Goal: Transaction & Acquisition: Download file/media

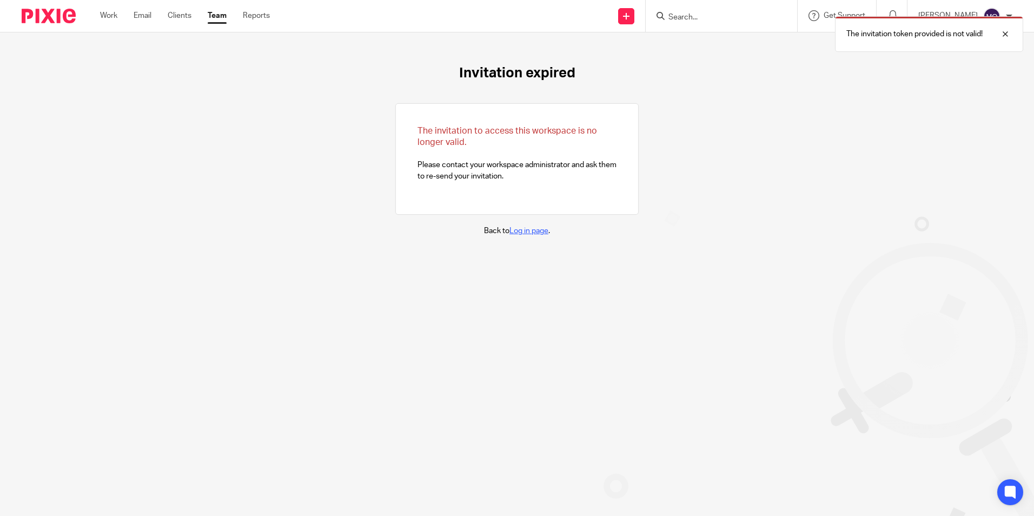
click at [512, 231] on link "Log in page" at bounding box center [528, 231] width 39 height 8
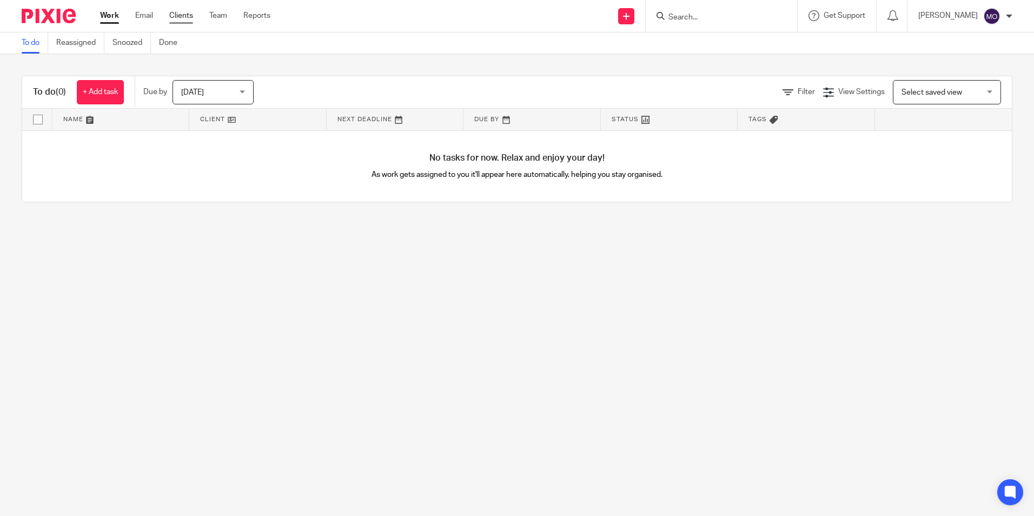
click at [173, 16] on link "Clients" at bounding box center [181, 15] width 24 height 11
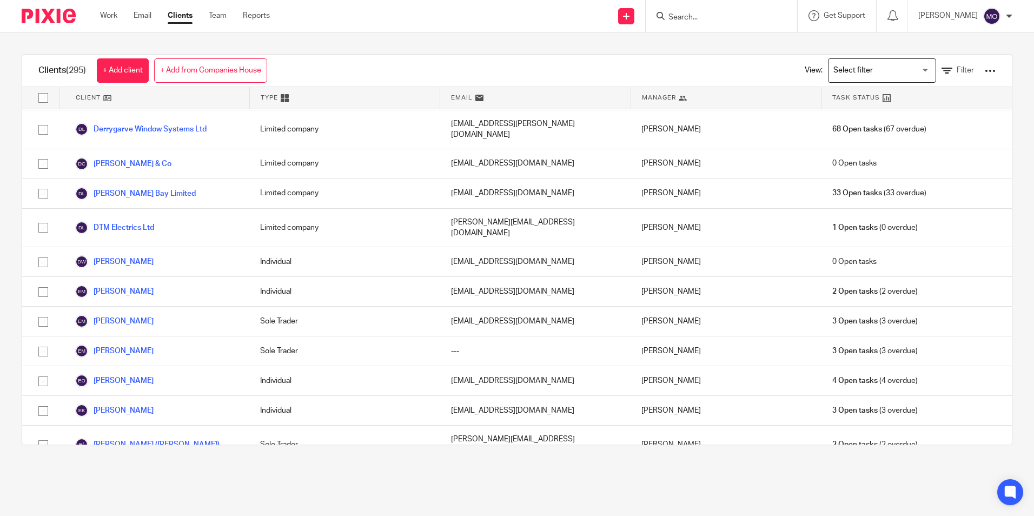
scroll to position [2434, 0]
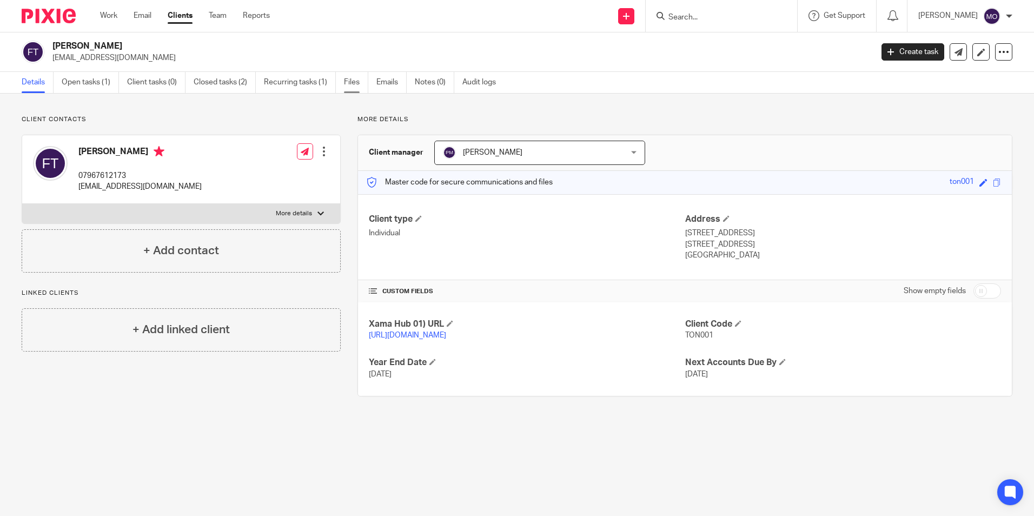
click at [361, 75] on link "Files" at bounding box center [356, 82] width 24 height 21
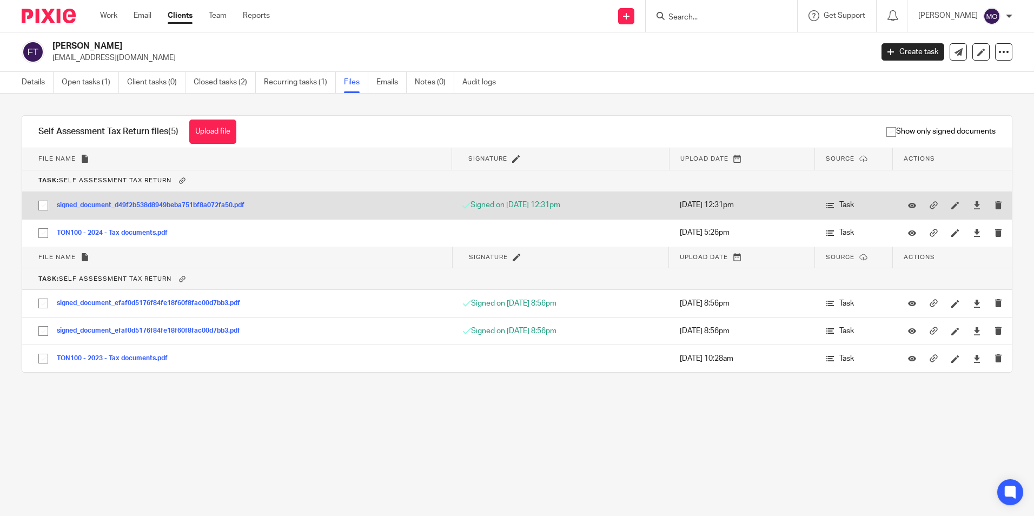
click at [45, 202] on input "checkbox" at bounding box center [43, 205] width 21 height 21
checkbox input "true"
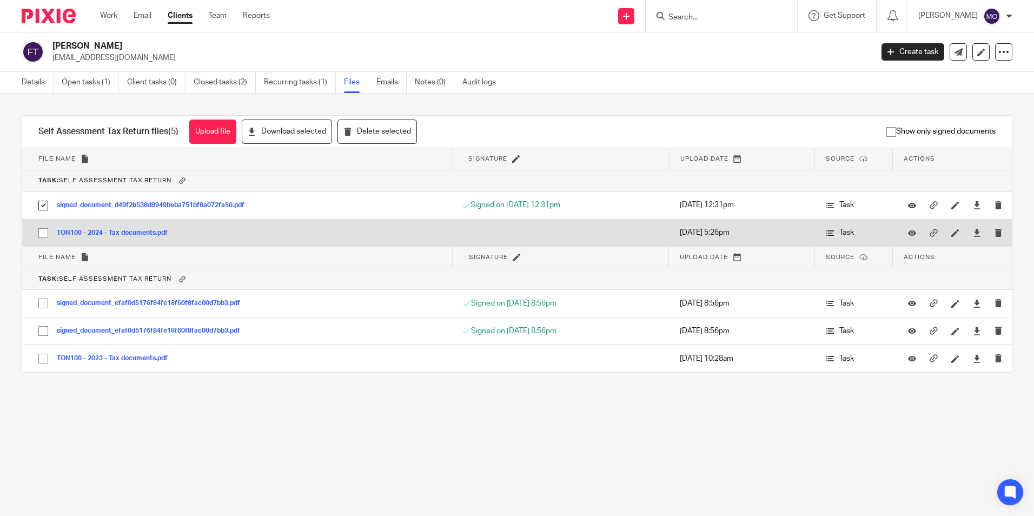
click at [42, 234] on input "checkbox" at bounding box center [43, 233] width 21 height 21
checkbox input "true"
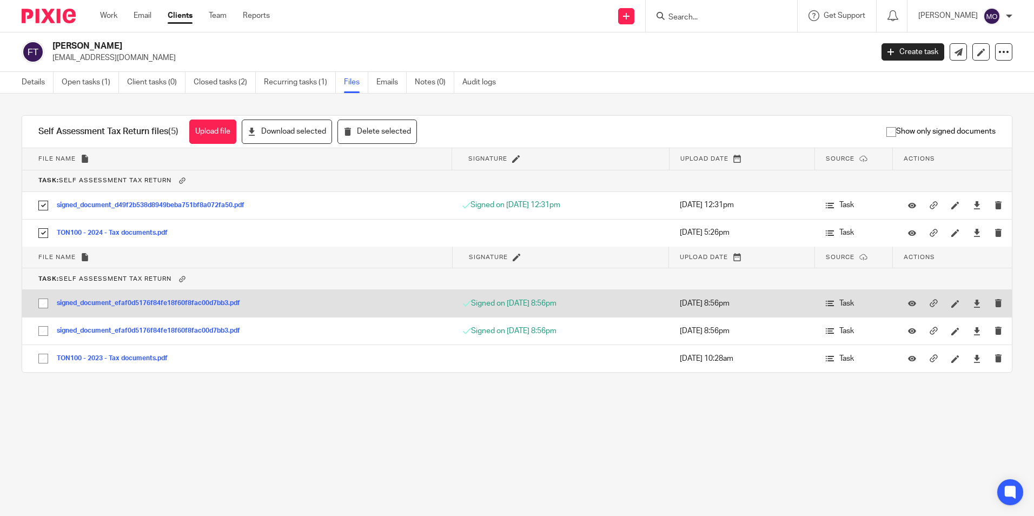
click at [42, 301] on input "checkbox" at bounding box center [43, 303] width 21 height 21
checkbox input "true"
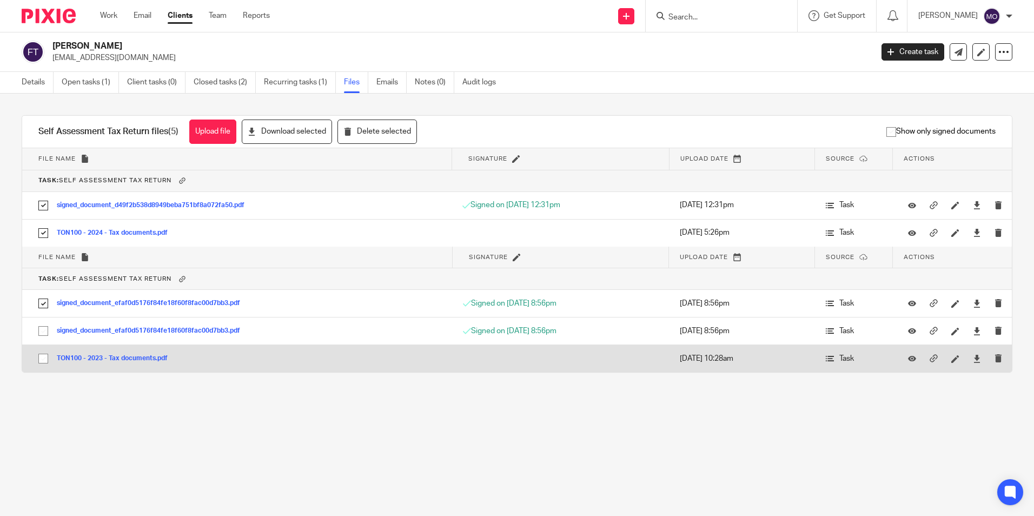
drag, startPoint x: 39, startPoint y: 331, endPoint x: 43, endPoint y: 361, distance: 29.5
click at [39, 336] on input "checkbox" at bounding box center [43, 331] width 21 height 21
checkbox input "true"
click at [42, 357] on input "checkbox" at bounding box center [43, 358] width 21 height 21
checkbox input "true"
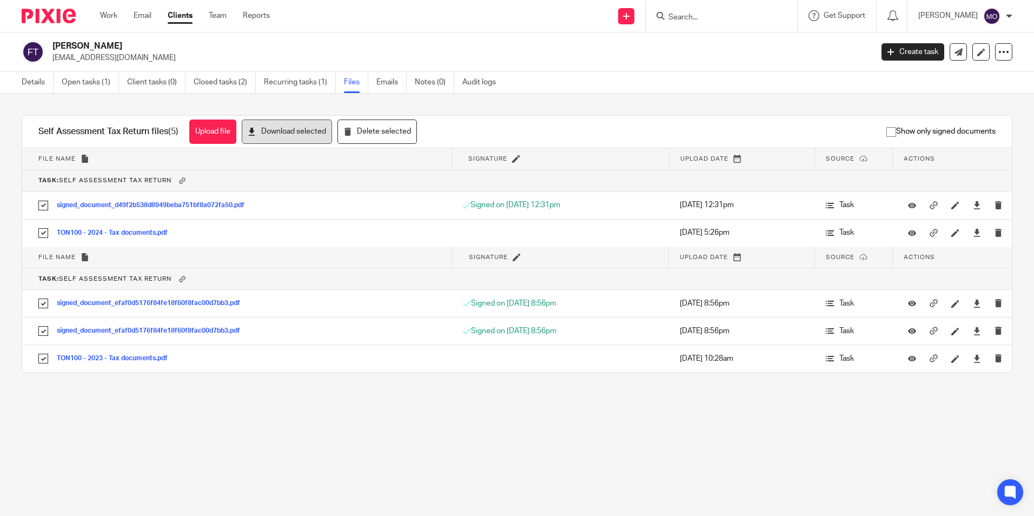
click at [275, 132] on button "Download selected" at bounding box center [287, 132] width 90 height 24
click at [735, 40] on div "Francis Toner frankytoner@googlemail.com Create task Update from Companies Hous…" at bounding box center [517, 51] width 1034 height 39
click at [998, 55] on icon at bounding box center [1003, 52] width 11 height 11
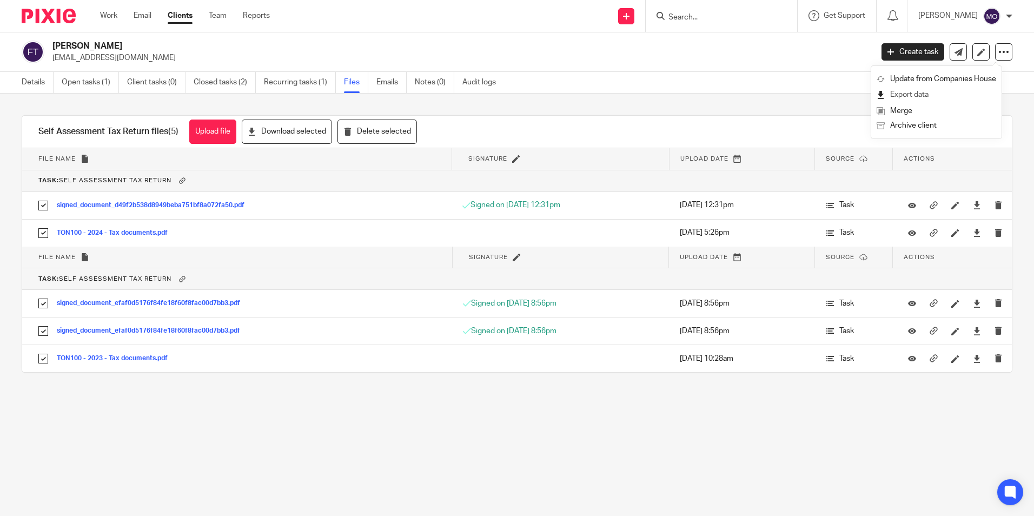
click at [957, 87] on link "Export data" at bounding box center [937, 95] width 120 height 16
click at [713, 54] on p "[EMAIL_ADDRESS][DOMAIN_NAME]" at bounding box center [458, 57] width 813 height 11
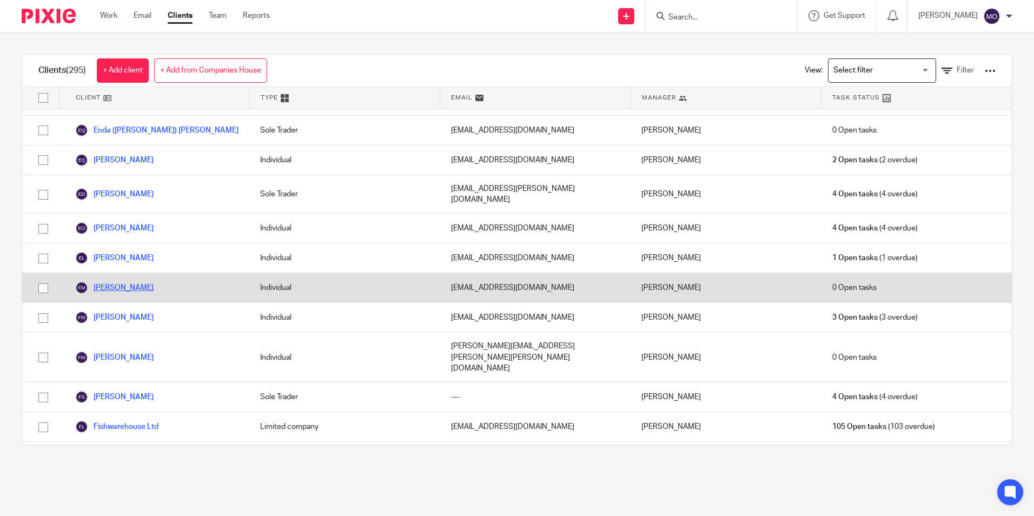
scroll to position [2596, 0]
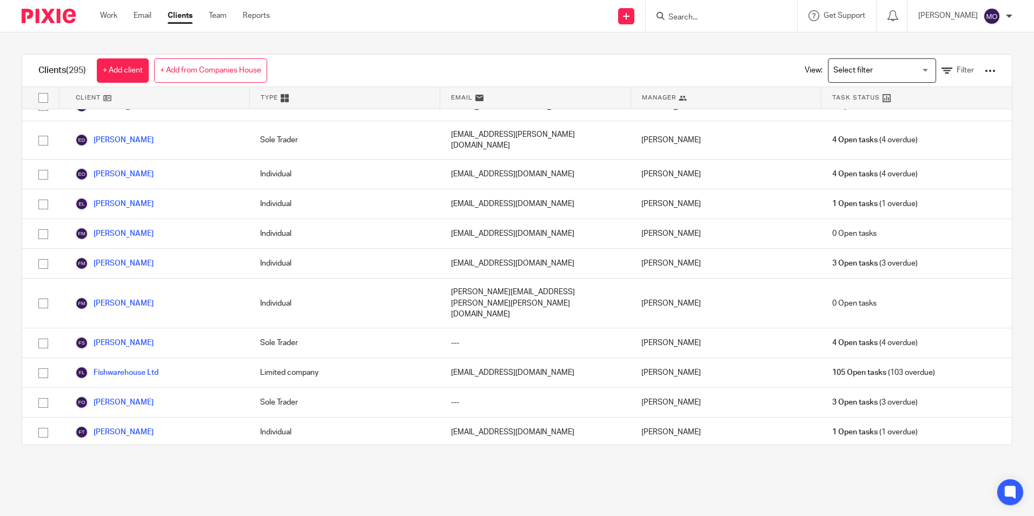
click at [117, 455] on link "Gareth Scullion" at bounding box center [114, 461] width 78 height 13
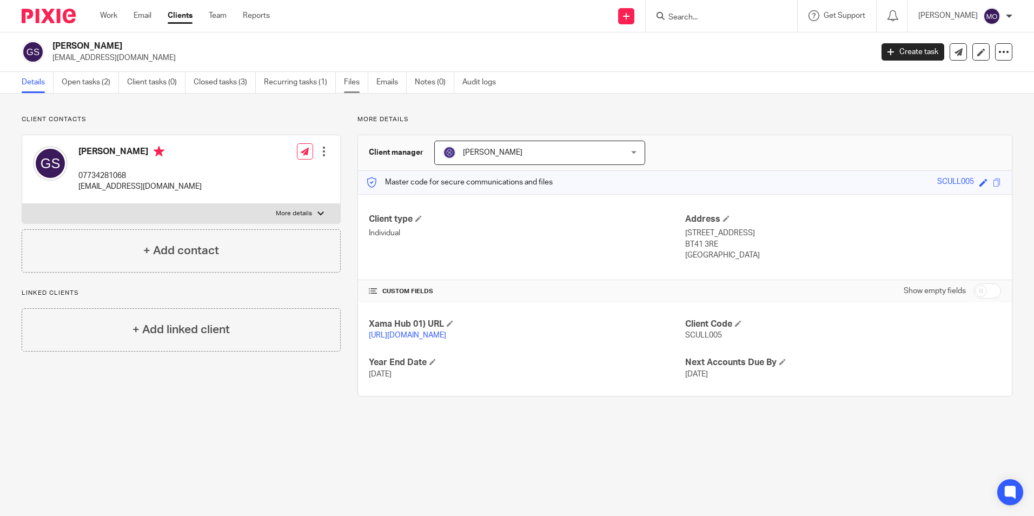
click at [350, 84] on link "Files" at bounding box center [356, 82] width 24 height 21
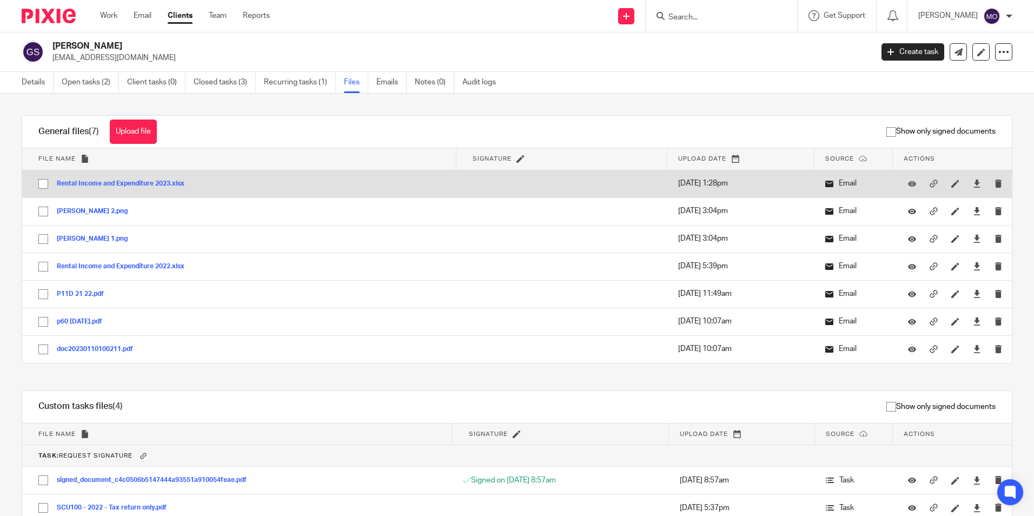
click at [37, 182] on input "checkbox" at bounding box center [43, 184] width 21 height 21
checkbox input "true"
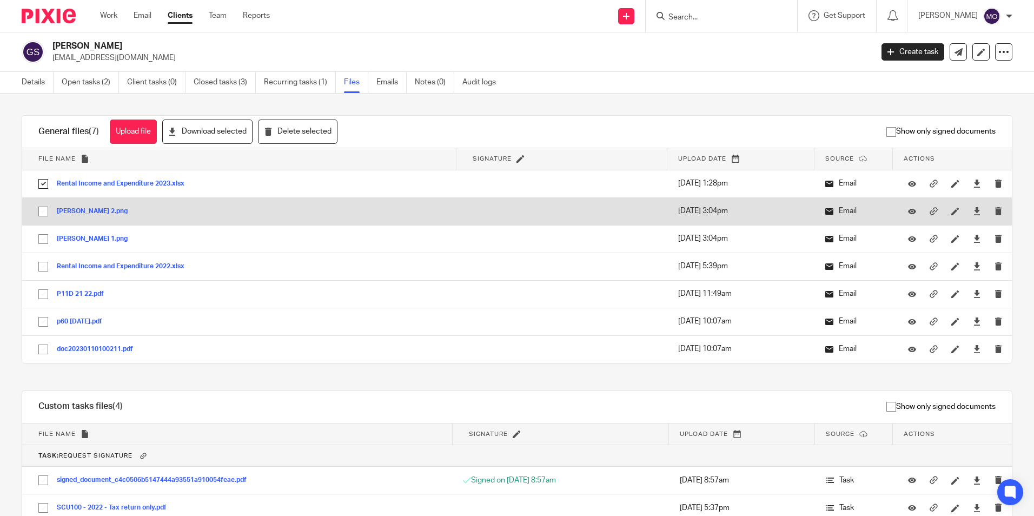
drag, startPoint x: 49, startPoint y: 216, endPoint x: 49, endPoint y: 224, distance: 8.1
click at [49, 216] on input "checkbox" at bounding box center [43, 211] width 21 height 21
checkbox input "true"
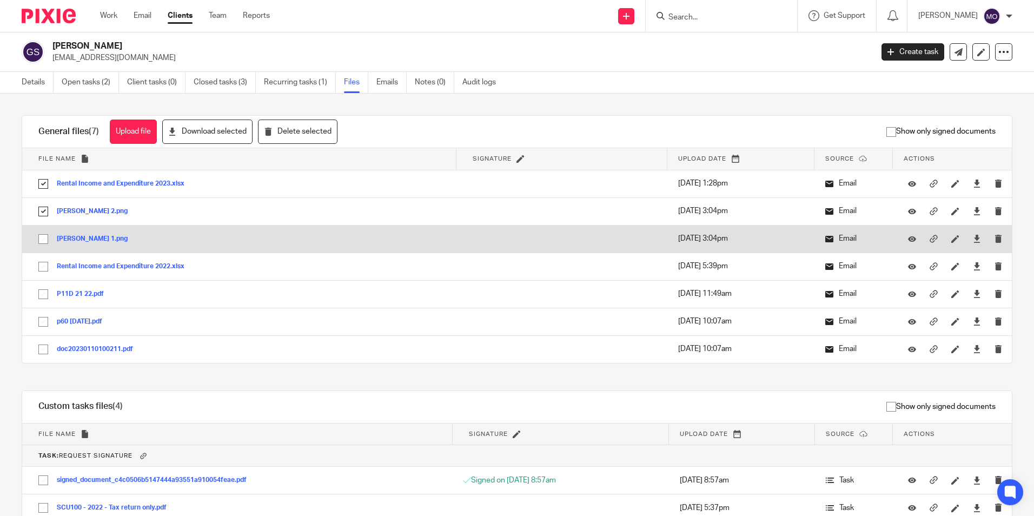
click at [47, 246] on input "checkbox" at bounding box center [43, 239] width 21 height 21
checkbox input "true"
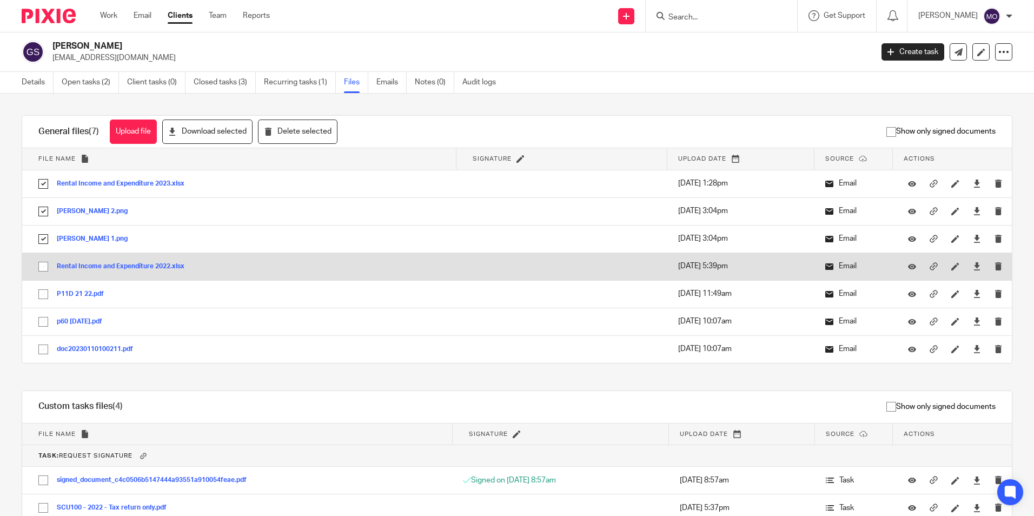
click at [44, 265] on input "checkbox" at bounding box center [43, 266] width 21 height 21
checkbox input "true"
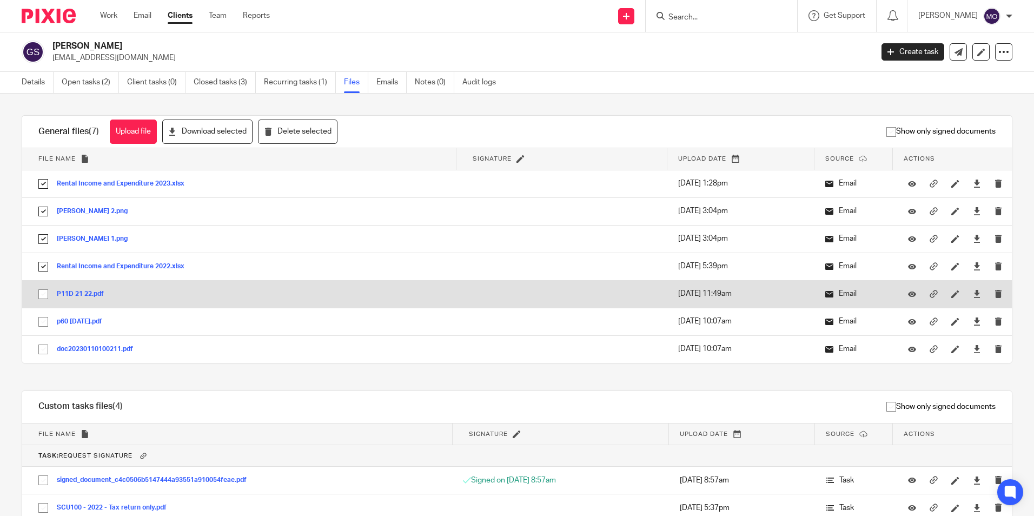
click at [41, 284] on input "checkbox" at bounding box center [43, 294] width 21 height 21
checkbox input "true"
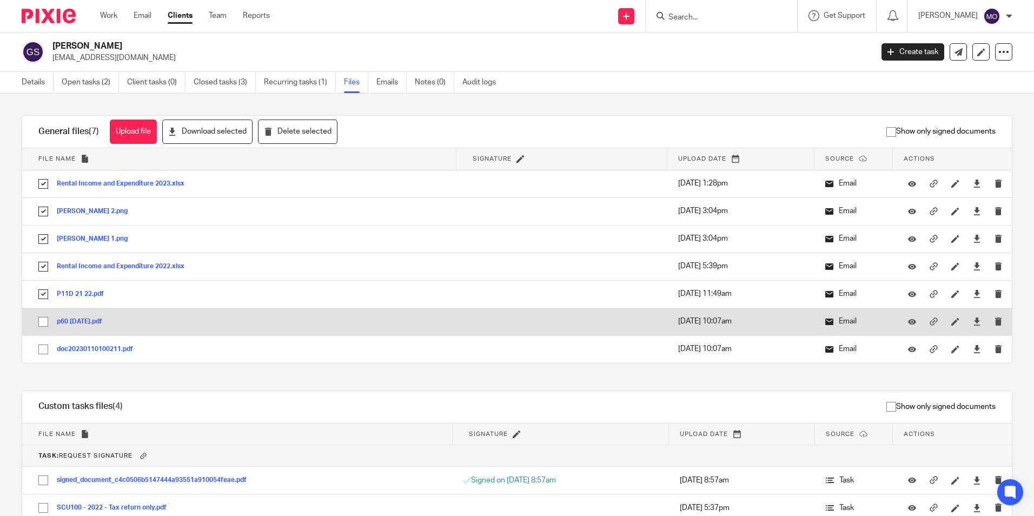
drag, startPoint x: 52, startPoint y: 327, endPoint x: 37, endPoint y: 324, distance: 15.5
click at [37, 324] on input "checkbox" at bounding box center [43, 321] width 21 height 21
checkbox input "true"
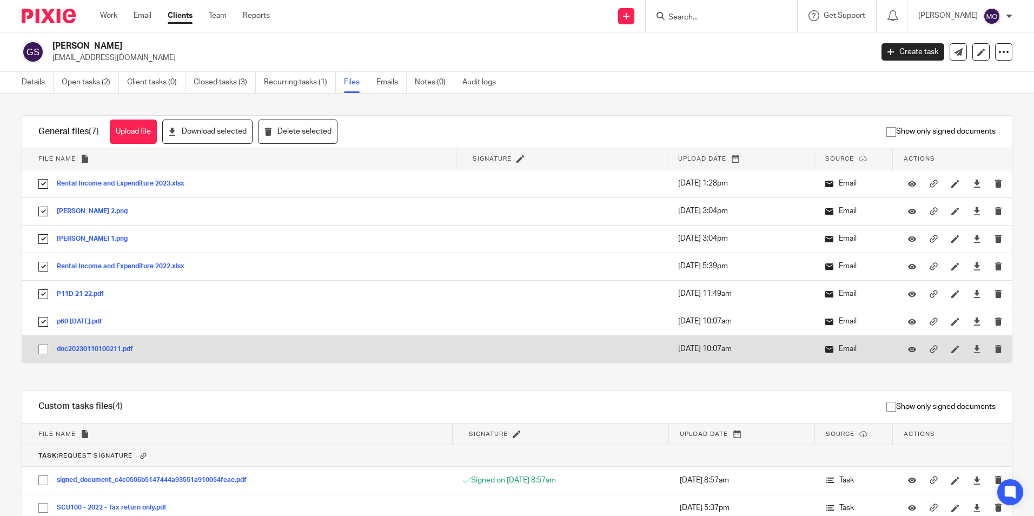
click at [44, 349] on input "checkbox" at bounding box center [43, 349] width 21 height 21
checkbox input "true"
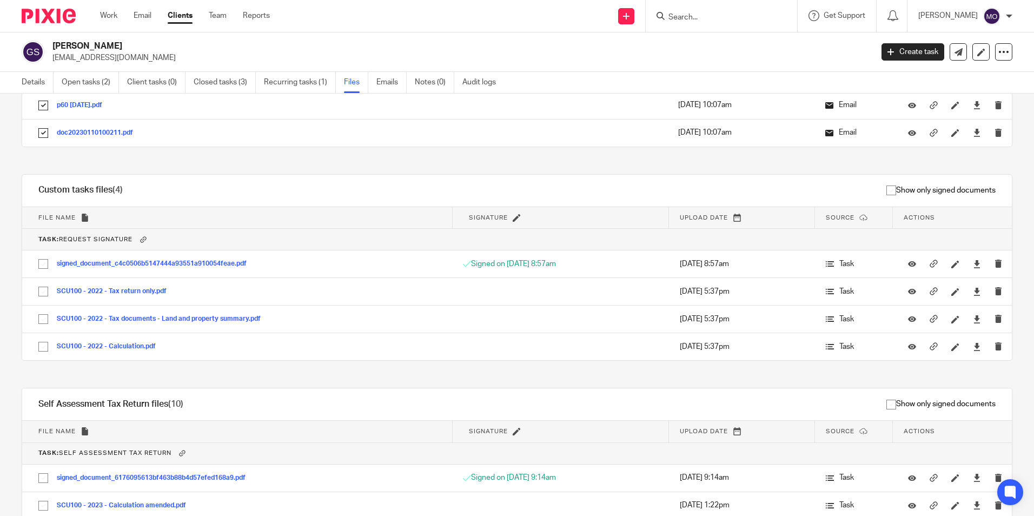
scroll to position [270, 0]
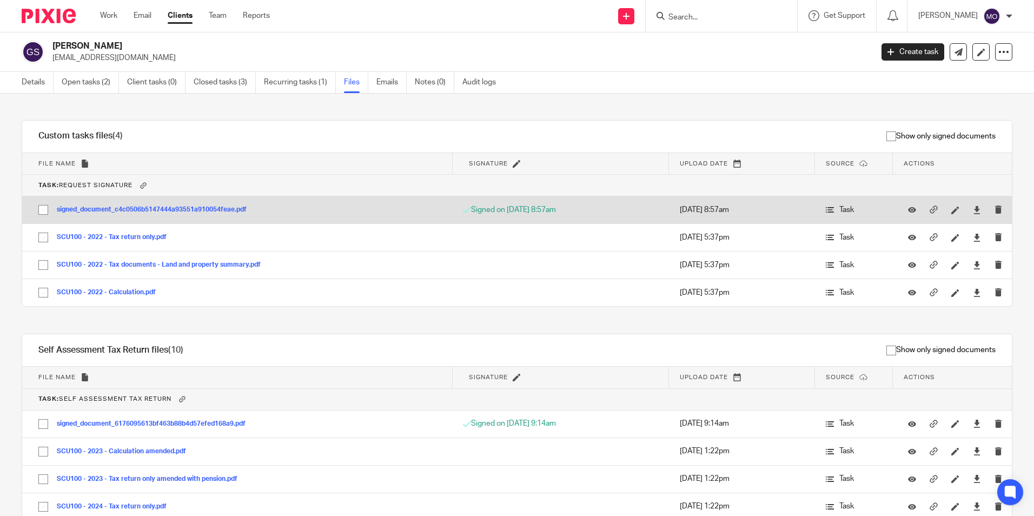
click at [41, 204] on input "checkbox" at bounding box center [43, 210] width 21 height 21
checkbox input "true"
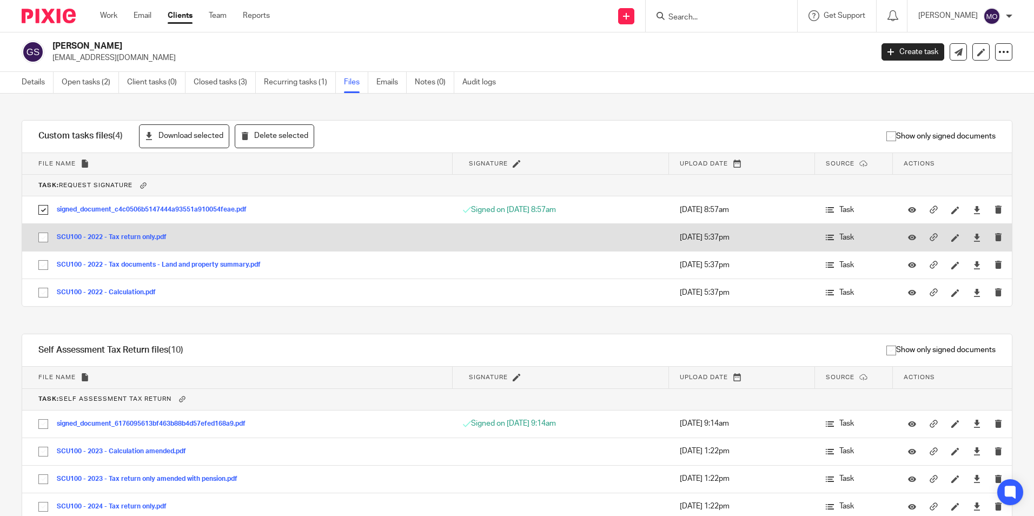
drag, startPoint x: 46, startPoint y: 237, endPoint x: 47, endPoint y: 249, distance: 11.9
click at [46, 238] on input "checkbox" at bounding box center [43, 237] width 21 height 21
checkbox input "true"
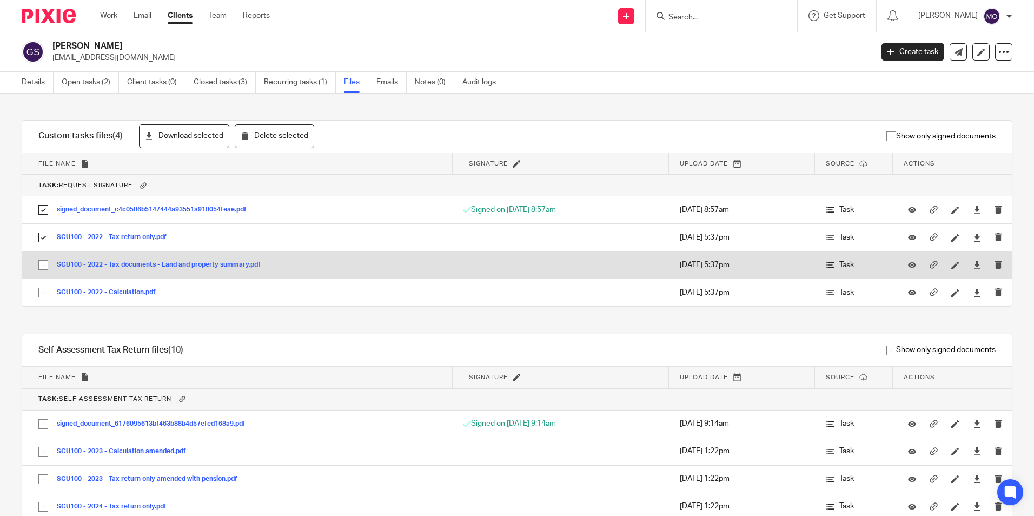
click at [43, 262] on input "checkbox" at bounding box center [43, 265] width 21 height 21
checkbox input "true"
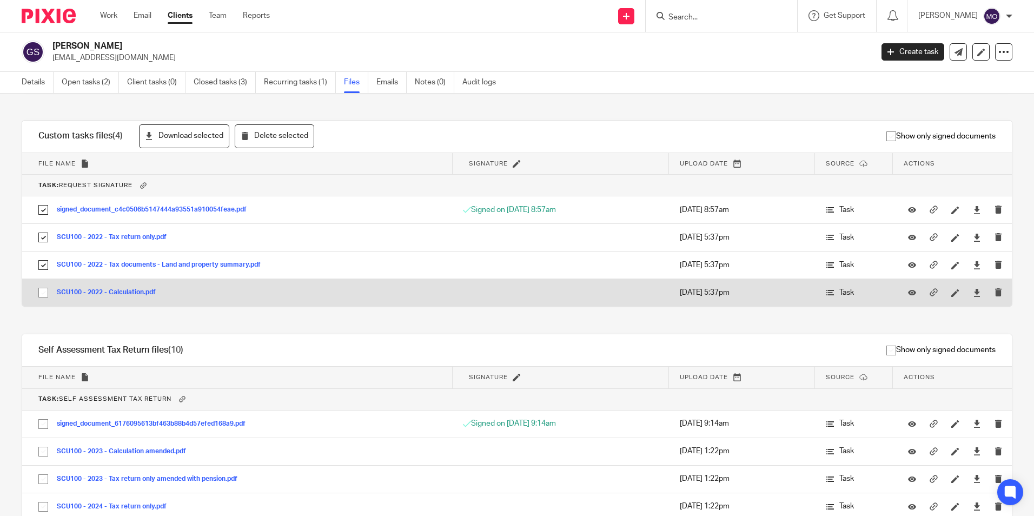
click at [44, 291] on input "checkbox" at bounding box center [43, 292] width 21 height 21
checkbox input "true"
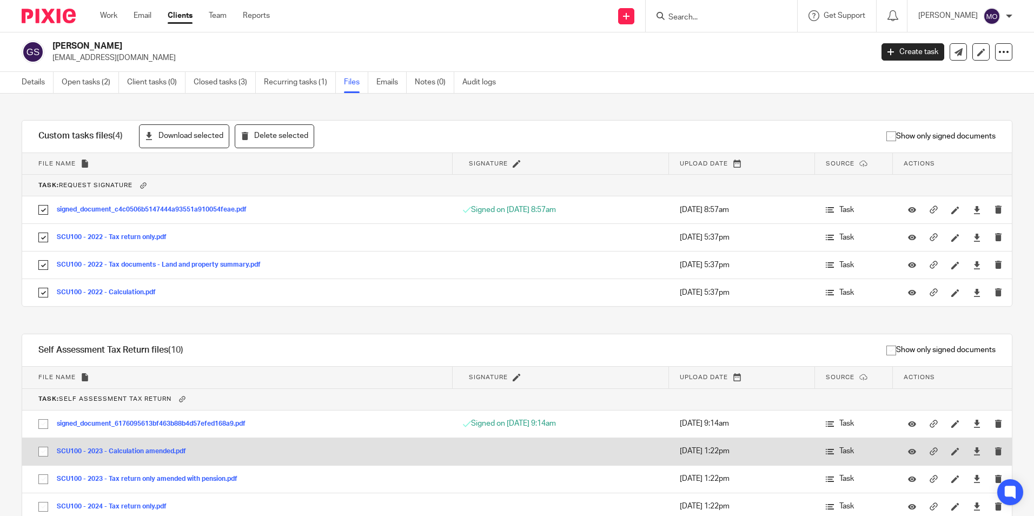
scroll to position [433, 0]
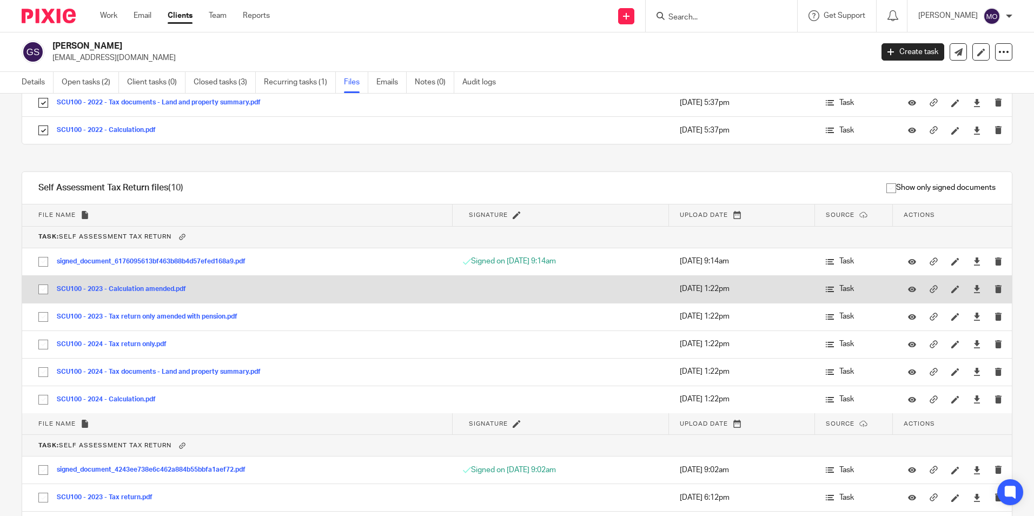
drag, startPoint x: 38, startPoint y: 262, endPoint x: 45, endPoint y: 283, distance: 22.7
click at [42, 267] on input "checkbox" at bounding box center [43, 261] width 21 height 21
checkbox input "true"
click at [42, 289] on input "checkbox" at bounding box center [43, 289] width 21 height 21
checkbox input "true"
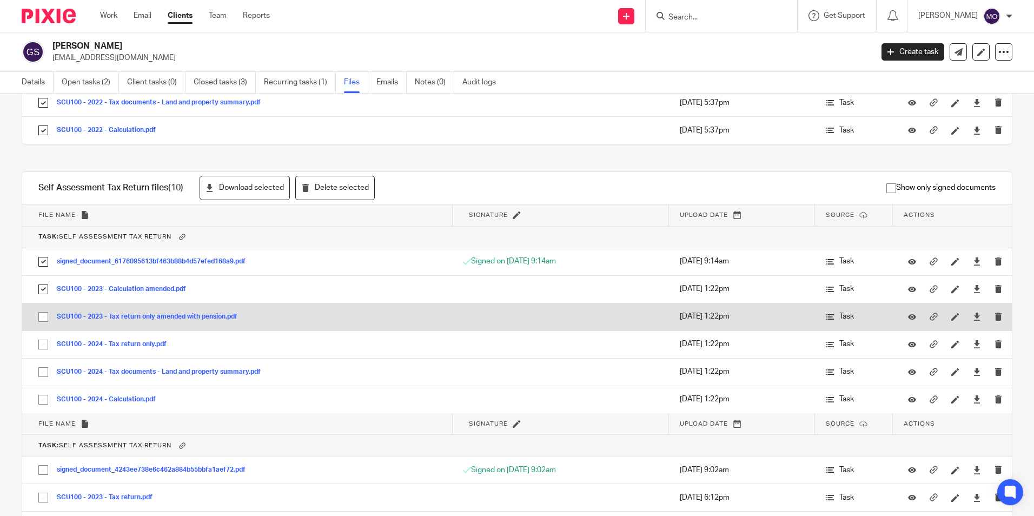
click at [39, 321] on input "checkbox" at bounding box center [43, 317] width 21 height 21
checkbox input "true"
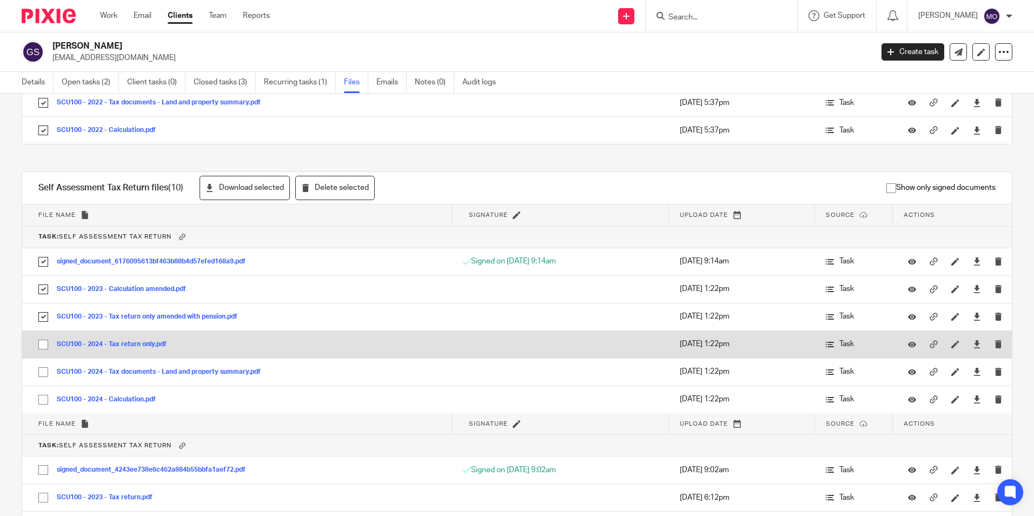
click at [40, 349] on input "checkbox" at bounding box center [43, 344] width 21 height 21
checkbox input "true"
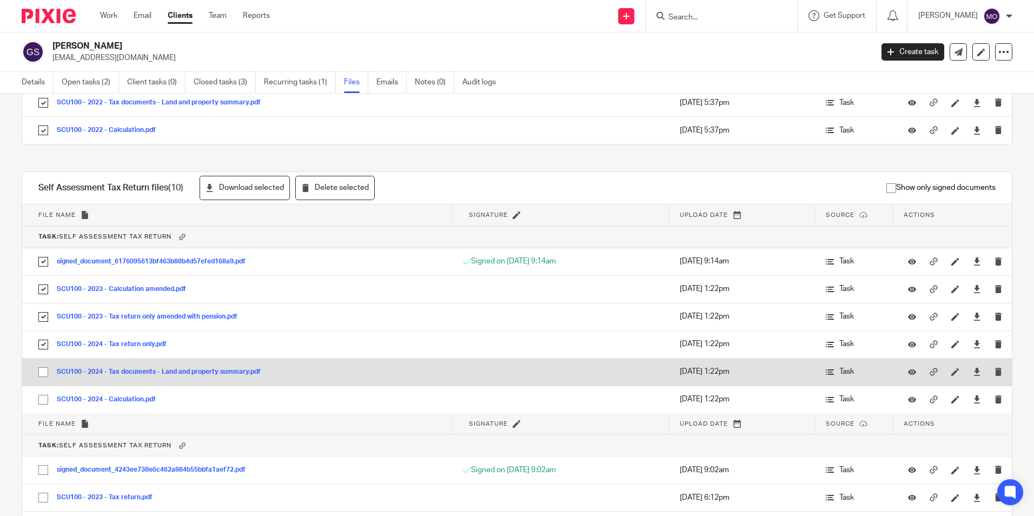
drag, startPoint x: 43, startPoint y: 368, endPoint x: 43, endPoint y: 375, distance: 7.0
click at [43, 372] on input "checkbox" at bounding box center [43, 372] width 21 height 21
checkbox input "true"
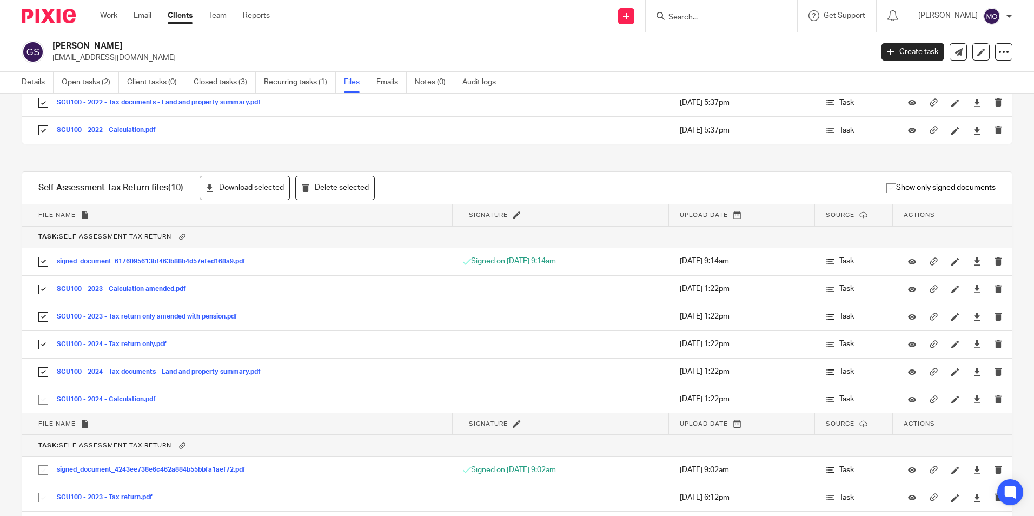
drag, startPoint x: 39, startPoint y: 401, endPoint x: 40, endPoint y: 424, distance: 23.3
click at [39, 404] on input "checkbox" at bounding box center [43, 399] width 21 height 21
checkbox input "true"
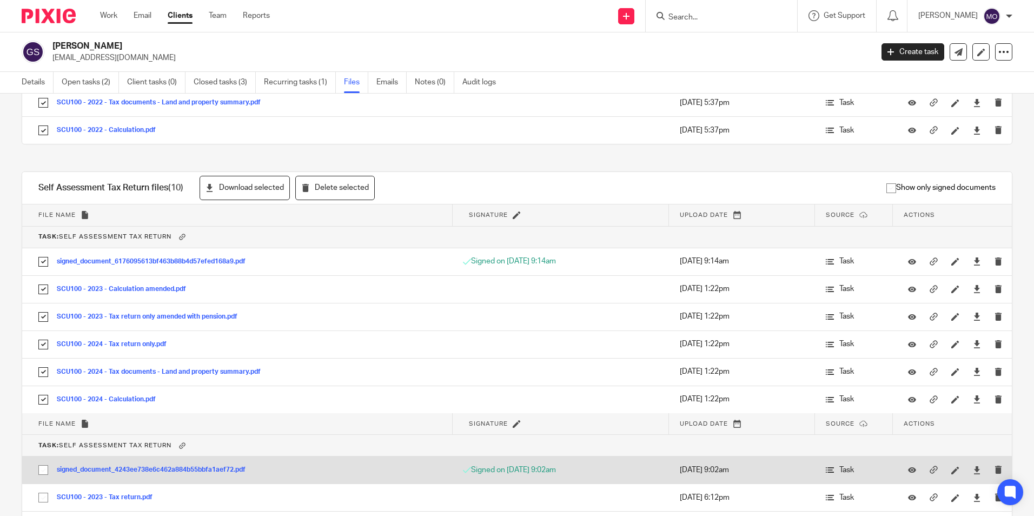
click at [42, 476] on input "checkbox" at bounding box center [43, 470] width 21 height 21
checkbox input "true"
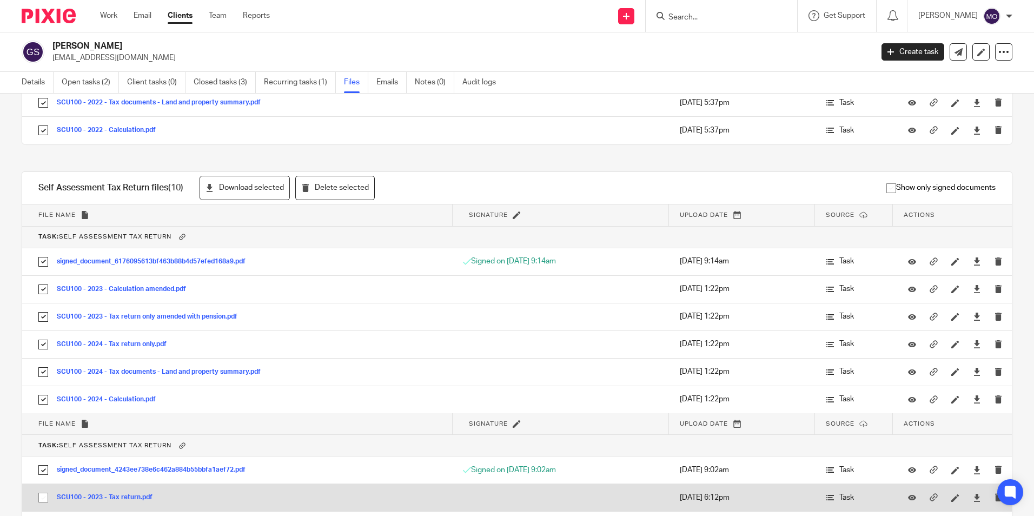
drag, startPoint x: 39, startPoint y: 500, endPoint x: 39, endPoint y: 495, distance: 5.4
click at [39, 501] on input "checkbox" at bounding box center [43, 497] width 21 height 21
checkbox input "true"
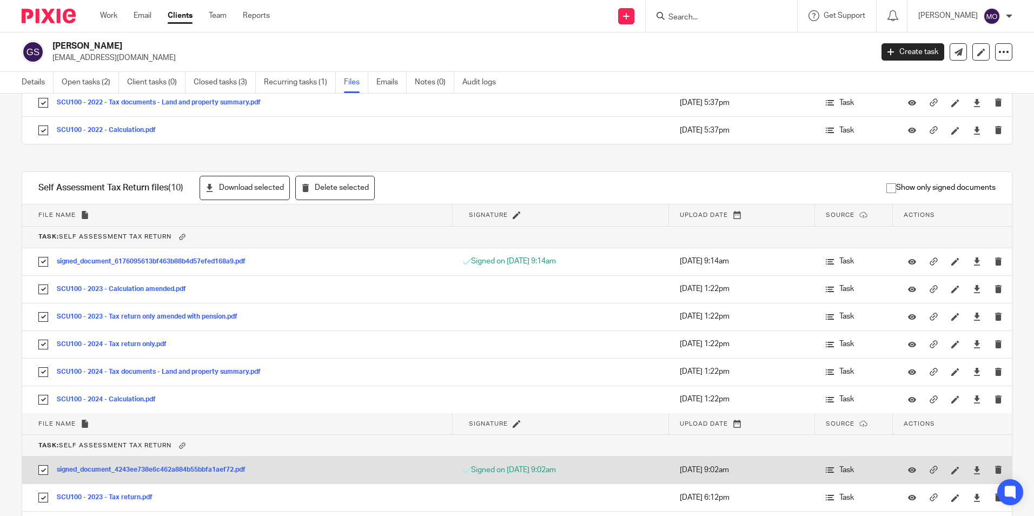
scroll to position [532, 0]
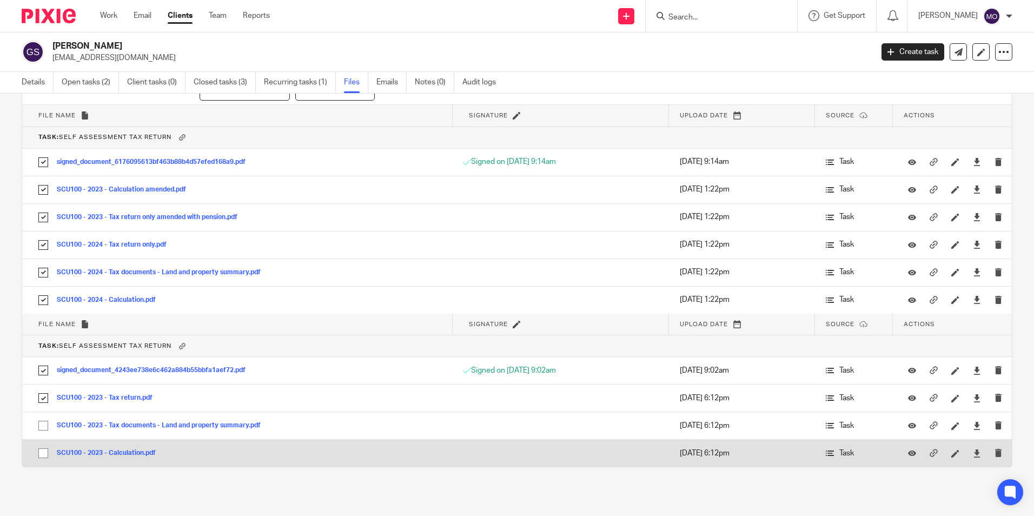
click at [43, 454] on input "checkbox" at bounding box center [43, 453] width 21 height 21
checkbox input "true"
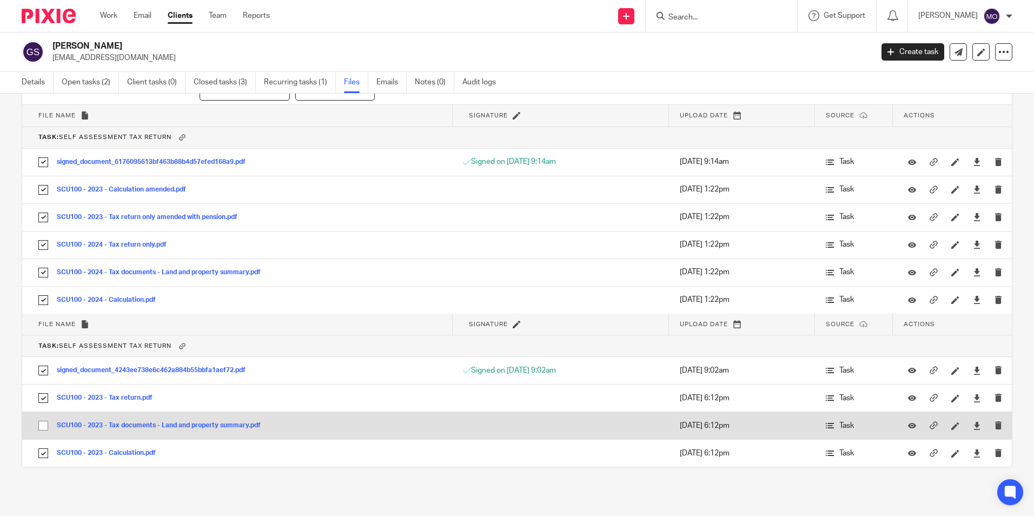
click at [44, 427] on input "checkbox" at bounding box center [43, 425] width 21 height 21
checkbox input "true"
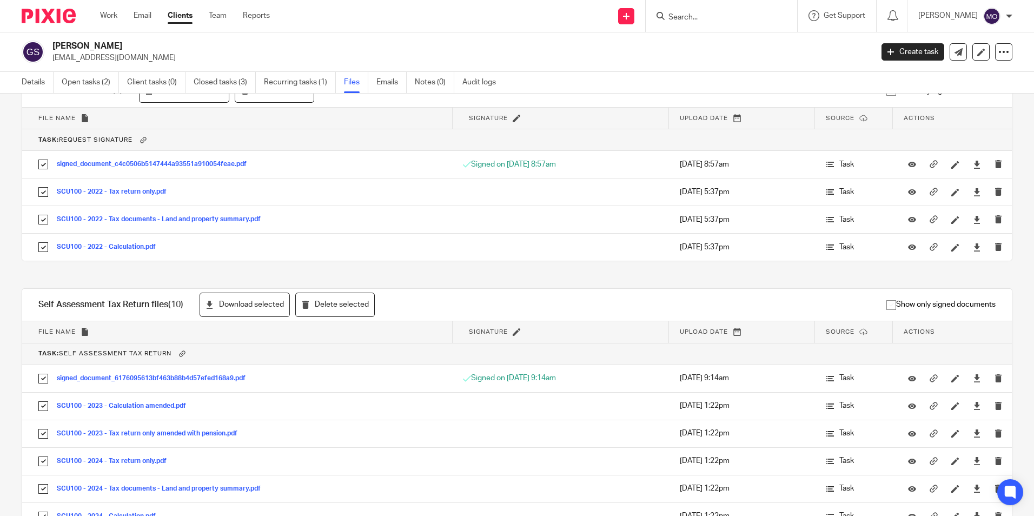
scroll to position [262, 0]
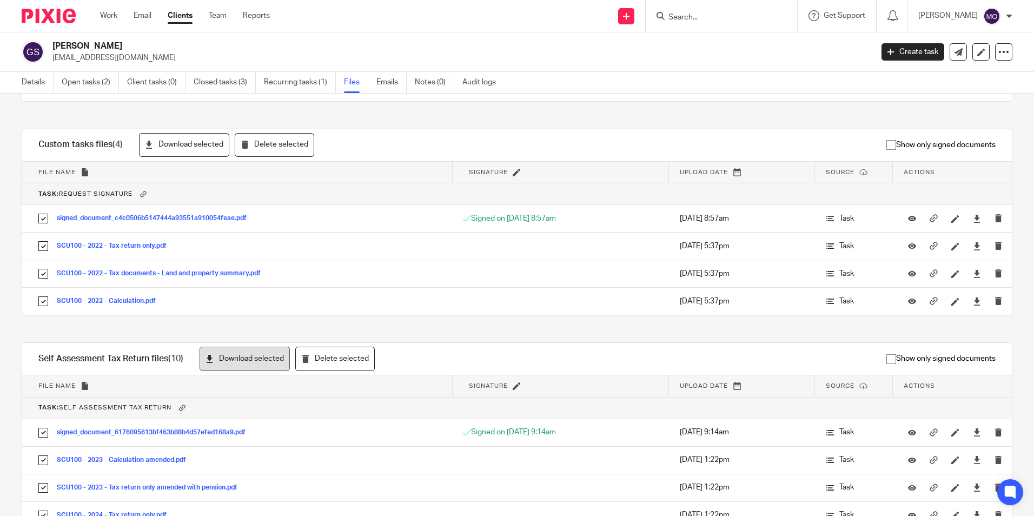
click at [224, 360] on button "Download selected" at bounding box center [245, 359] width 90 height 24
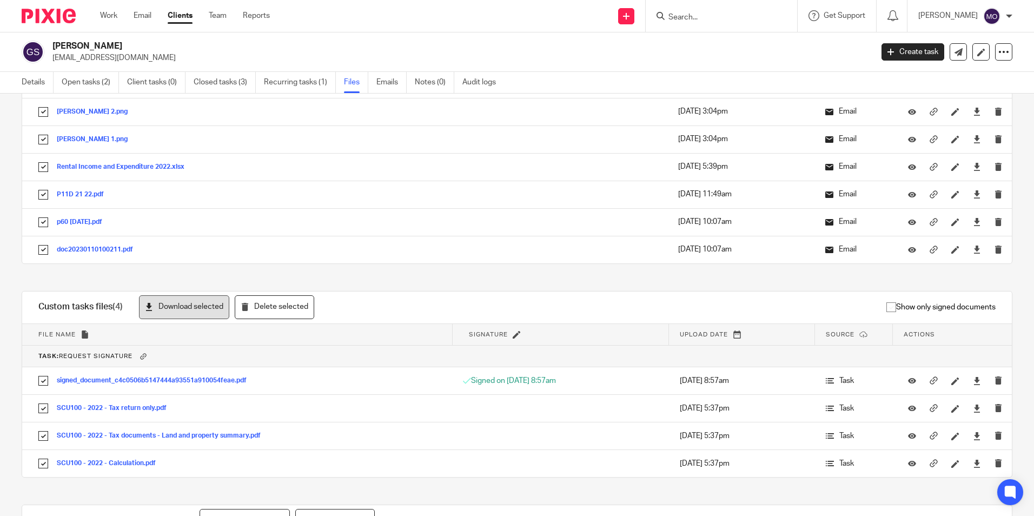
click at [183, 311] on button "Download selected" at bounding box center [184, 307] width 90 height 24
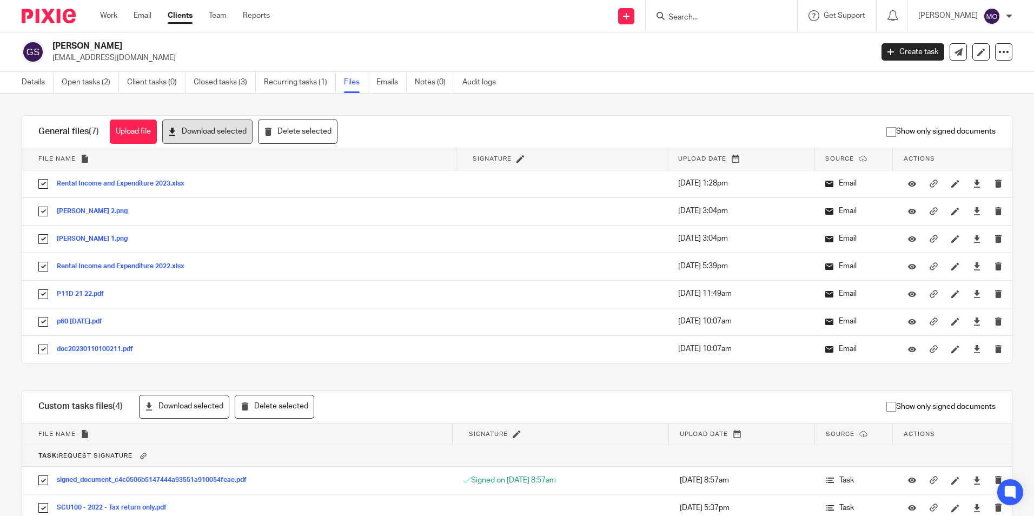
click at [197, 127] on button "Download selected" at bounding box center [207, 132] width 90 height 24
click at [647, 57] on p "[EMAIL_ADDRESS][DOMAIN_NAME]" at bounding box center [458, 57] width 813 height 11
click at [998, 57] on icon at bounding box center [1003, 52] width 11 height 11
click at [925, 93] on link "Export data" at bounding box center [937, 95] width 120 height 16
click at [707, 57] on p "[EMAIL_ADDRESS][DOMAIN_NAME]" at bounding box center [458, 57] width 813 height 11
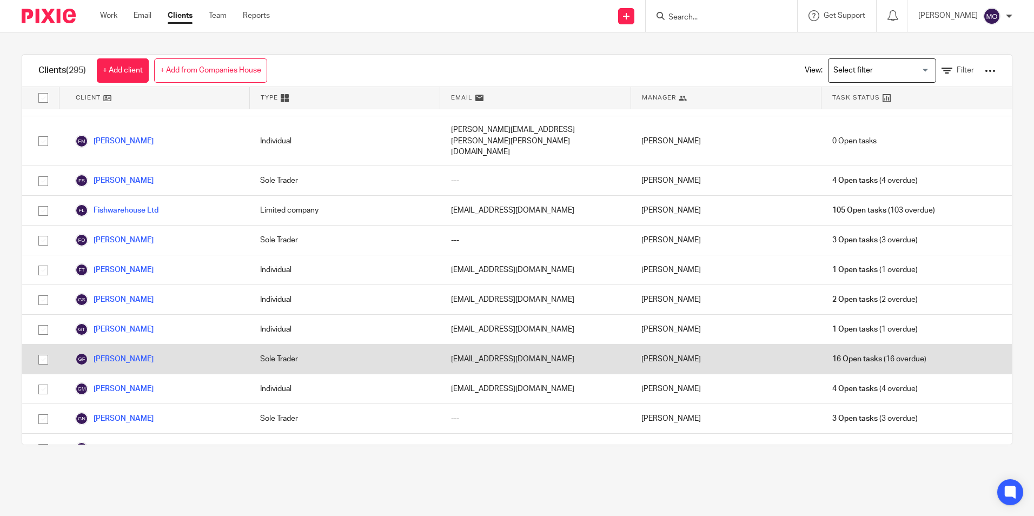
scroll to position [2704, 0]
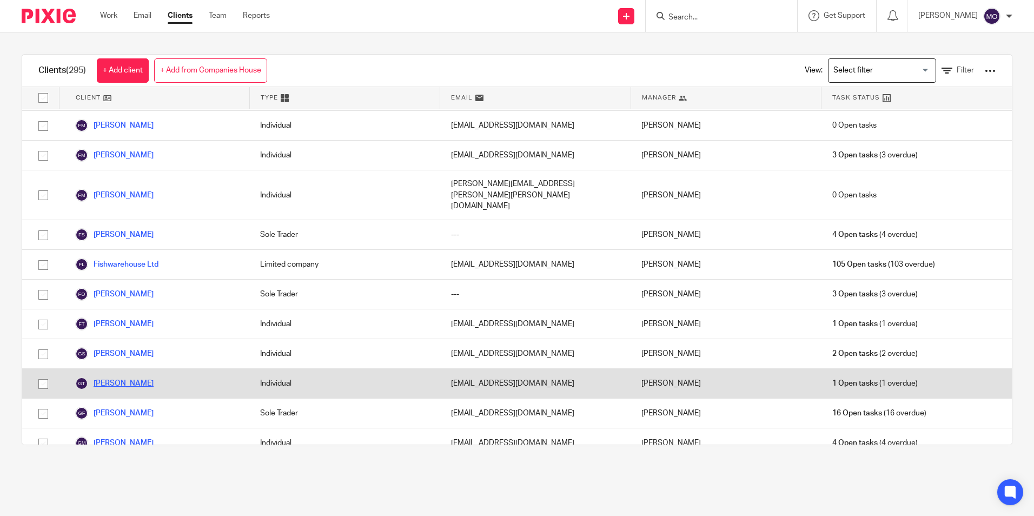
click at [151, 377] on link "[PERSON_NAME]" at bounding box center [114, 383] width 78 height 13
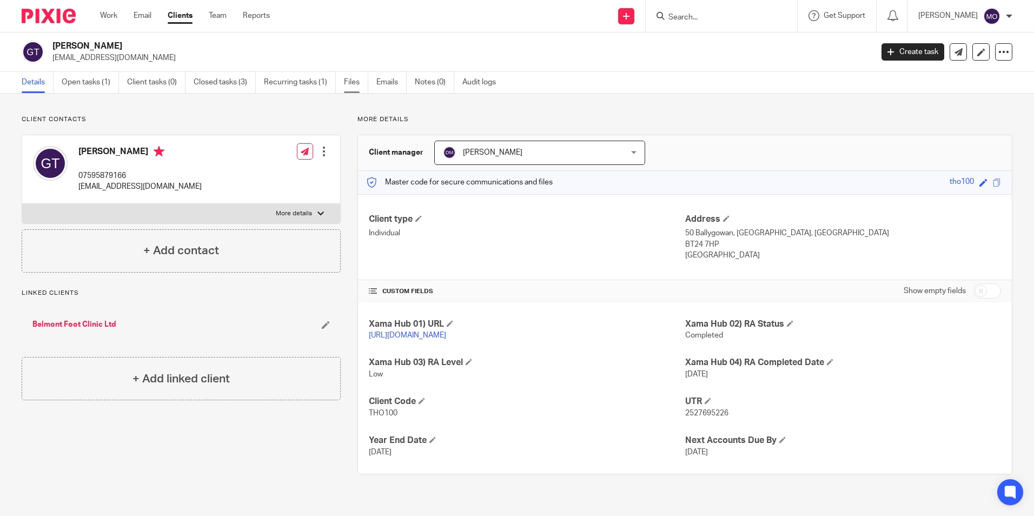
click at [353, 79] on link "Files" at bounding box center [356, 82] width 24 height 21
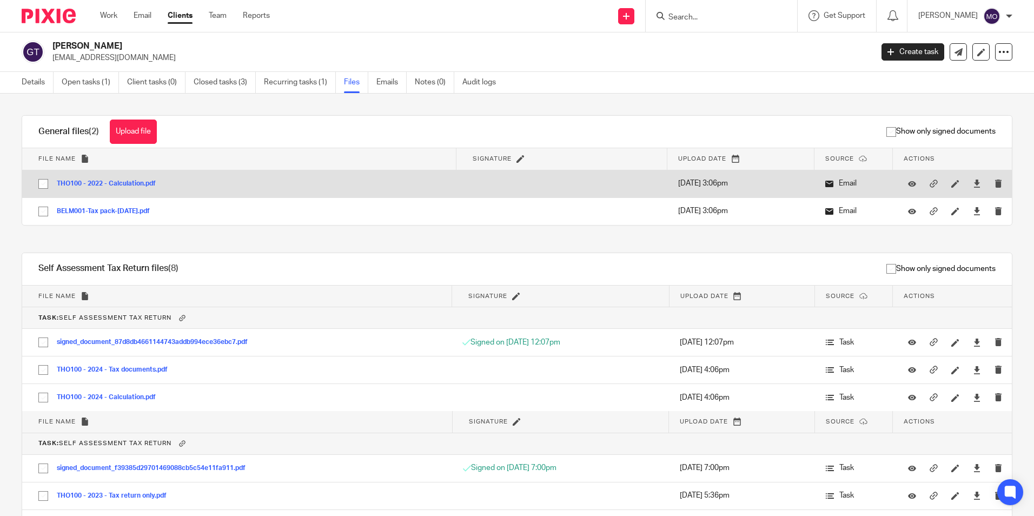
click at [43, 185] on input "checkbox" at bounding box center [43, 184] width 21 height 21
checkbox input "true"
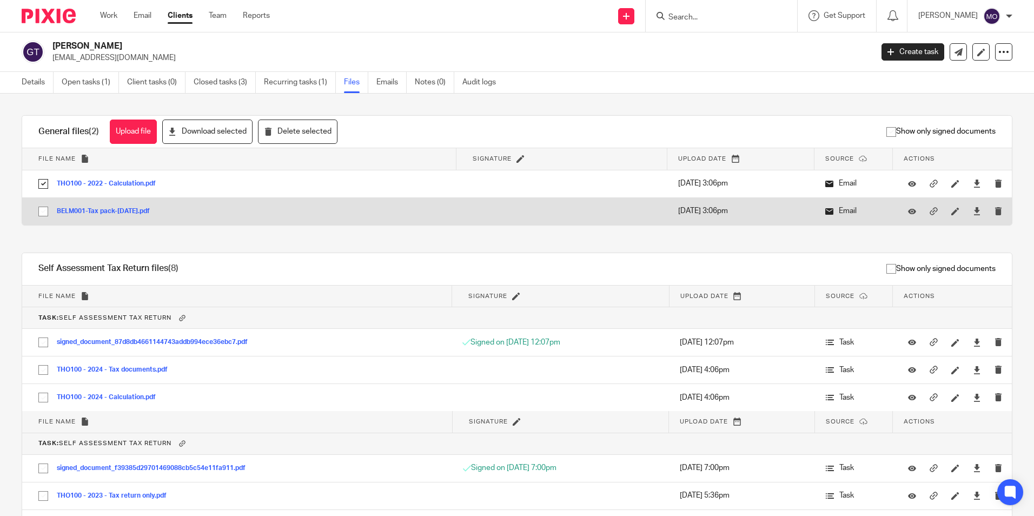
click at [42, 211] on input "checkbox" at bounding box center [43, 211] width 21 height 21
checkbox input "true"
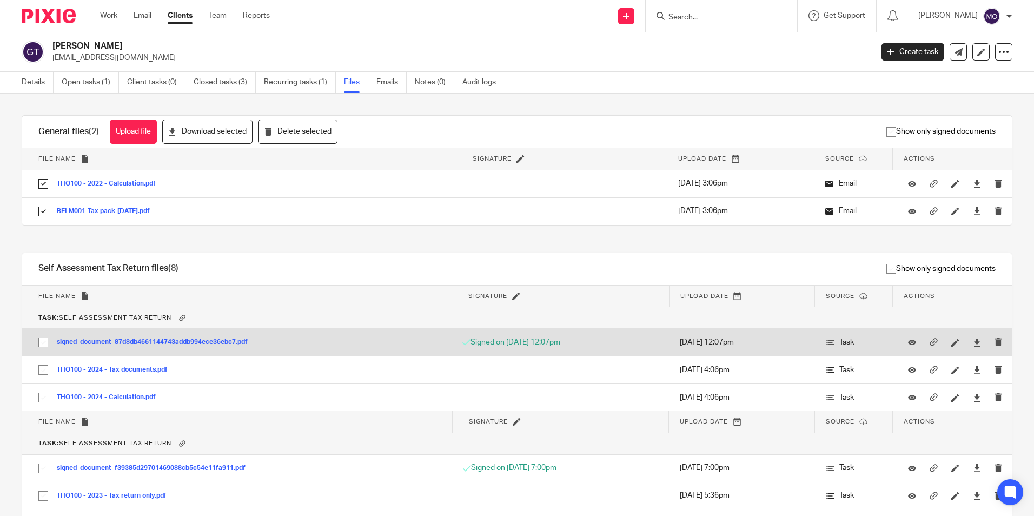
click at [42, 338] on input "checkbox" at bounding box center [43, 342] width 21 height 21
checkbox input "true"
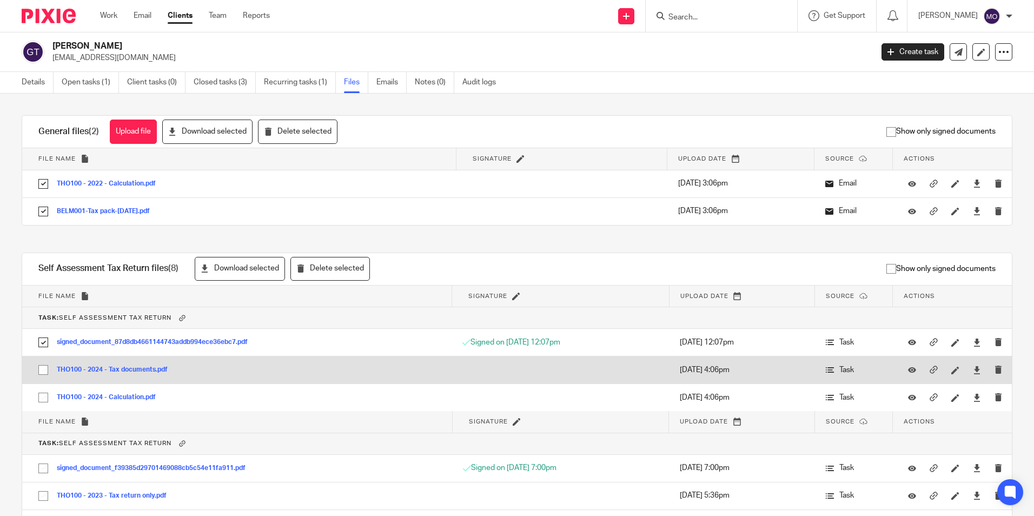
click at [44, 374] on input "checkbox" at bounding box center [43, 370] width 21 height 21
checkbox input "true"
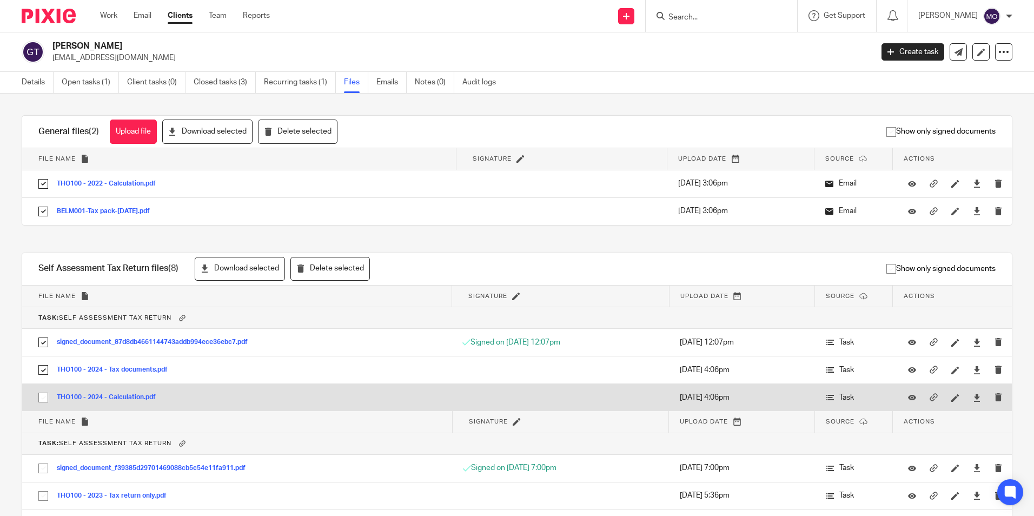
drag, startPoint x: 45, startPoint y: 388, endPoint x: 56, endPoint y: 402, distance: 17.0
click at [45, 389] on input "checkbox" at bounding box center [43, 397] width 21 height 21
checkbox input "true"
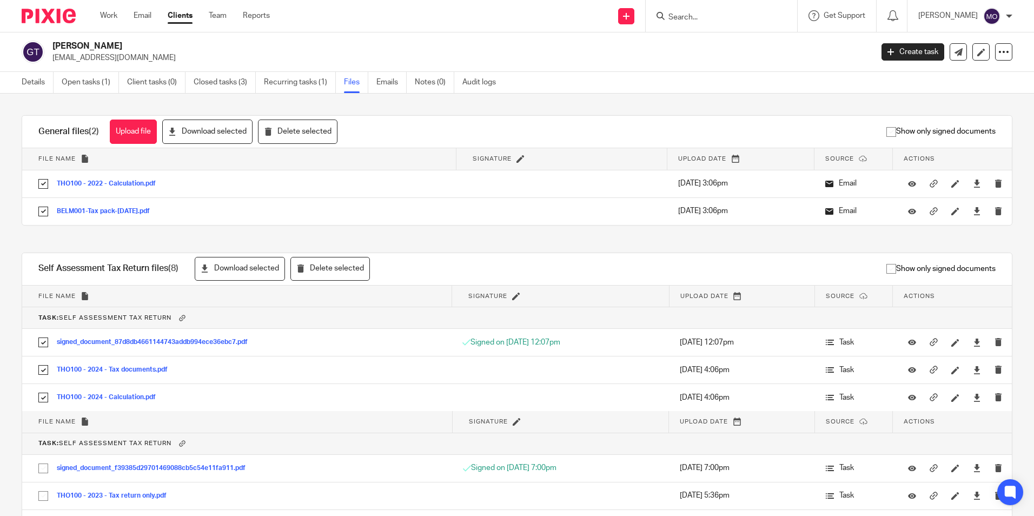
scroll to position [162, 0]
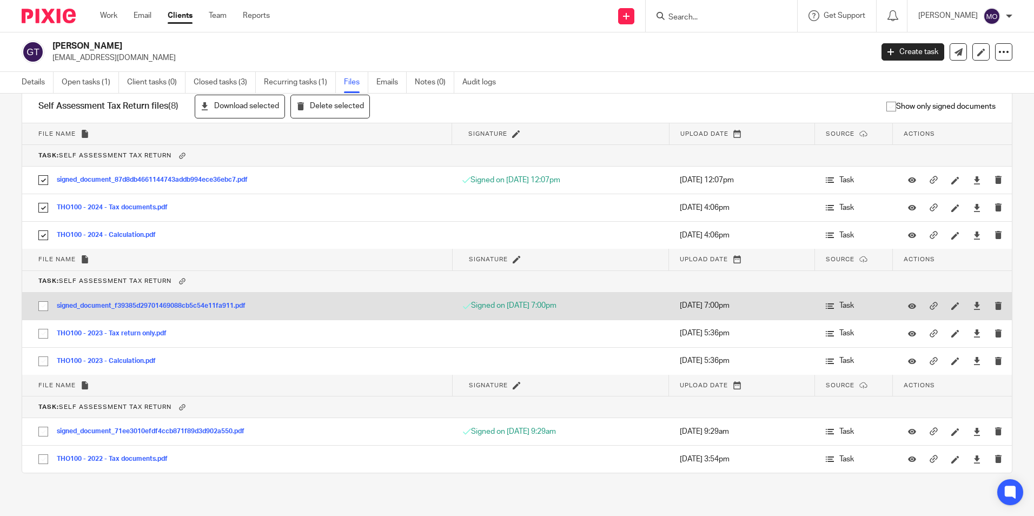
click at [41, 311] on input "checkbox" at bounding box center [43, 306] width 21 height 21
checkbox input "true"
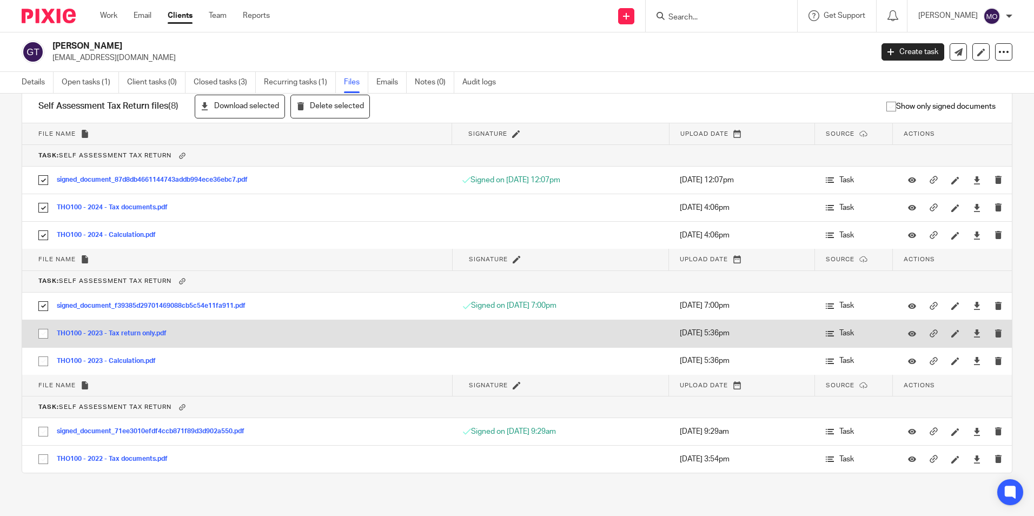
drag, startPoint x: 42, startPoint y: 331, endPoint x: 44, endPoint y: 337, distance: 5.8
click at [43, 334] on input "checkbox" at bounding box center [43, 333] width 21 height 21
checkbox input "true"
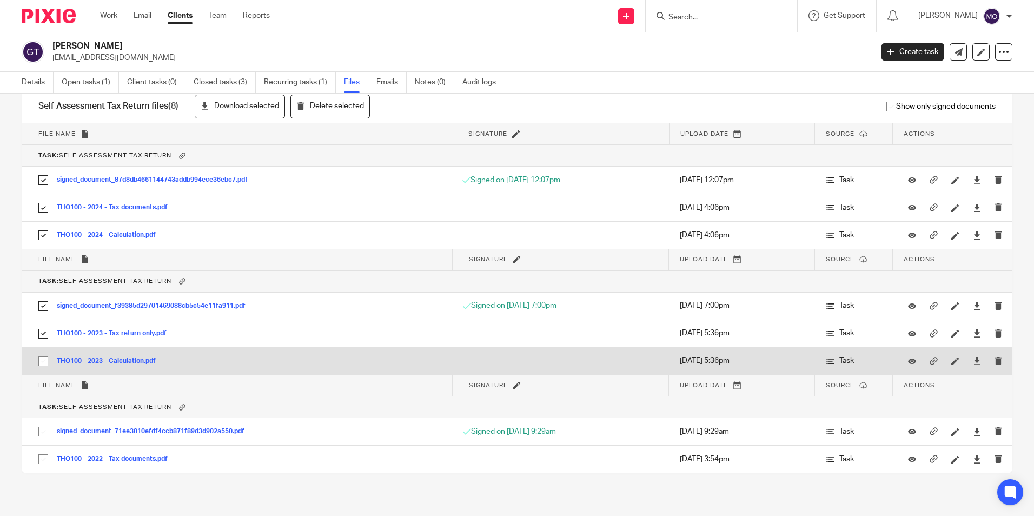
click at [44, 356] on input "checkbox" at bounding box center [43, 361] width 21 height 21
checkbox input "true"
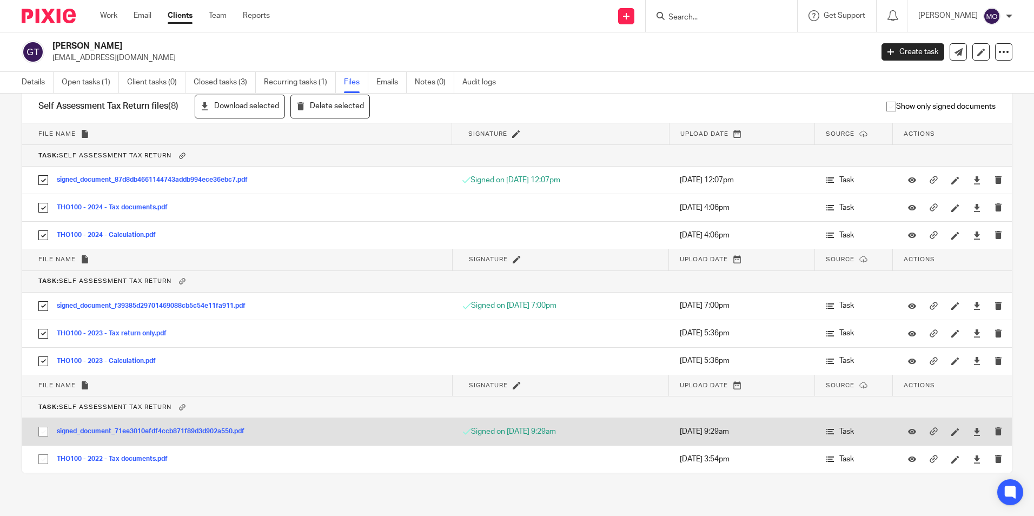
click at [45, 428] on input "checkbox" at bounding box center [43, 431] width 21 height 21
checkbox input "true"
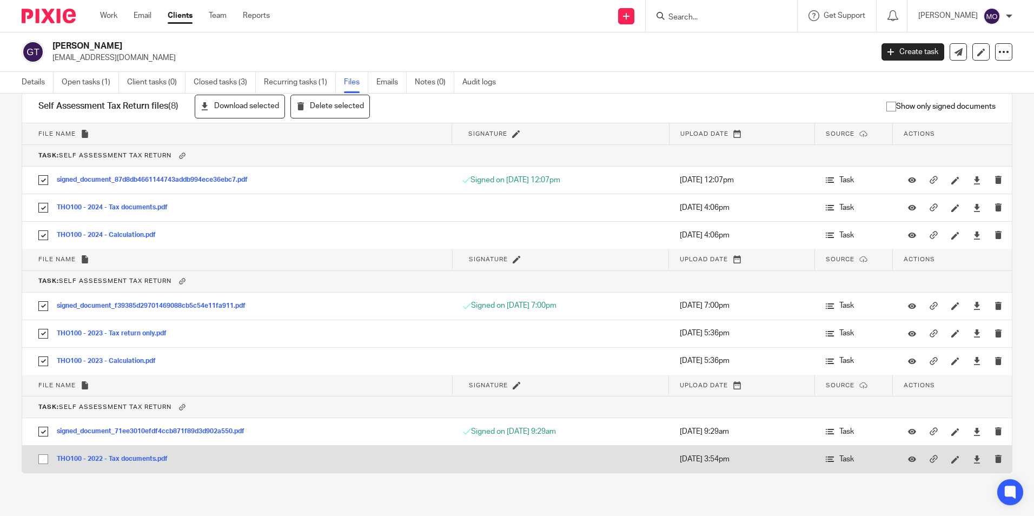
click at [45, 459] on input "checkbox" at bounding box center [43, 459] width 21 height 21
checkbox input "true"
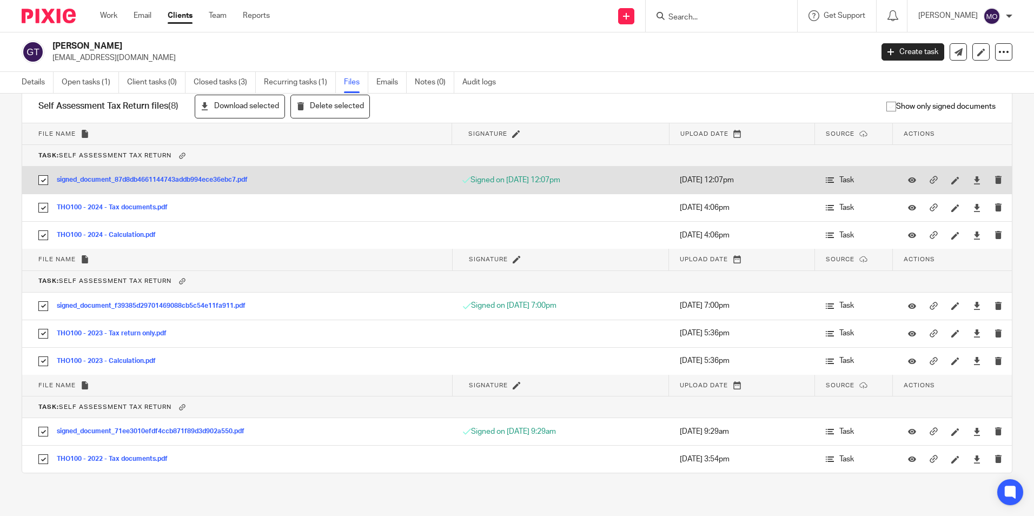
scroll to position [0, 0]
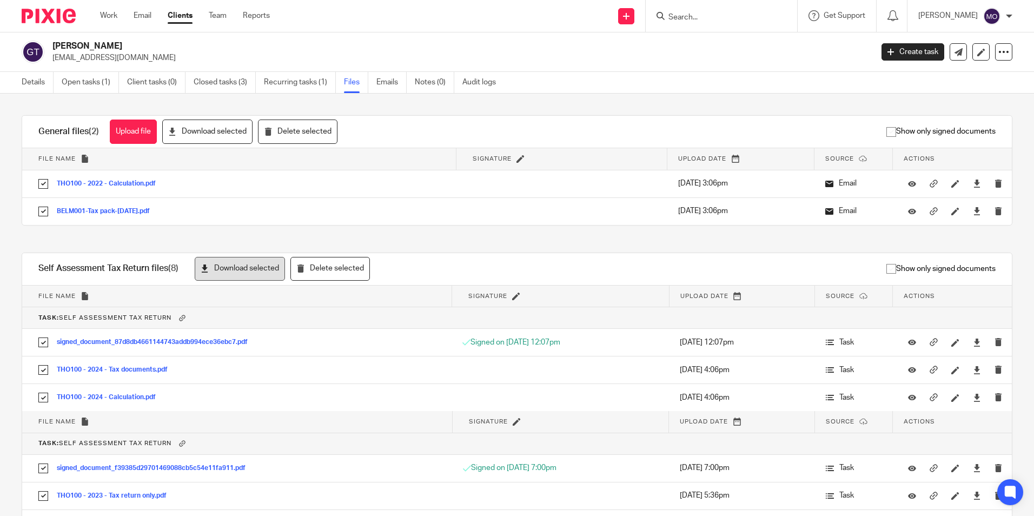
click at [246, 274] on button "Download selected" at bounding box center [240, 269] width 90 height 24
click at [215, 137] on button "Download selected" at bounding box center [207, 132] width 90 height 24
drag, startPoint x: 757, startPoint y: 57, endPoint x: 972, endPoint y: 57, distance: 215.2
click at [773, 57] on p "[EMAIL_ADDRESS][DOMAIN_NAME]" at bounding box center [458, 57] width 813 height 11
drag, startPoint x: 989, startPoint y: 47, endPoint x: 994, endPoint y: 47, distance: 5.9
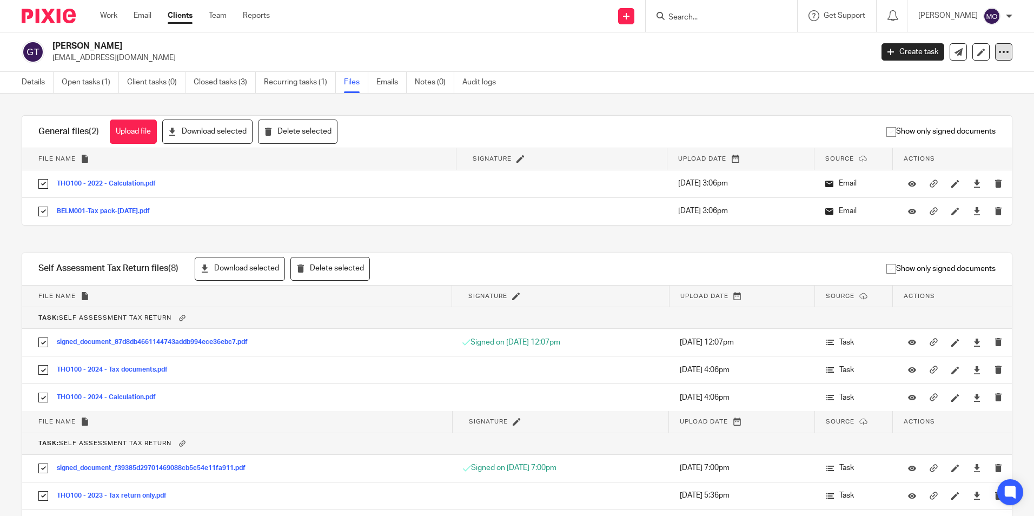
click at [995, 47] on div at bounding box center [1003, 51] width 17 height 17
click at [950, 101] on link "Export data" at bounding box center [937, 95] width 120 height 16
click at [624, 56] on p "[EMAIL_ADDRESS][DOMAIN_NAME]" at bounding box center [458, 57] width 813 height 11
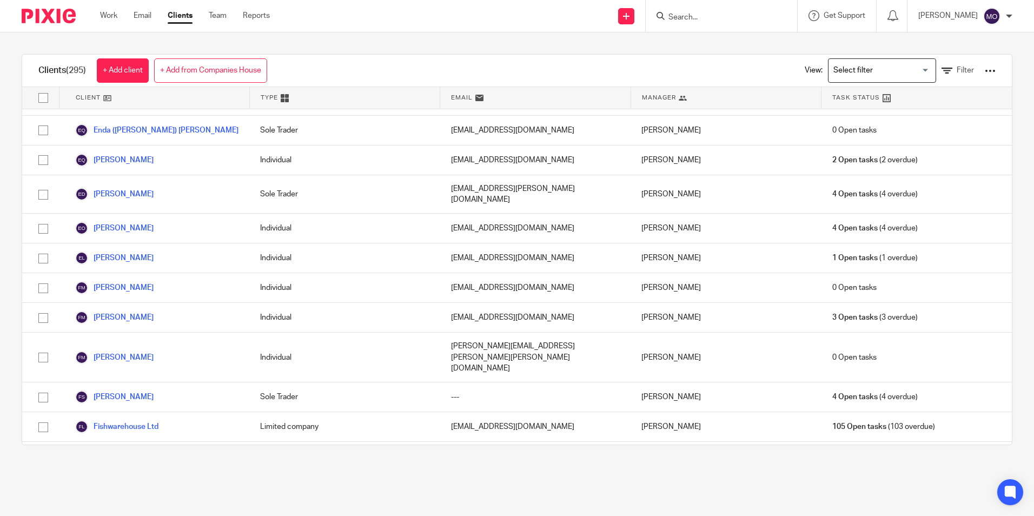
scroll to position [2650, 0]
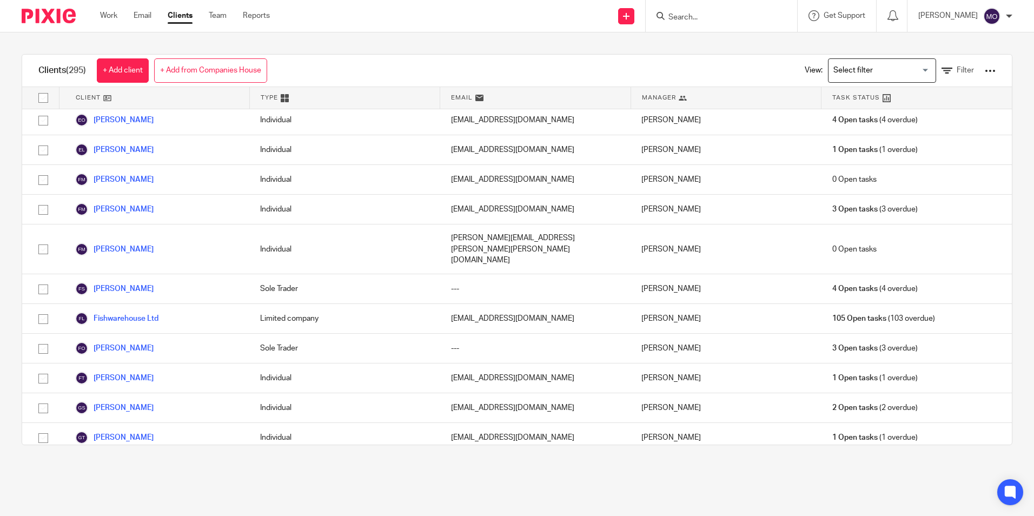
click at [121, 461] on link "[PERSON_NAME]" at bounding box center [114, 467] width 78 height 13
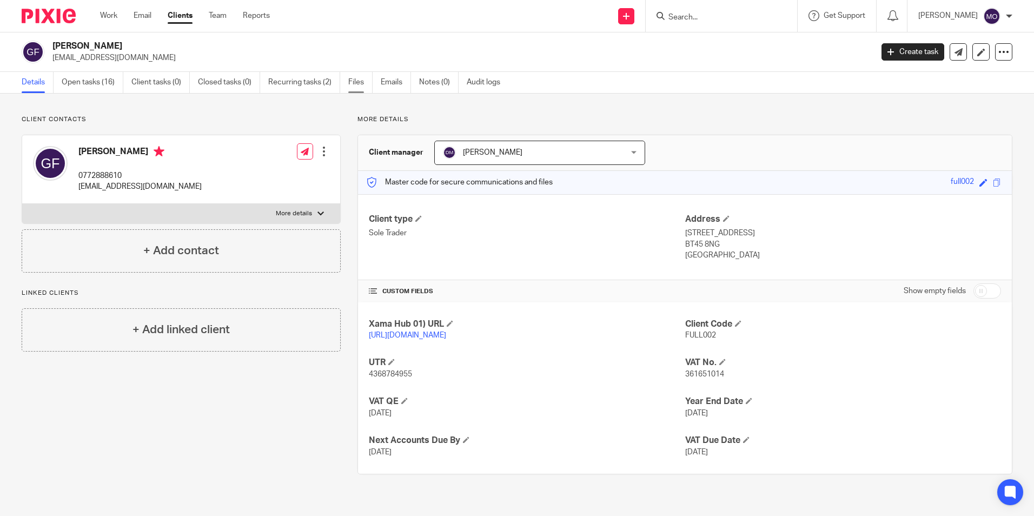
click at [360, 88] on link "Files" at bounding box center [360, 82] width 24 height 21
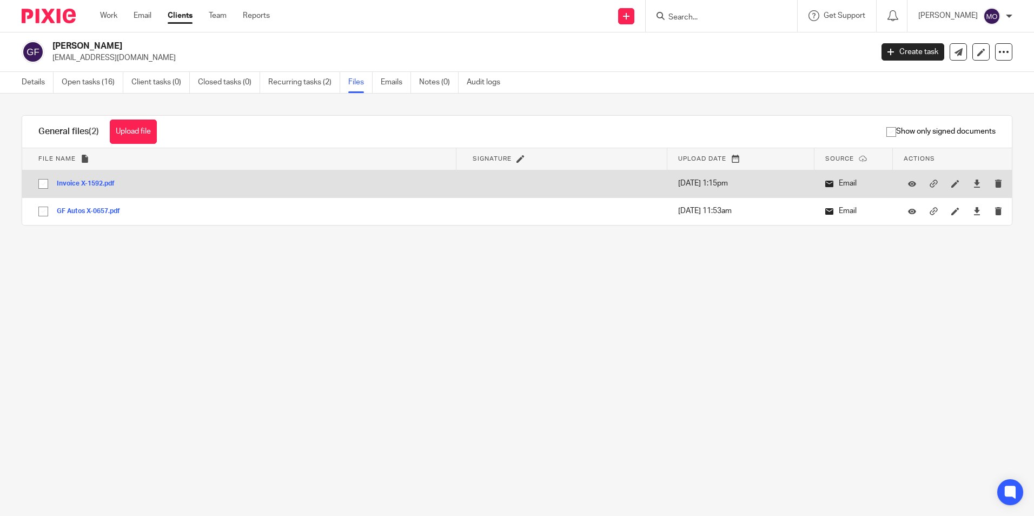
click at [43, 189] on input "checkbox" at bounding box center [43, 184] width 21 height 21
checkbox input "true"
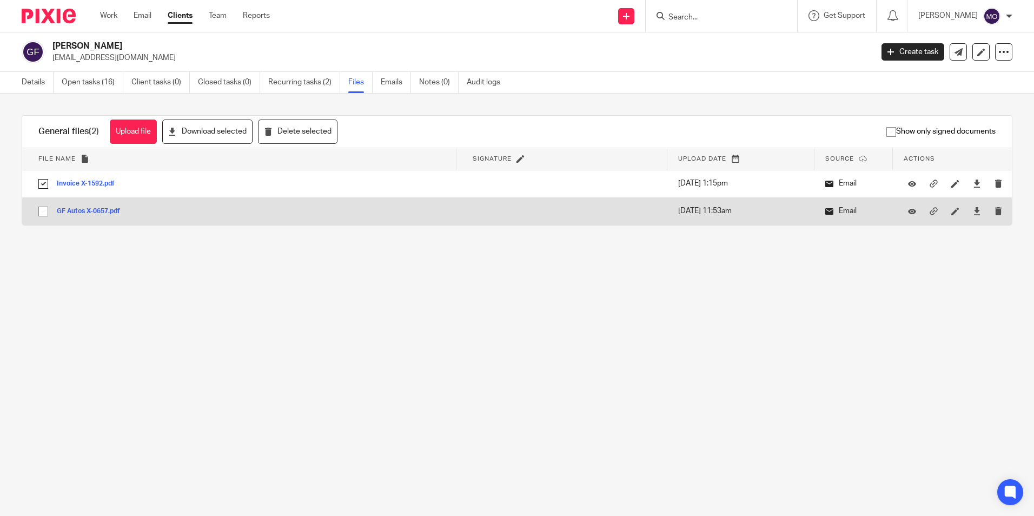
click at [43, 216] on input "checkbox" at bounding box center [43, 211] width 21 height 21
checkbox input "true"
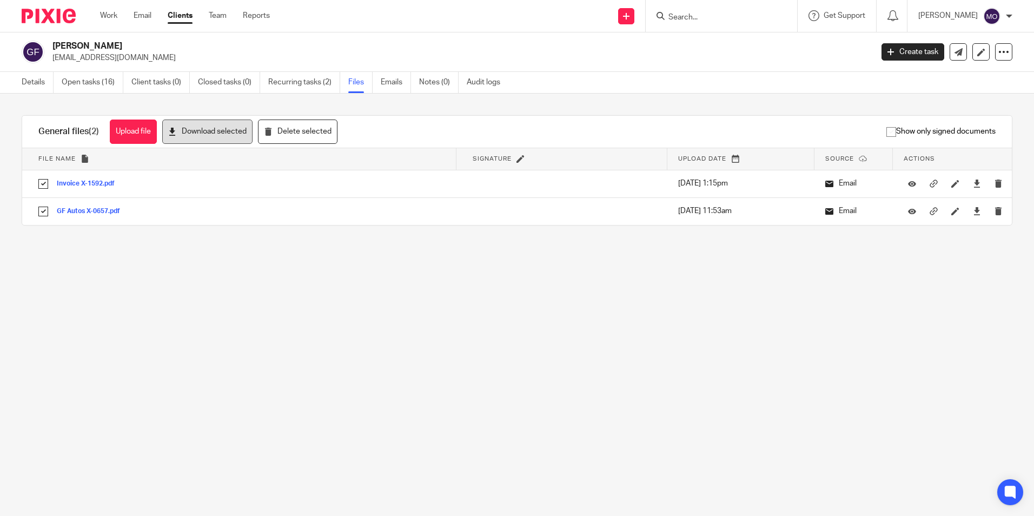
click at [218, 129] on button "Download selected" at bounding box center [207, 132] width 90 height 24
click at [676, 45] on h2 "[PERSON_NAME]" at bounding box center [377, 46] width 650 height 11
click at [998, 52] on icon at bounding box center [1003, 52] width 11 height 11
click at [944, 96] on link "Export data" at bounding box center [937, 95] width 120 height 16
click at [689, 45] on h2 "[PERSON_NAME]" at bounding box center [377, 46] width 650 height 11
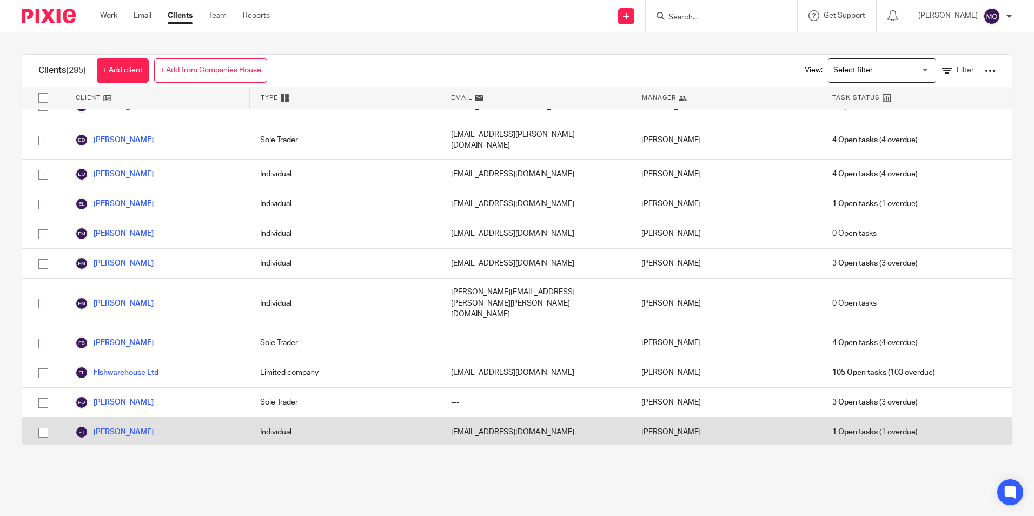
scroll to position [2758, 0]
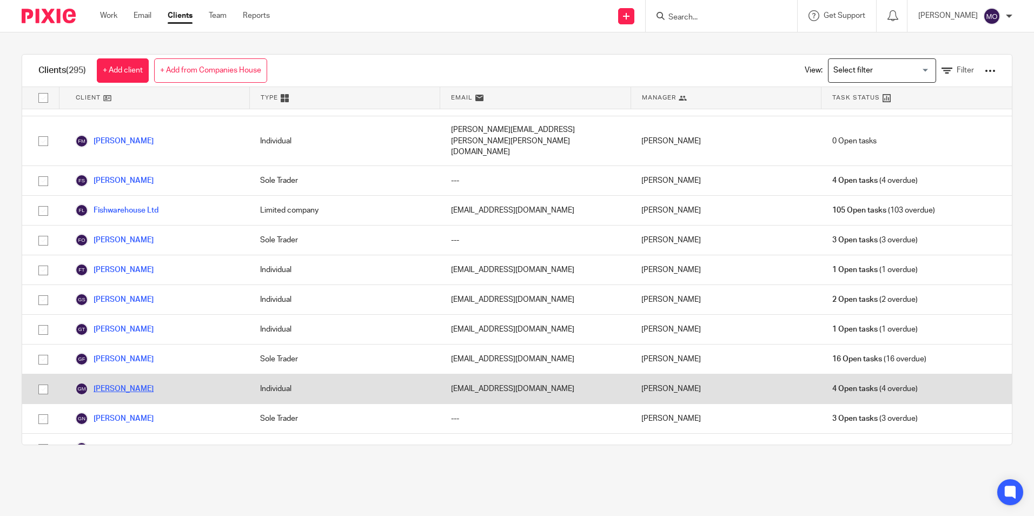
click at [124, 382] on link "[PERSON_NAME]" at bounding box center [114, 388] width 78 height 13
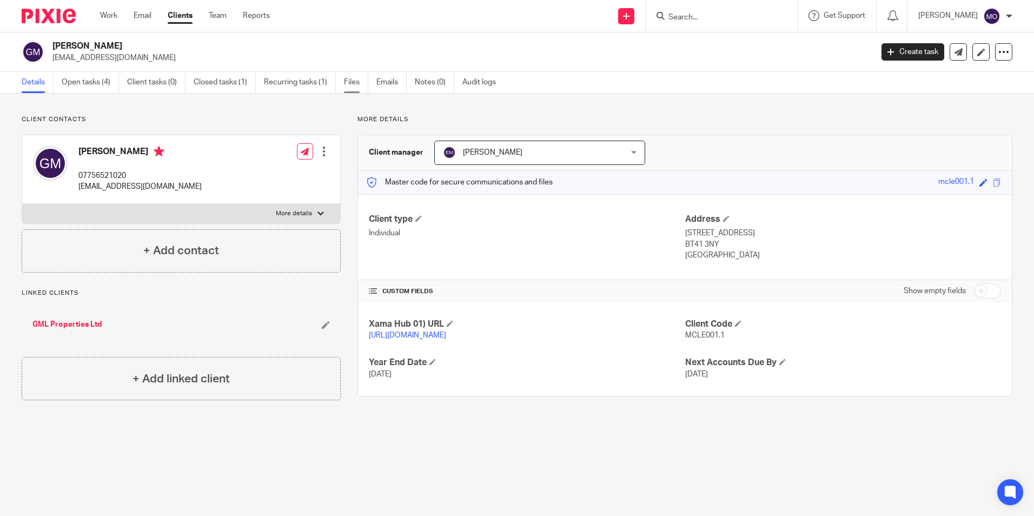
click at [353, 76] on link "Files" at bounding box center [356, 82] width 24 height 21
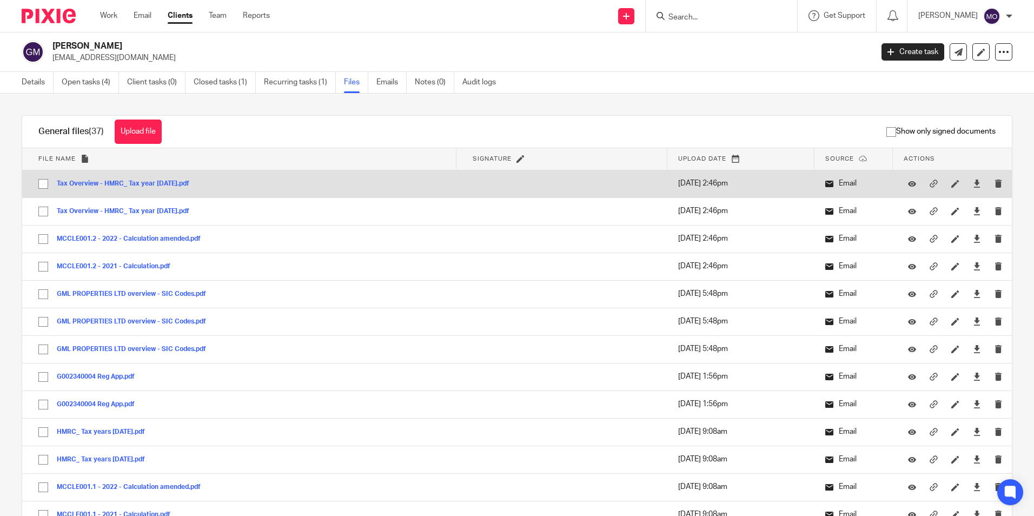
click at [46, 185] on input "checkbox" at bounding box center [43, 184] width 21 height 21
checkbox input "true"
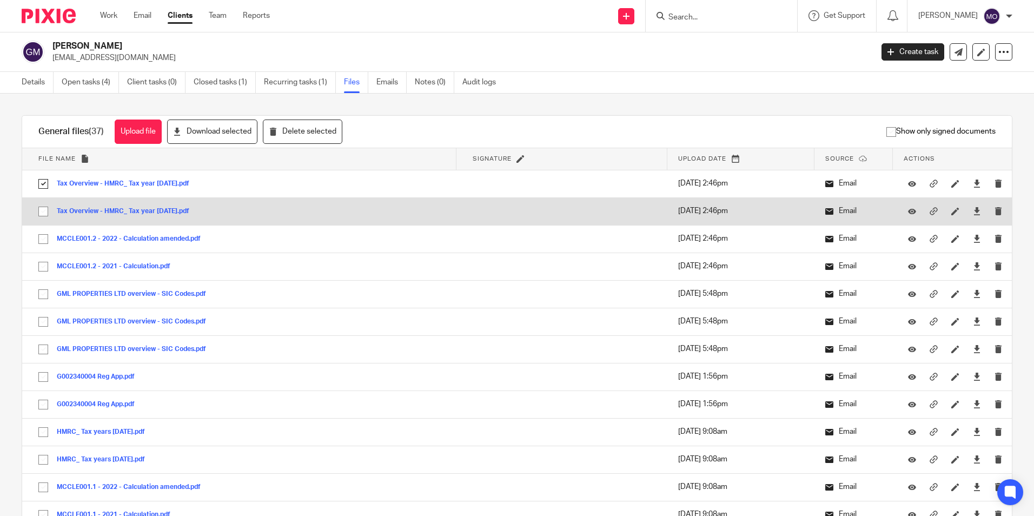
drag, startPoint x: 46, startPoint y: 212, endPoint x: 46, endPoint y: 224, distance: 12.4
click at [46, 213] on input "checkbox" at bounding box center [43, 211] width 21 height 21
checkbox input "true"
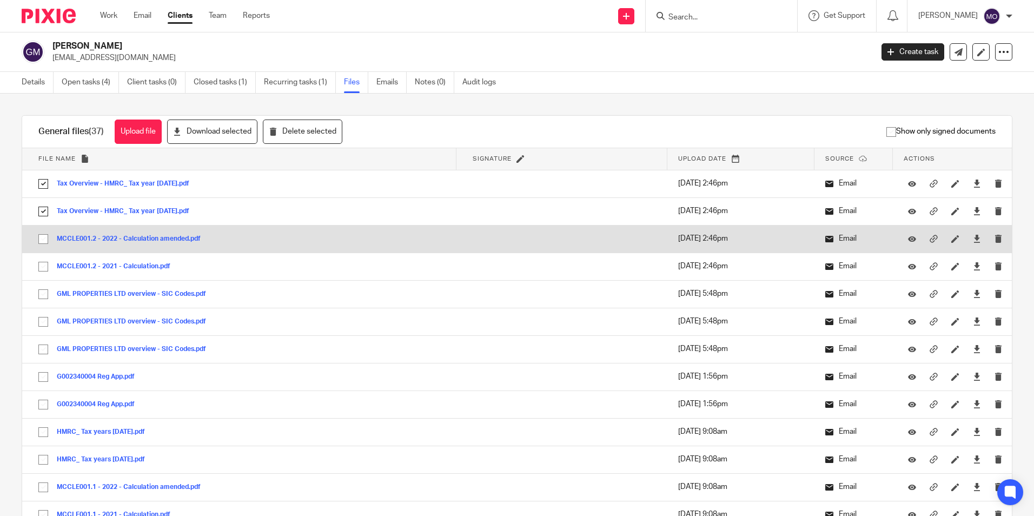
click at [46, 241] on input "checkbox" at bounding box center [43, 239] width 21 height 21
checkbox input "true"
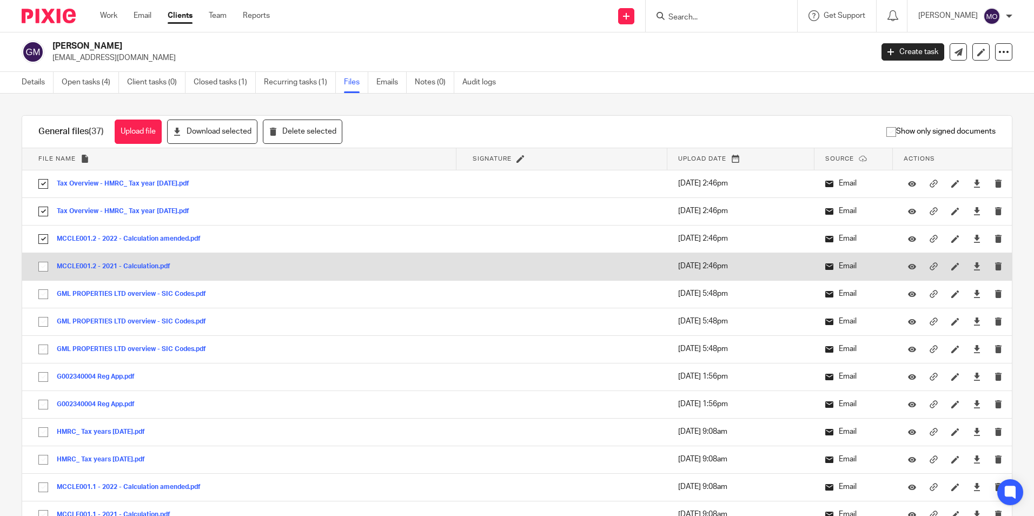
click at [41, 267] on input "checkbox" at bounding box center [43, 266] width 21 height 21
checkbox input "true"
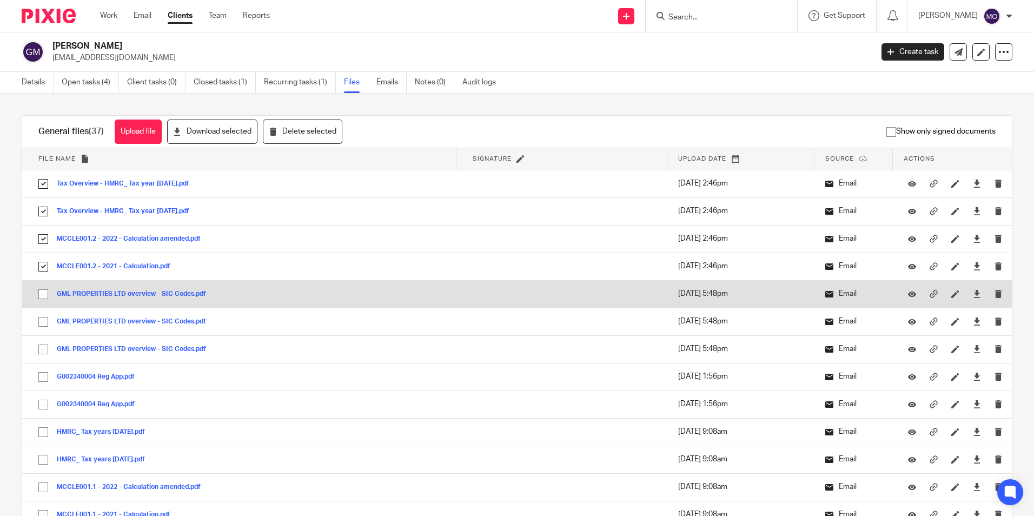
click at [41, 291] on input "checkbox" at bounding box center [43, 294] width 21 height 21
checkbox input "true"
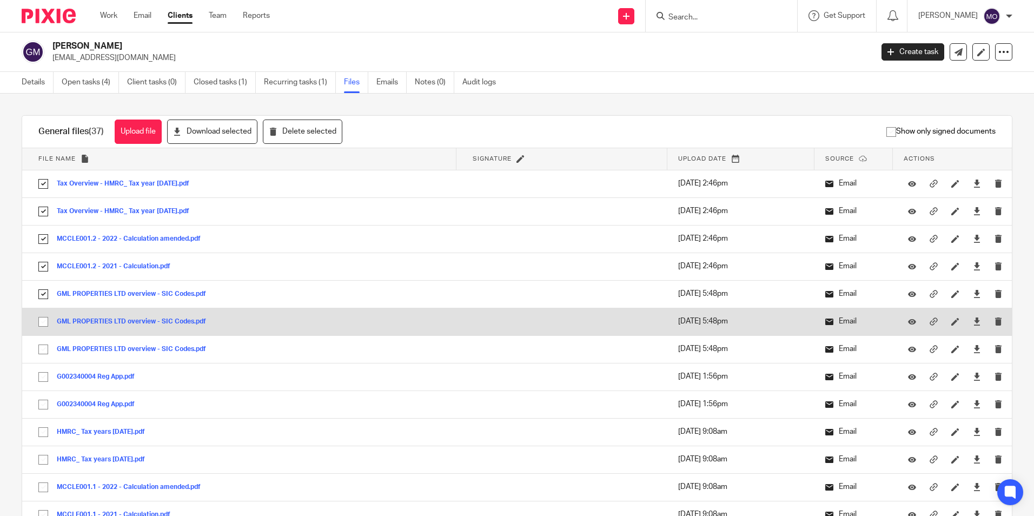
click at [44, 323] on input "checkbox" at bounding box center [43, 321] width 21 height 21
checkbox input "true"
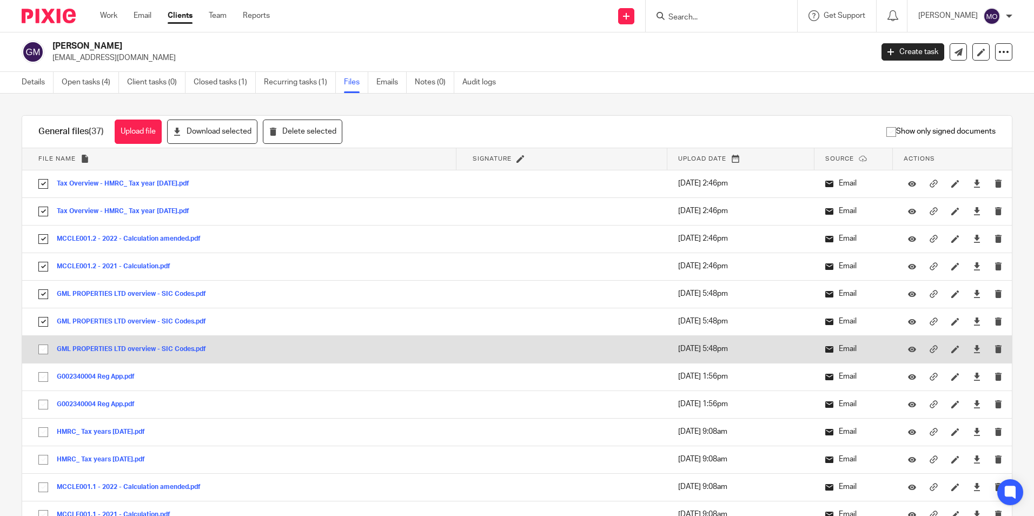
click at [44, 347] on input "checkbox" at bounding box center [43, 349] width 21 height 21
checkbox input "true"
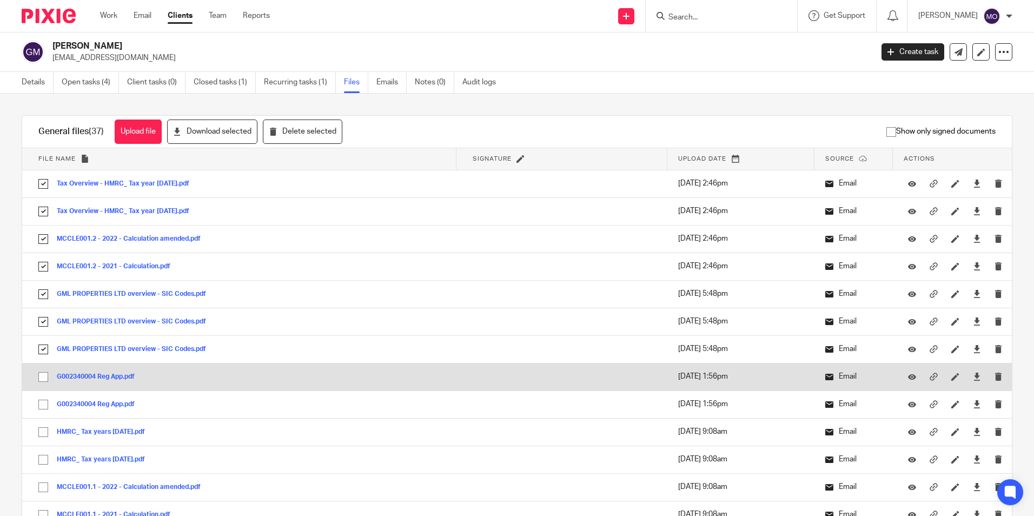
click at [41, 376] on input "checkbox" at bounding box center [43, 377] width 21 height 21
checkbox input "true"
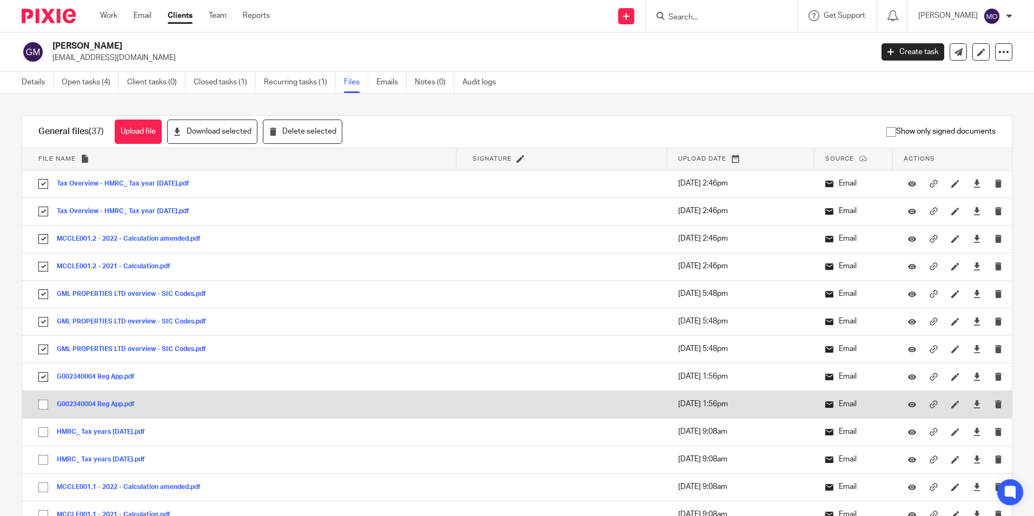
click at [46, 406] on input "checkbox" at bounding box center [43, 404] width 21 height 21
checkbox input "true"
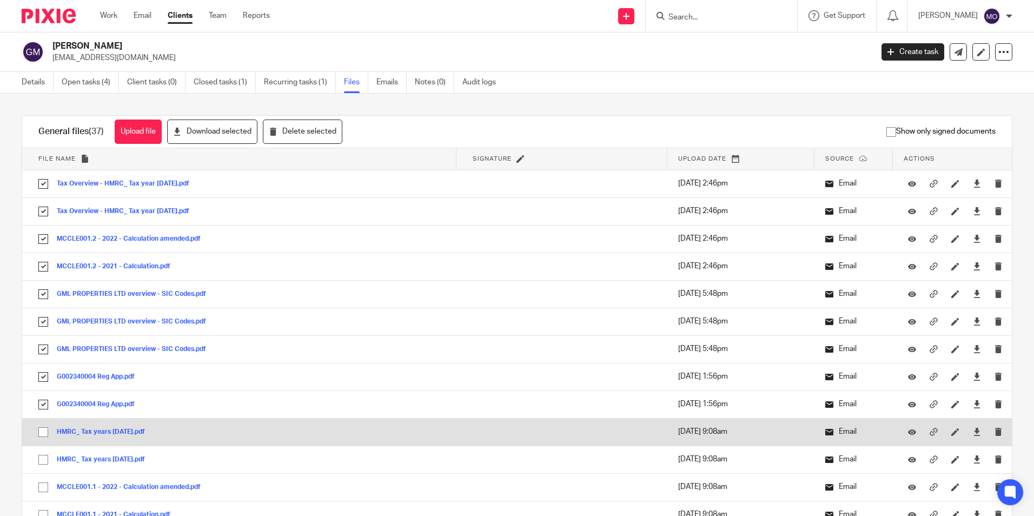
drag, startPoint x: 43, startPoint y: 428, endPoint x: 45, endPoint y: 450, distance: 21.7
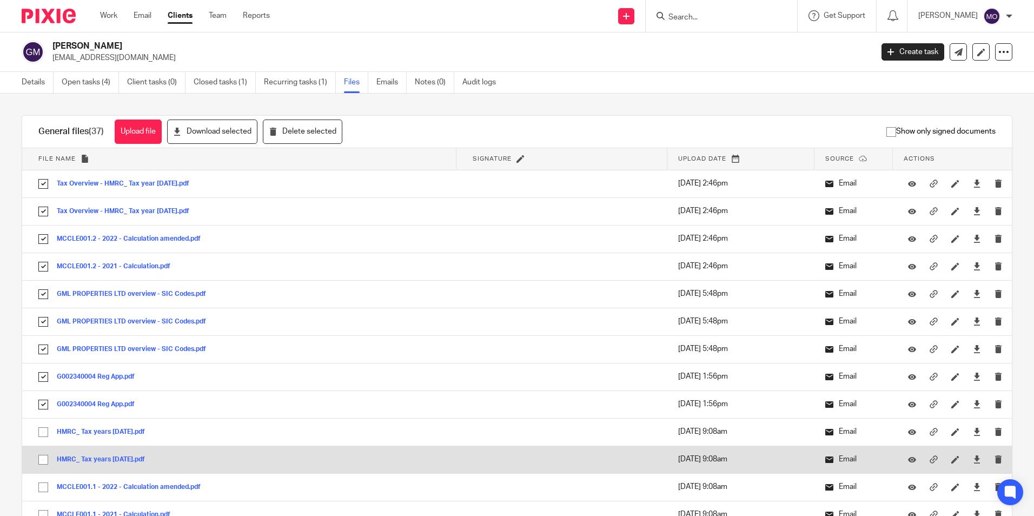
click at [44, 428] on input "checkbox" at bounding box center [43, 432] width 21 height 21
checkbox input "true"
click at [48, 463] on input "checkbox" at bounding box center [43, 459] width 21 height 21
checkbox input "true"
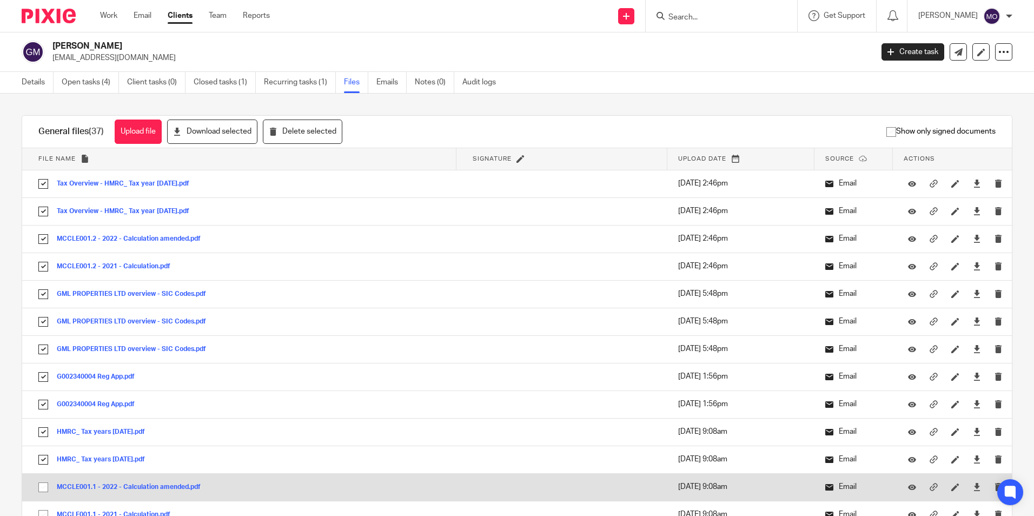
click at [44, 484] on input "checkbox" at bounding box center [43, 487] width 21 height 21
checkbox input "true"
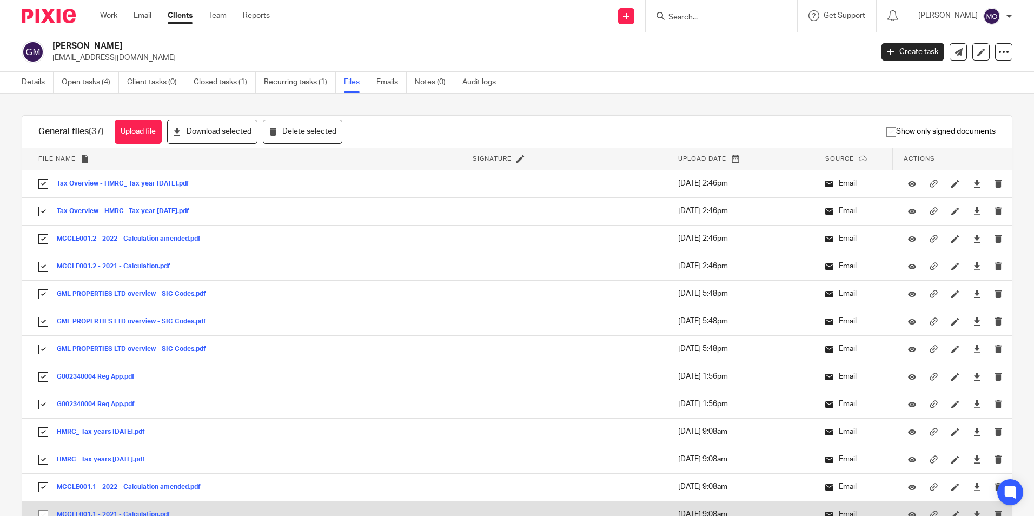
click at [47, 513] on input "checkbox" at bounding box center [43, 515] width 21 height 21
checkbox input "true"
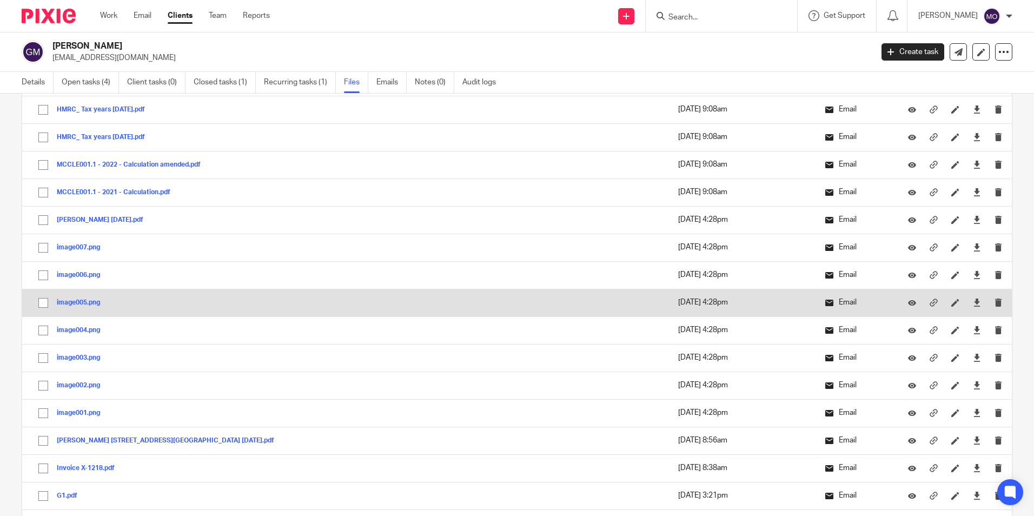
scroll to position [379, 0]
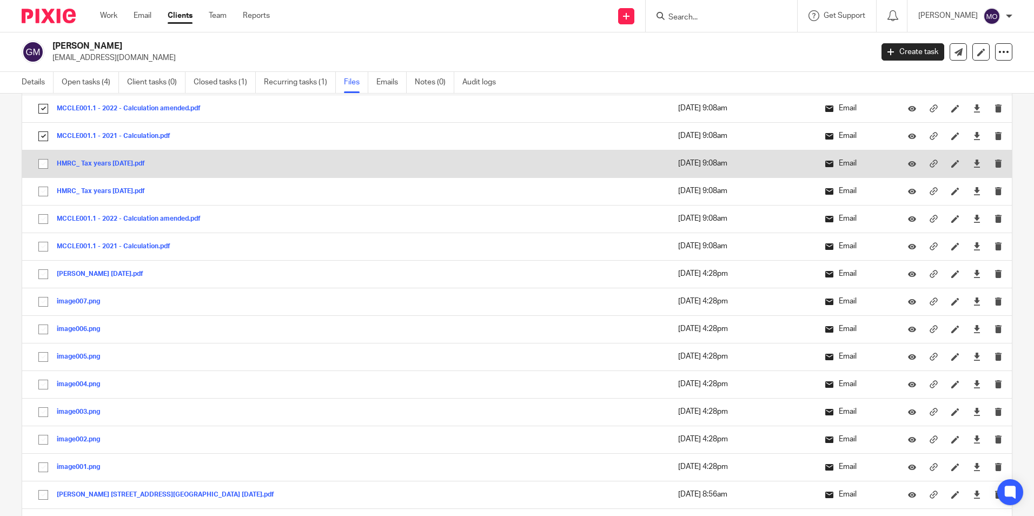
click at [45, 163] on input "checkbox" at bounding box center [43, 164] width 21 height 21
checkbox input "true"
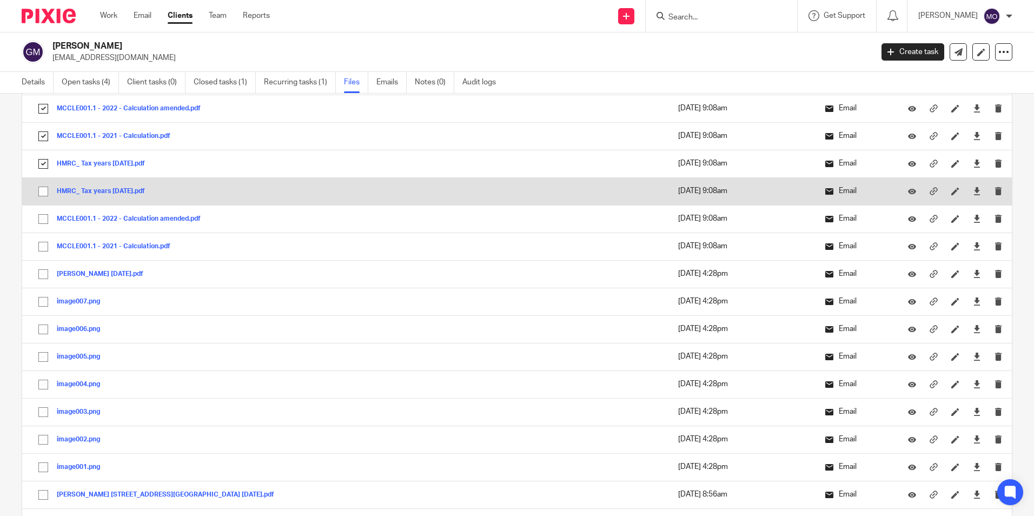
click at [42, 193] on input "checkbox" at bounding box center [43, 191] width 21 height 21
checkbox input "true"
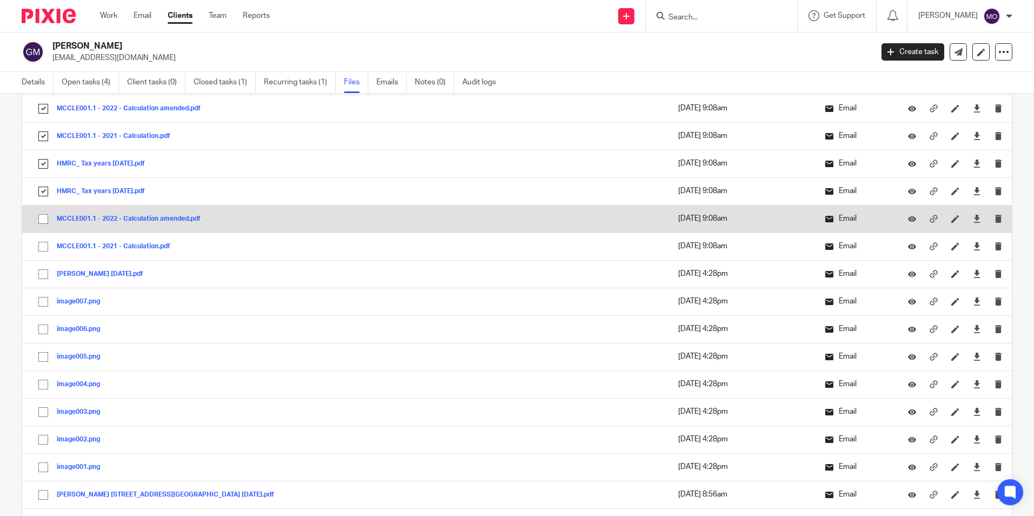
drag, startPoint x: 41, startPoint y: 217, endPoint x: 42, endPoint y: 234, distance: 16.3
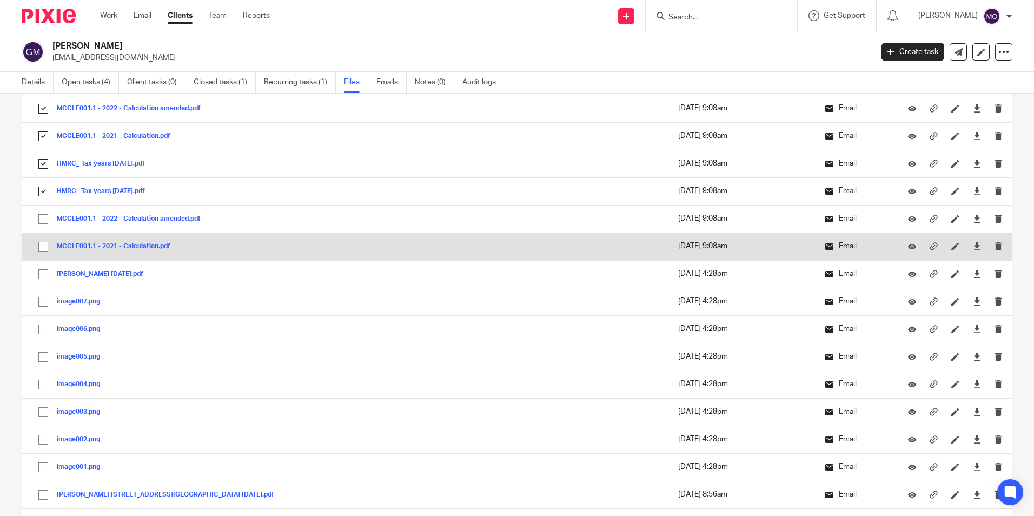
click at [41, 219] on input "checkbox" at bounding box center [43, 219] width 21 height 21
checkbox input "true"
click at [41, 248] on input "checkbox" at bounding box center [43, 246] width 21 height 21
checkbox input "true"
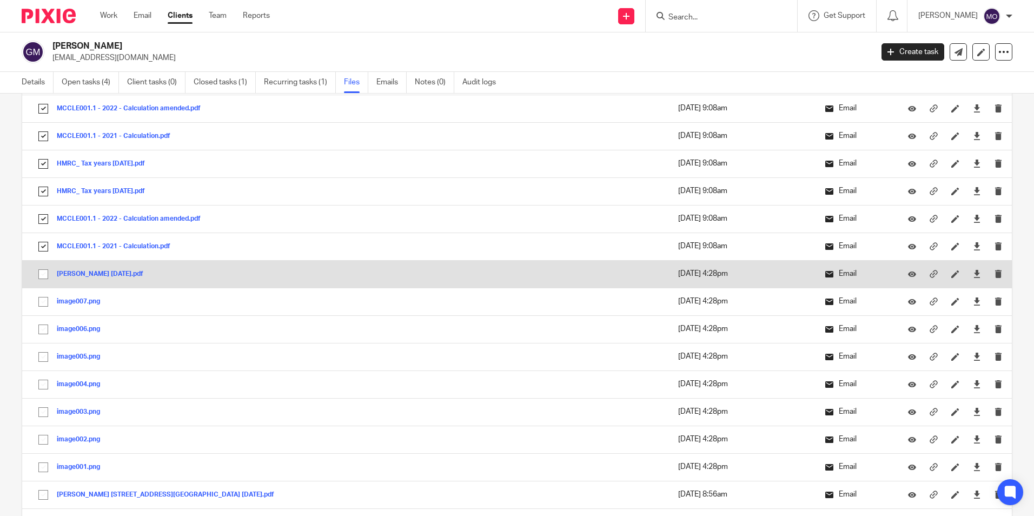
click at [41, 273] on input "checkbox" at bounding box center [43, 274] width 21 height 21
checkbox input "true"
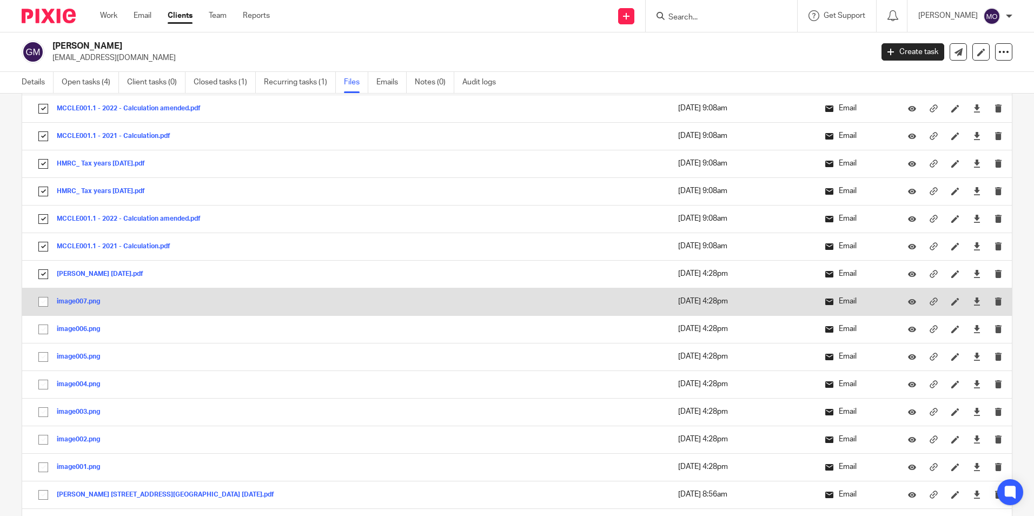
click at [44, 300] on input "checkbox" at bounding box center [43, 301] width 21 height 21
checkbox input "true"
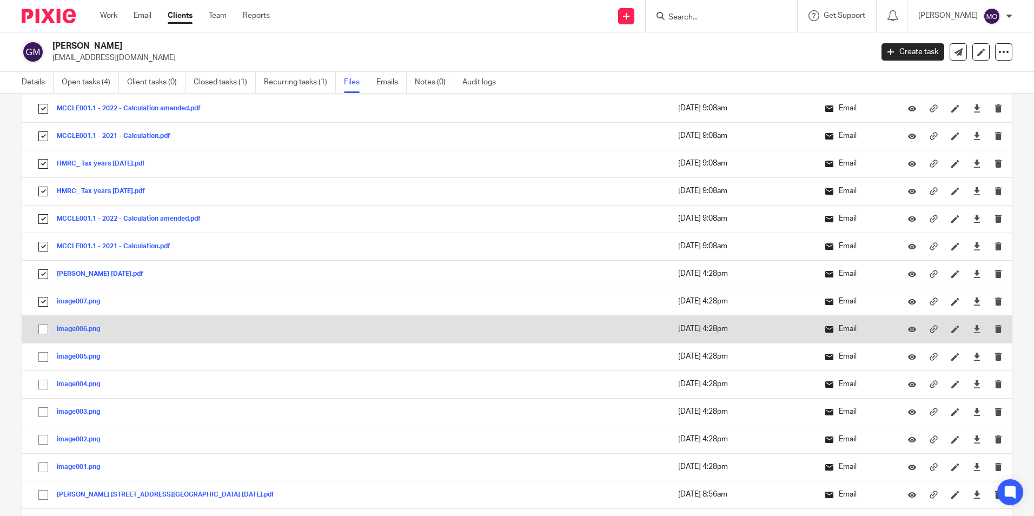
drag, startPoint x: 46, startPoint y: 317, endPoint x: 46, endPoint y: 328, distance: 11.4
click at [45, 320] on td "image006.png image006 Save" at bounding box center [239, 329] width 434 height 28
click at [45, 330] on input "checkbox" at bounding box center [43, 329] width 21 height 21
checkbox input "true"
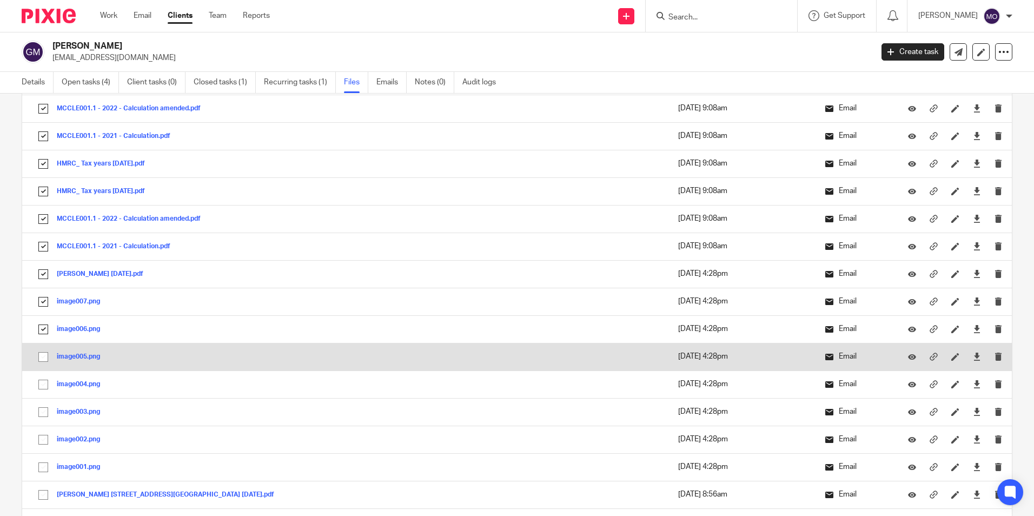
drag, startPoint x: 42, startPoint y: 361, endPoint x: 46, endPoint y: 366, distance: 6.9
click at [42, 361] on input "checkbox" at bounding box center [43, 357] width 21 height 21
checkbox input "true"
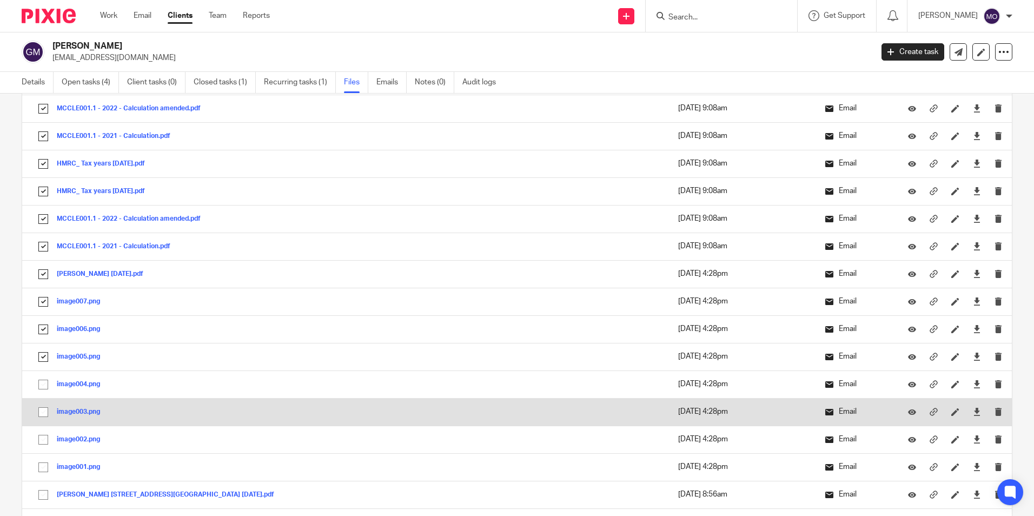
drag, startPoint x: 45, startPoint y: 378, endPoint x: 62, endPoint y: 399, distance: 26.9
click at [46, 380] on input "checkbox" at bounding box center [43, 384] width 21 height 21
checkbox input "true"
click at [44, 412] on input "checkbox" at bounding box center [43, 412] width 21 height 21
checkbox input "true"
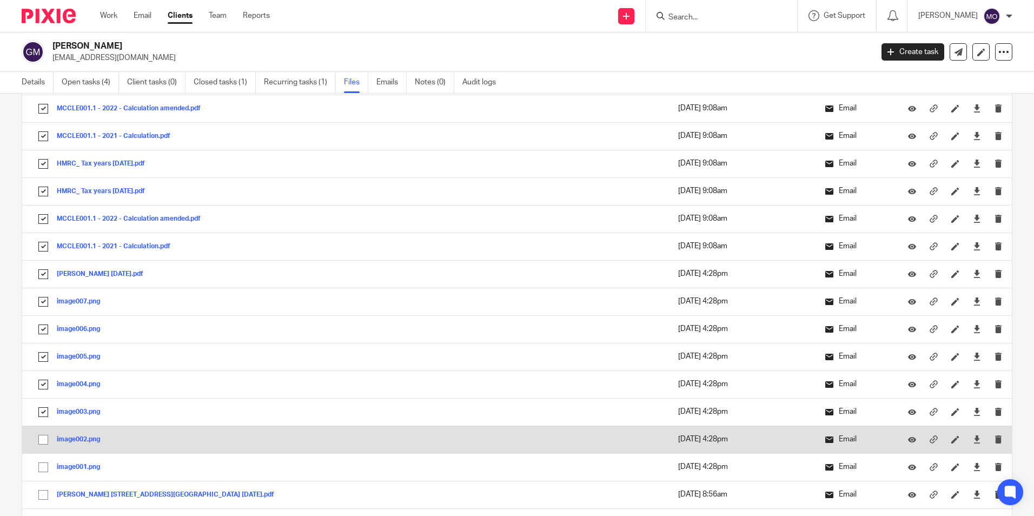
drag, startPoint x: 42, startPoint y: 435, endPoint x: 46, endPoint y: 446, distance: 10.9
click at [43, 437] on input "checkbox" at bounding box center [43, 439] width 21 height 21
checkbox input "true"
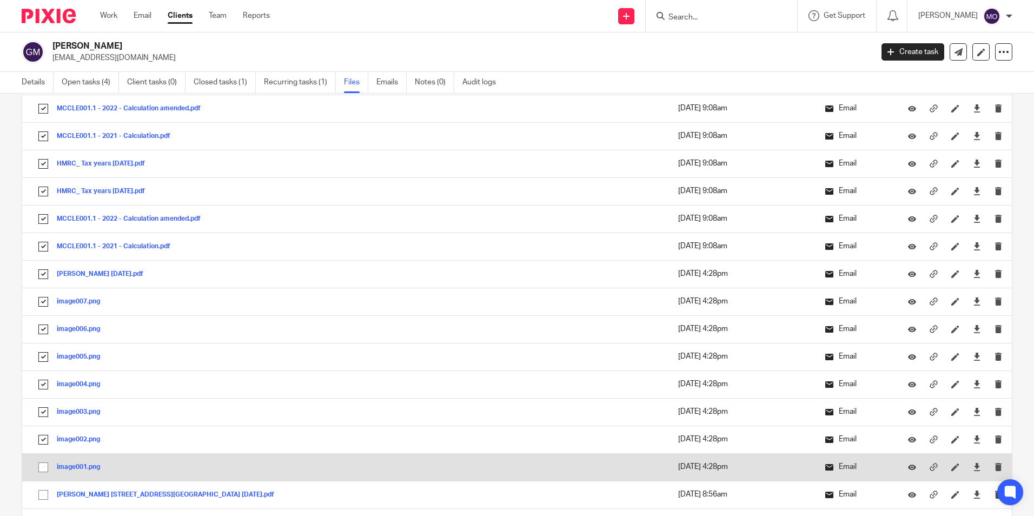
click at [39, 466] on input "checkbox" at bounding box center [43, 467] width 21 height 21
checkbox input "true"
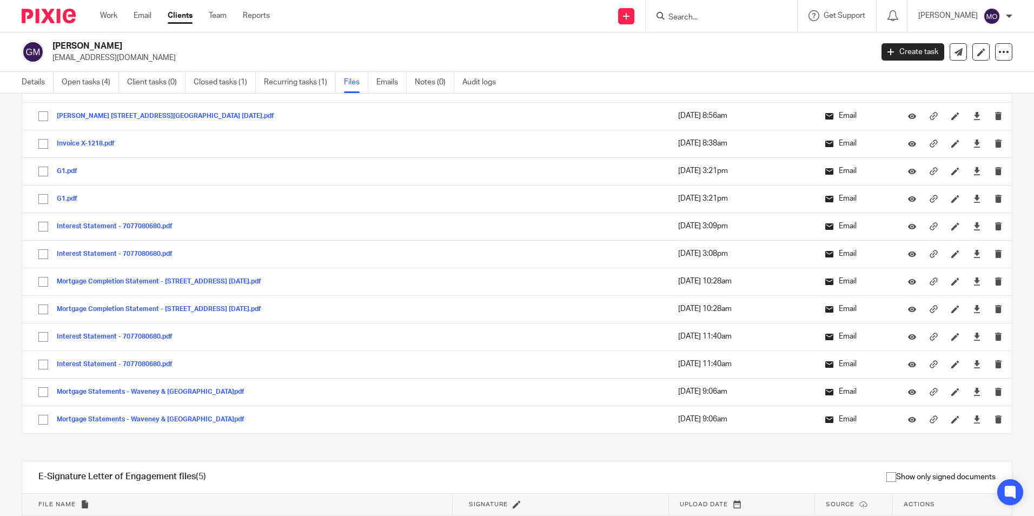
scroll to position [703, 0]
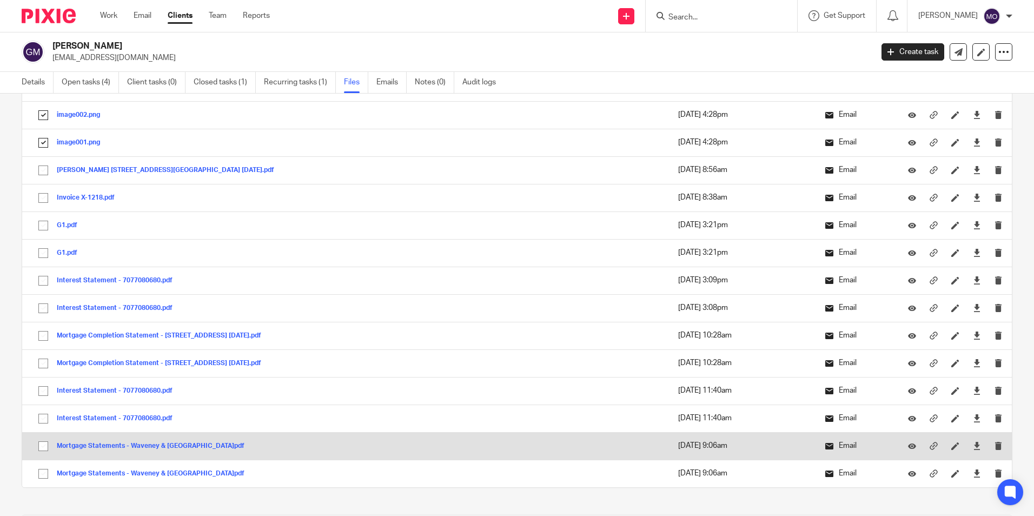
drag, startPoint x: 41, startPoint y: 477, endPoint x: 41, endPoint y: 452, distance: 24.9
click at [41, 474] on input "checkbox" at bounding box center [43, 473] width 21 height 21
checkbox input "true"
click at [42, 446] on input "checkbox" at bounding box center [43, 446] width 21 height 21
checkbox input "true"
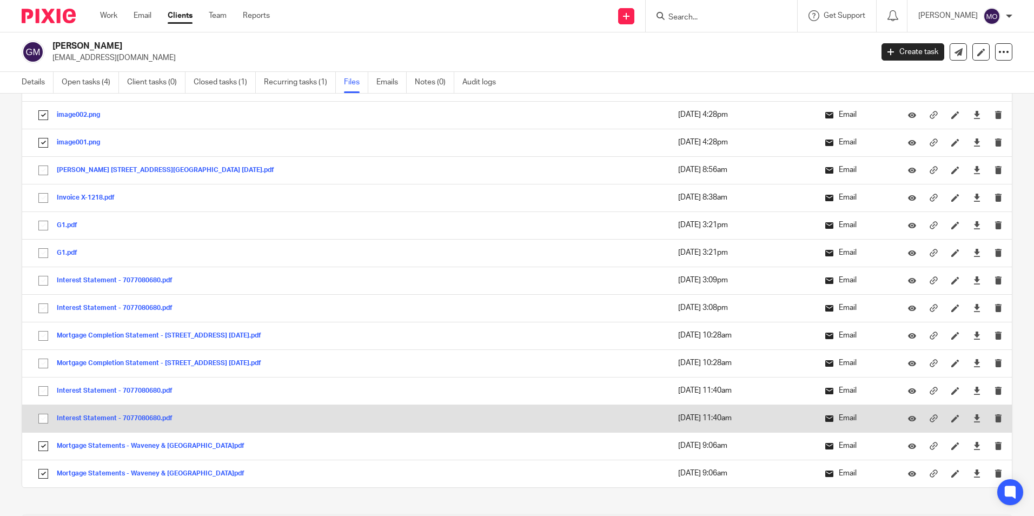
click at [45, 422] on input "checkbox" at bounding box center [43, 418] width 21 height 21
checkbox input "true"
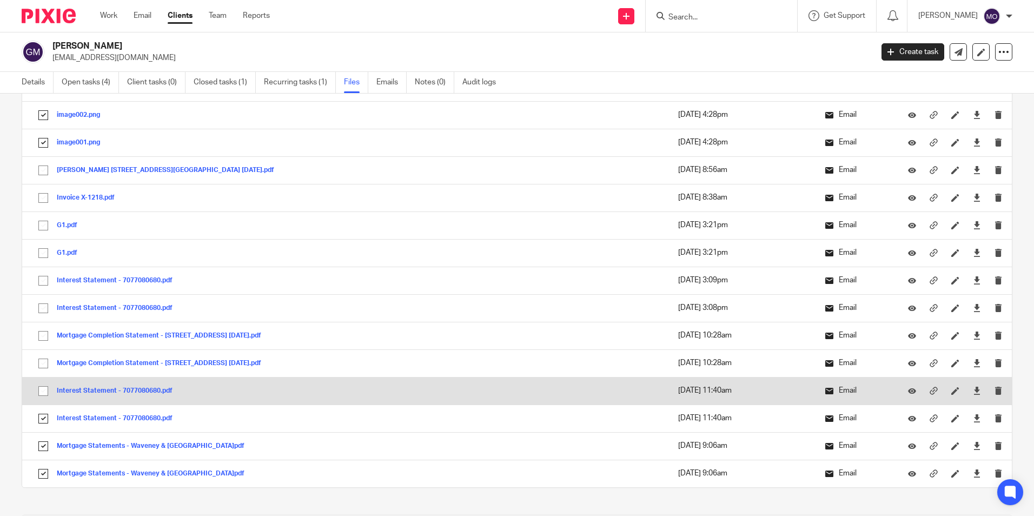
click at [41, 392] on input "checkbox" at bounding box center [43, 391] width 21 height 21
checkbox input "true"
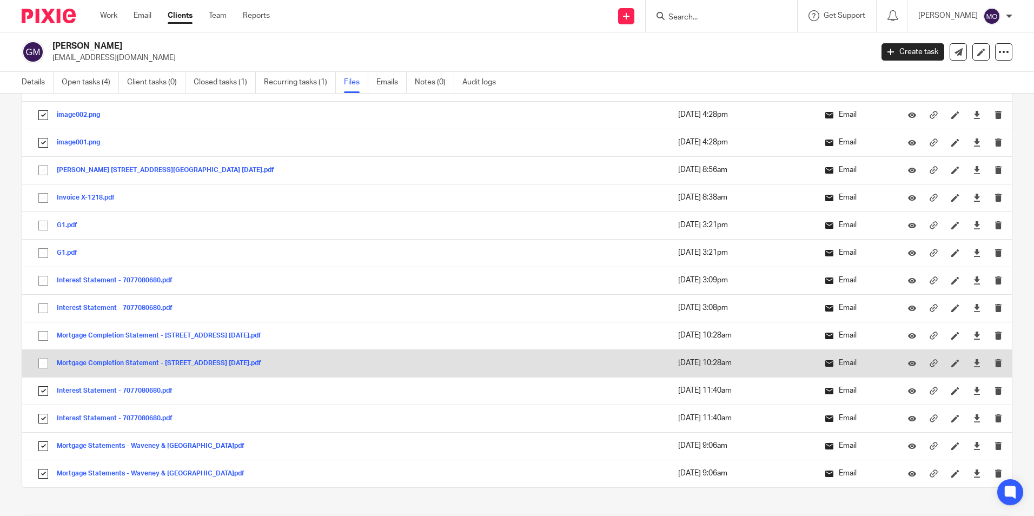
click at [42, 362] on input "checkbox" at bounding box center [43, 363] width 21 height 21
checkbox input "true"
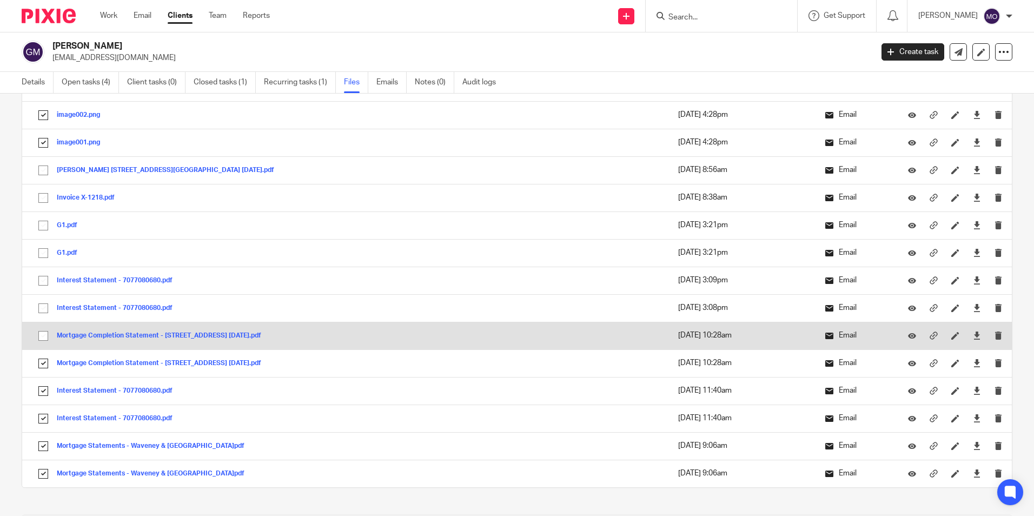
click at [42, 334] on input "checkbox" at bounding box center [43, 336] width 21 height 21
checkbox input "true"
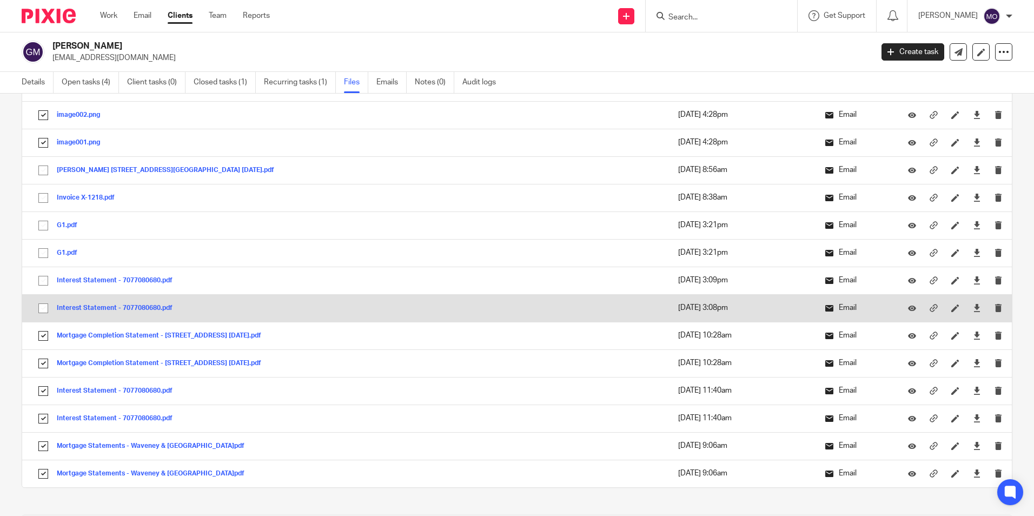
drag, startPoint x: 45, startPoint y: 304, endPoint x: 42, endPoint y: 283, distance: 21.3
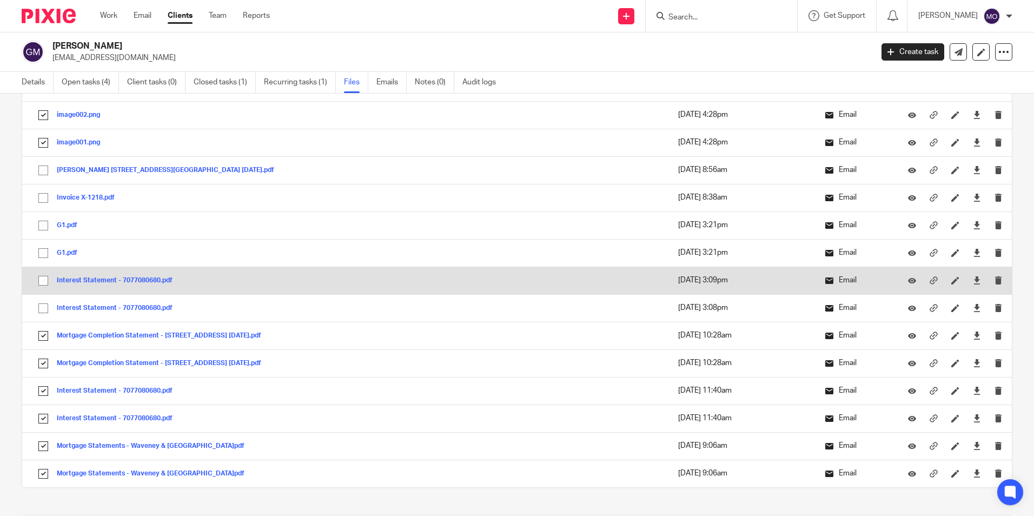
click at [45, 304] on input "checkbox" at bounding box center [43, 308] width 21 height 21
checkbox input "true"
click at [41, 276] on input "checkbox" at bounding box center [43, 280] width 21 height 21
checkbox input "true"
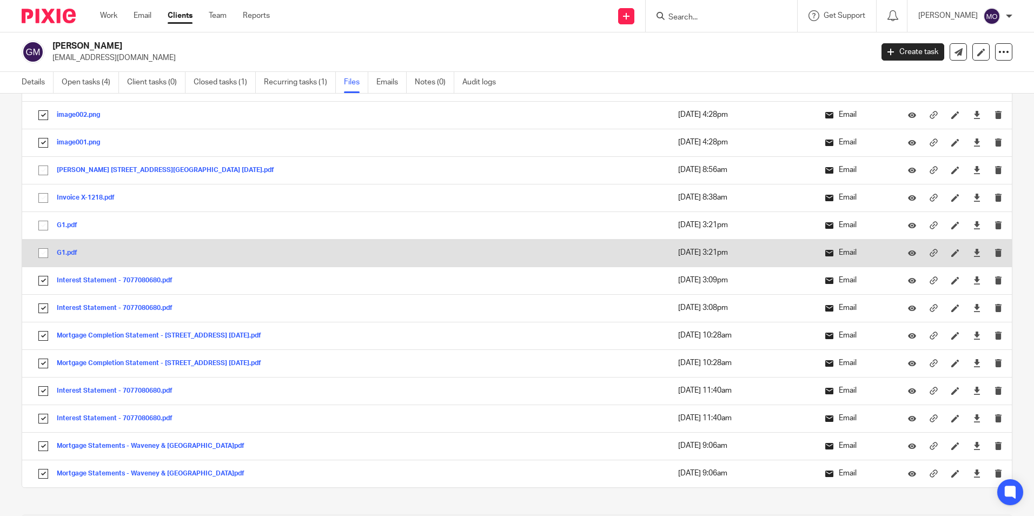
drag, startPoint x: 43, startPoint y: 253, endPoint x: 43, endPoint y: 225, distance: 28.1
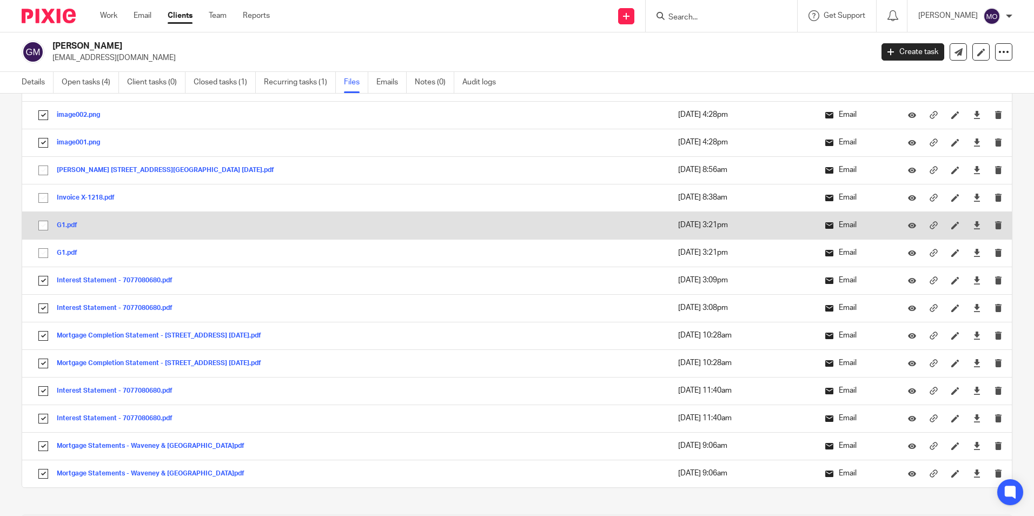
click at [43, 253] on input "checkbox" at bounding box center [43, 253] width 21 height 21
checkbox input "true"
click at [43, 217] on input "checkbox" at bounding box center [43, 225] width 21 height 21
checkbox input "true"
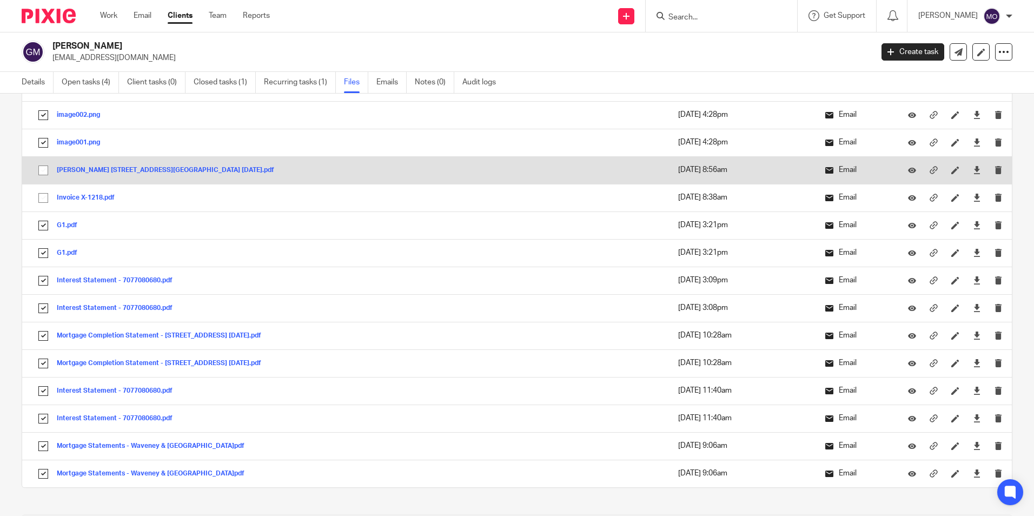
drag, startPoint x: 44, startPoint y: 193, endPoint x: 43, endPoint y: 175, distance: 18.4
click at [44, 190] on input "checkbox" at bounding box center [43, 198] width 21 height 21
checkbox input "true"
click at [41, 168] on input "checkbox" at bounding box center [43, 170] width 21 height 21
checkbox input "true"
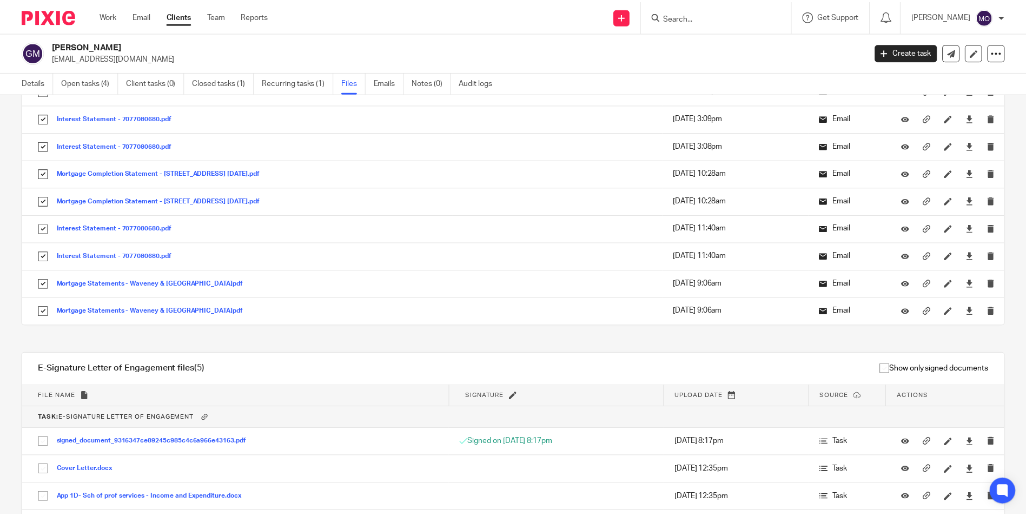
scroll to position [965, 0]
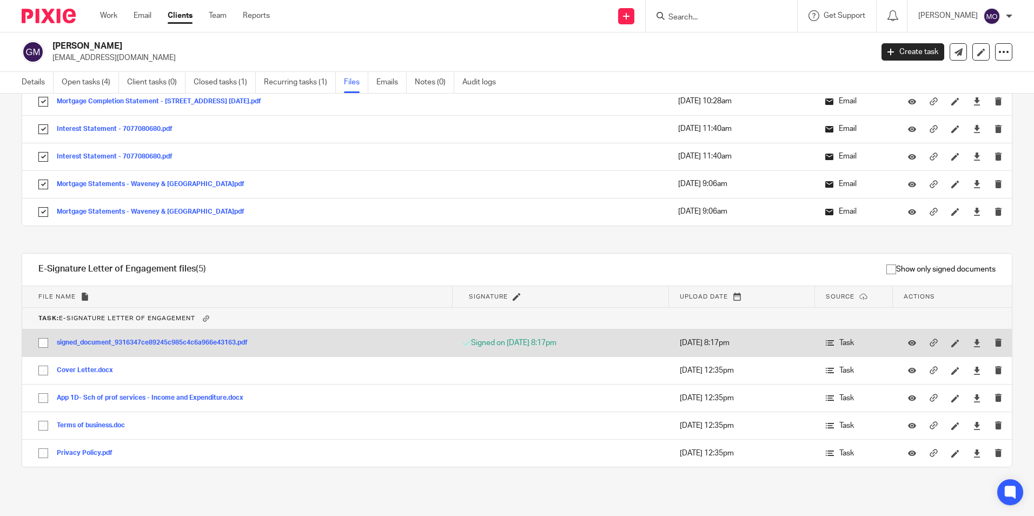
click at [46, 341] on input "checkbox" at bounding box center [43, 343] width 21 height 21
checkbox input "true"
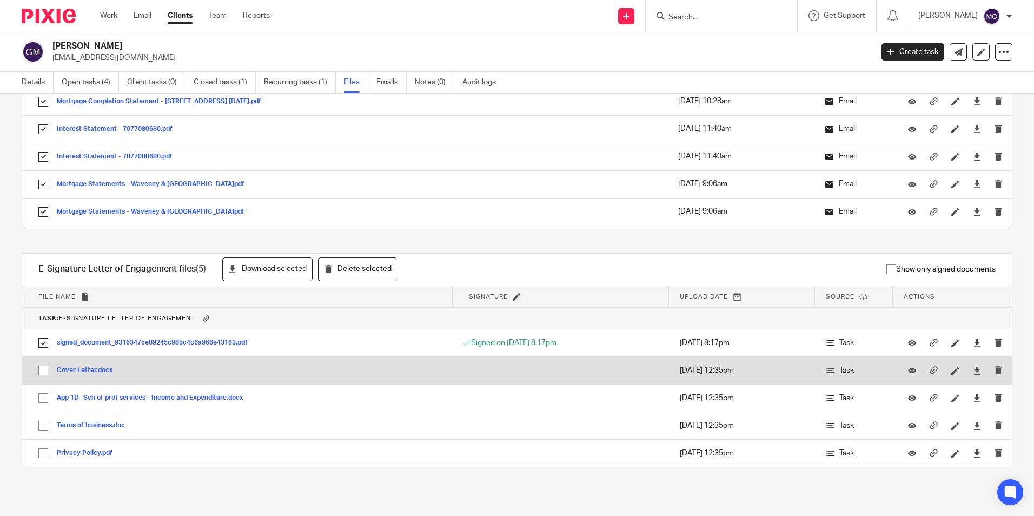
click at [47, 375] on input "checkbox" at bounding box center [43, 370] width 21 height 21
checkbox input "true"
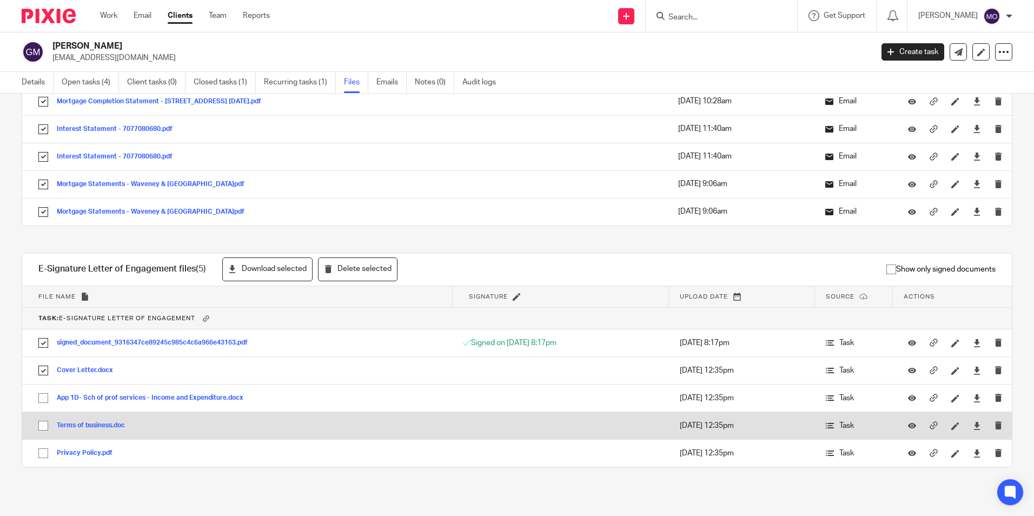
drag, startPoint x: 44, startPoint y: 404, endPoint x: 41, endPoint y: 412, distance: 8.7
click at [43, 409] on td "App 1D- Sch of prof services - Income and Expenditure.docx App 1D- Sch of prof …" at bounding box center [237, 398] width 430 height 28
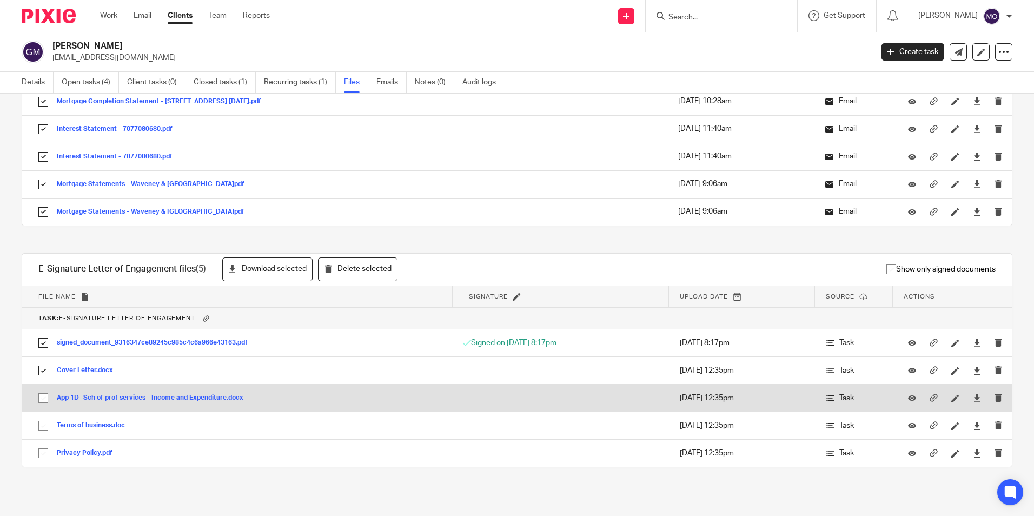
drag, startPoint x: 45, startPoint y: 423, endPoint x: 50, endPoint y: 411, distance: 13.1
click at [47, 419] on input "checkbox" at bounding box center [43, 425] width 21 height 21
checkbox input "true"
click at [46, 396] on input "checkbox" at bounding box center [43, 398] width 21 height 21
checkbox input "true"
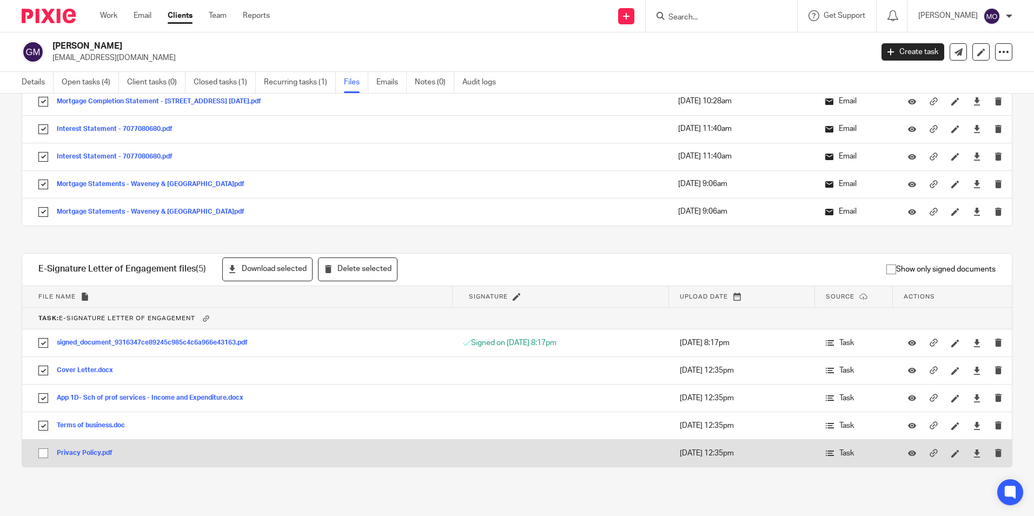
click at [43, 452] on input "checkbox" at bounding box center [43, 453] width 21 height 21
checkbox input "true"
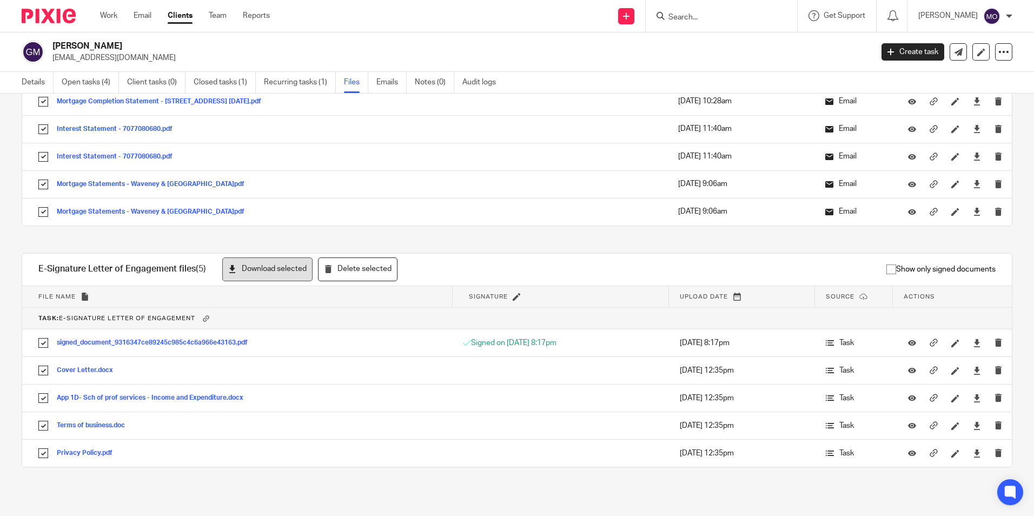
click at [229, 261] on button "Download selected" at bounding box center [267, 269] width 90 height 24
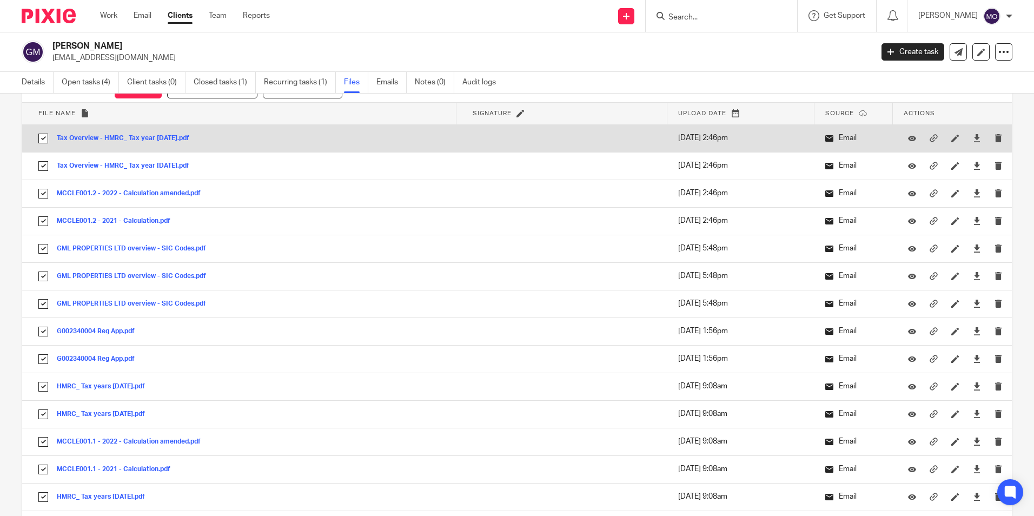
scroll to position [0, 0]
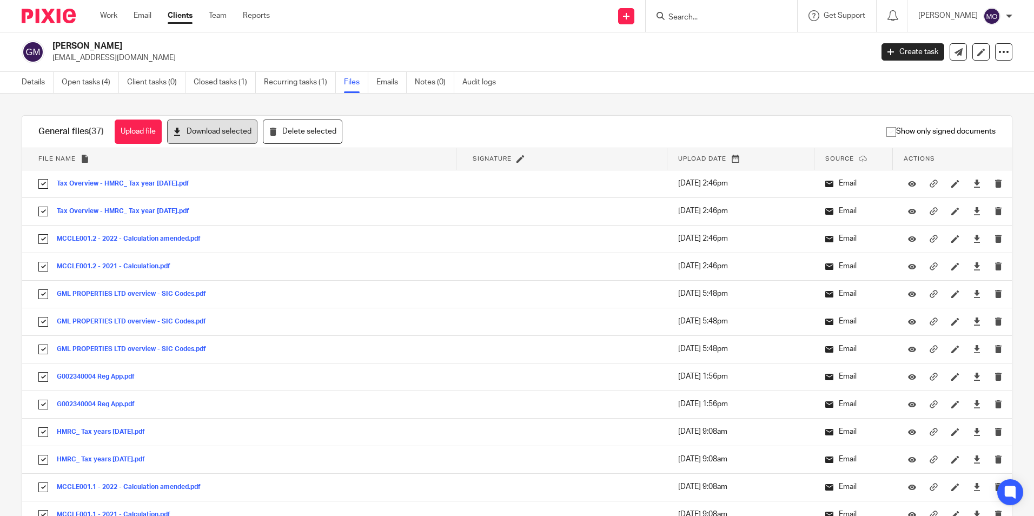
click at [209, 137] on button "Download selected" at bounding box center [212, 132] width 90 height 24
click at [720, 38] on div "Gerard McLernon gerardmclernon91@gmail.com Create task Update from Companies Ho…" at bounding box center [517, 51] width 1034 height 39
click at [998, 57] on icon at bounding box center [1003, 52] width 11 height 11
click at [965, 93] on link "Export data" at bounding box center [937, 95] width 120 height 16
click at [710, 63] on div "Gerard McLernon gerardmclernon91@gmail.com Create task Update from Companies Ho…" at bounding box center [517, 51] width 1034 height 39
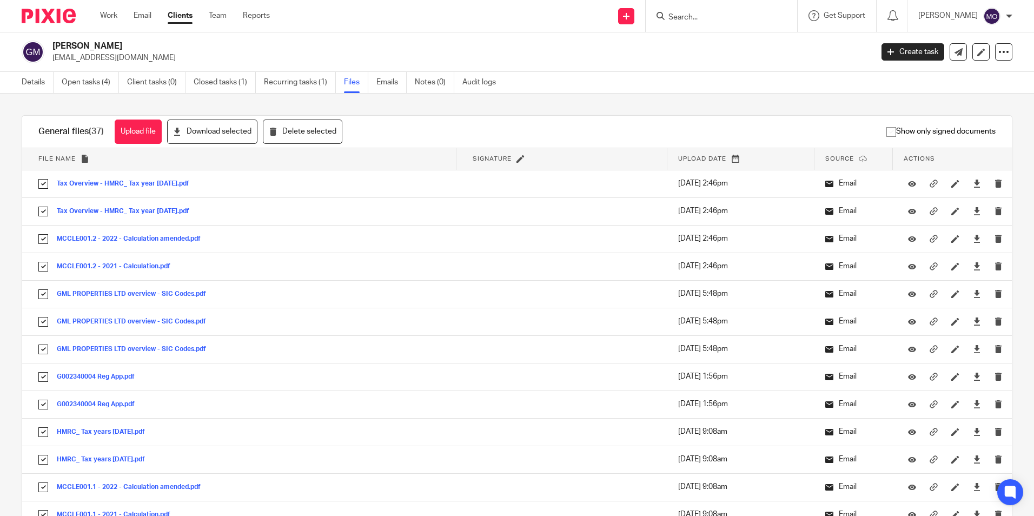
click at [50, 15] on img at bounding box center [49, 16] width 54 height 15
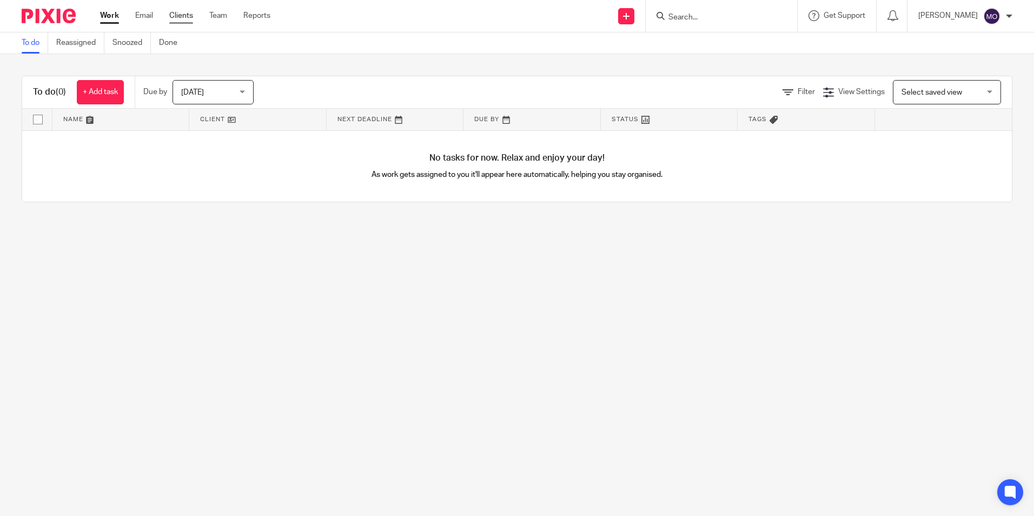
click at [183, 21] on link "Clients" at bounding box center [181, 15] width 24 height 11
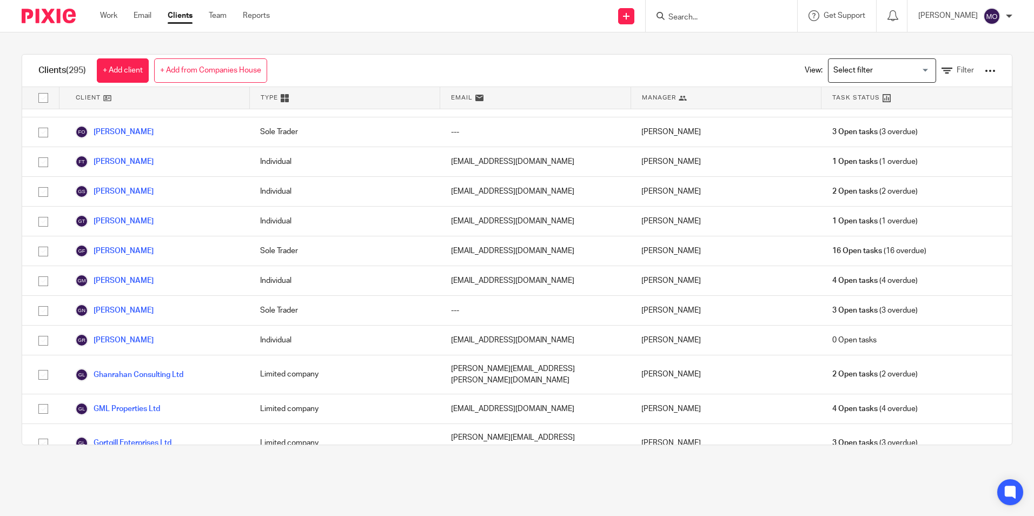
scroll to position [2812, 0]
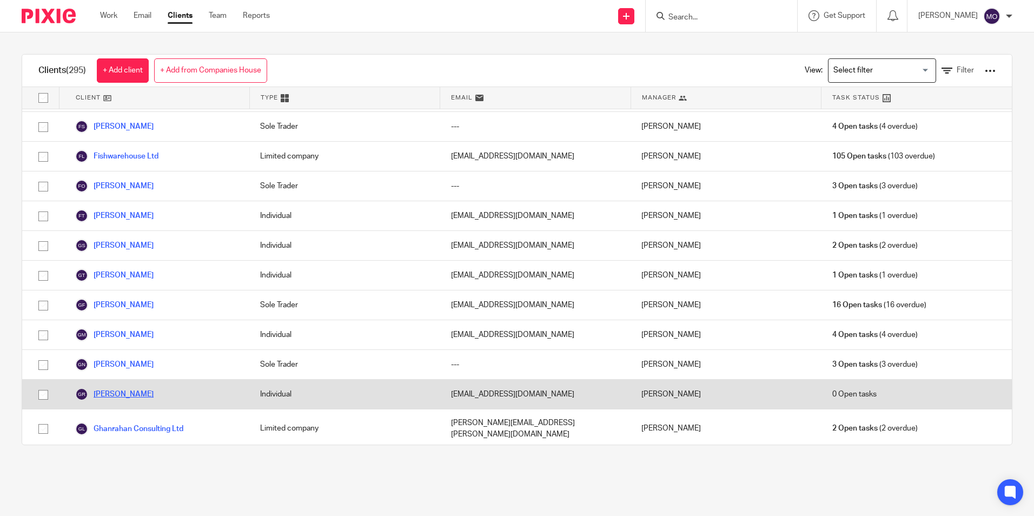
click at [128, 388] on link "[PERSON_NAME]" at bounding box center [114, 394] width 78 height 13
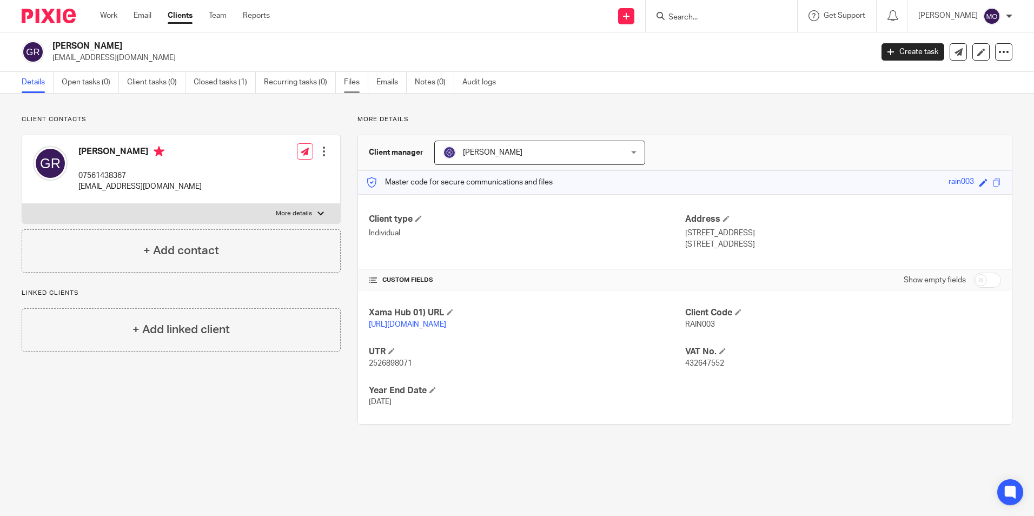
click at [363, 81] on link "Files" at bounding box center [356, 82] width 24 height 21
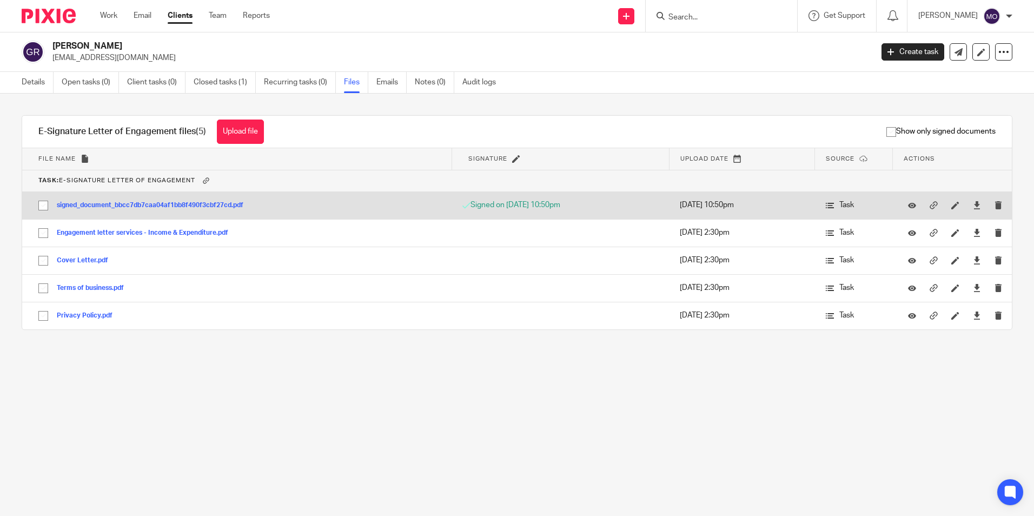
click at [37, 200] on input "checkbox" at bounding box center [43, 205] width 21 height 21
checkbox input "true"
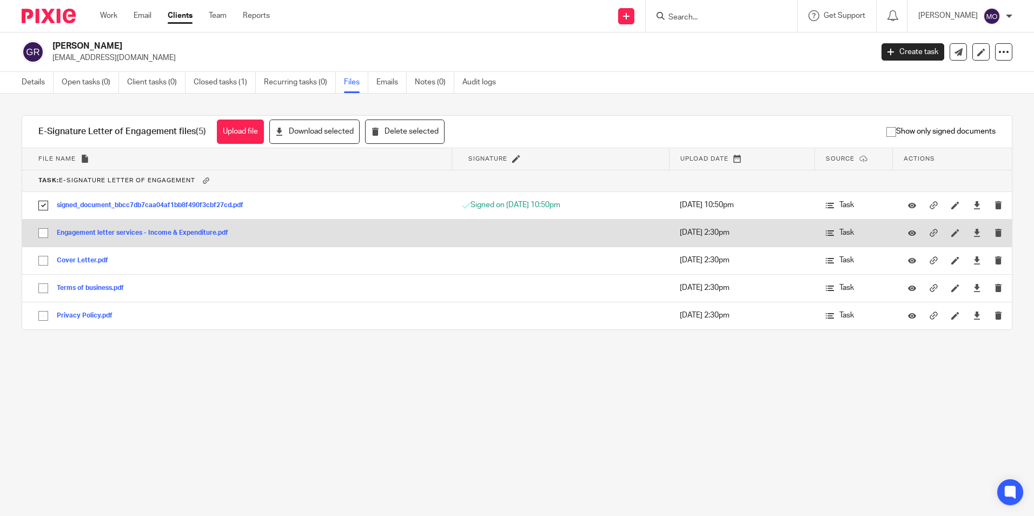
click at [46, 233] on input "checkbox" at bounding box center [43, 233] width 21 height 21
checkbox input "true"
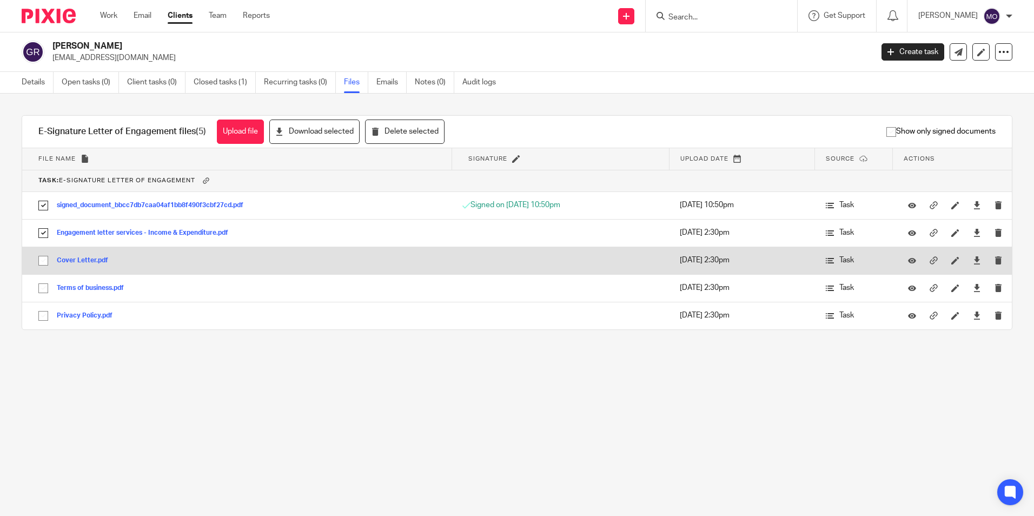
click at [47, 261] on input "checkbox" at bounding box center [43, 260] width 21 height 21
checkbox input "true"
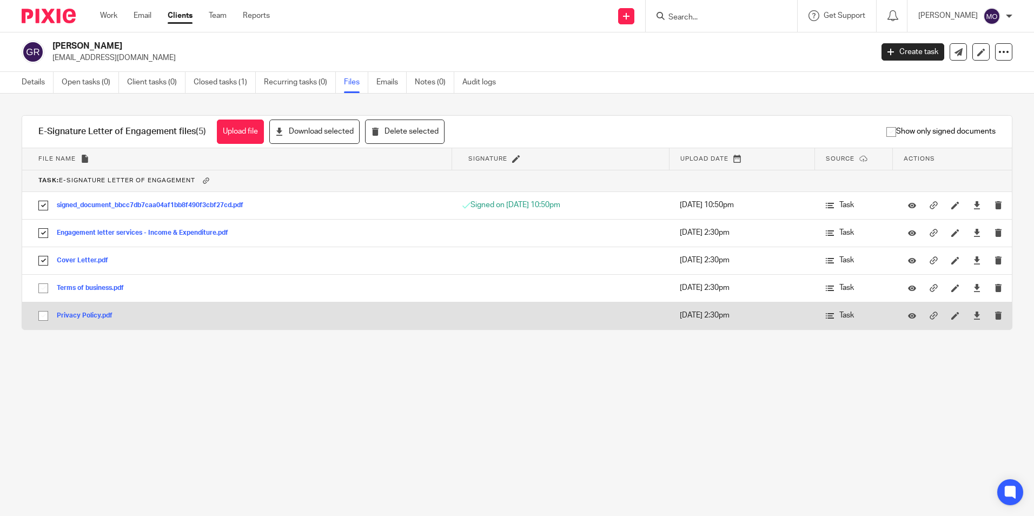
drag, startPoint x: 49, startPoint y: 288, endPoint x: 48, endPoint y: 305, distance: 16.8
click at [49, 289] on input "checkbox" at bounding box center [43, 288] width 21 height 21
checkbox input "true"
click at [44, 316] on input "checkbox" at bounding box center [43, 316] width 21 height 21
checkbox input "true"
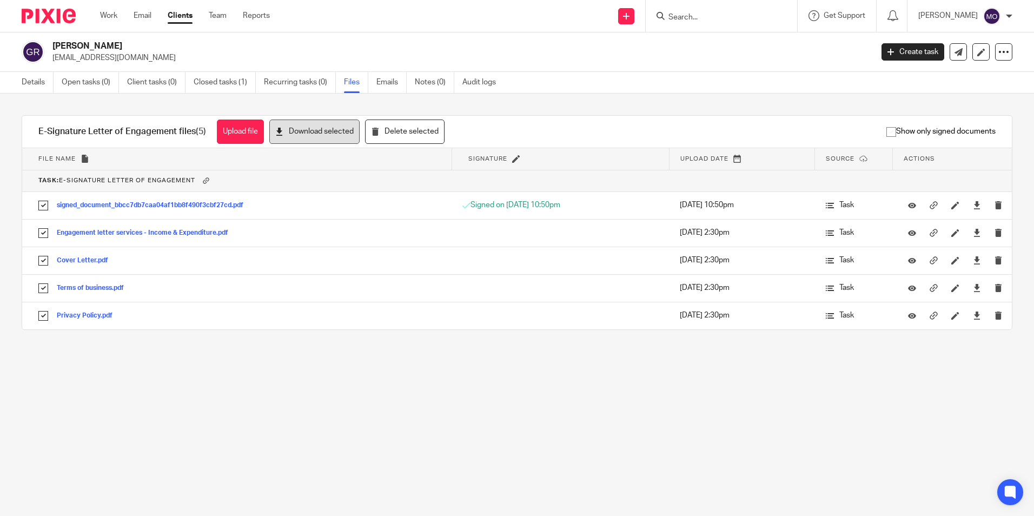
click at [327, 138] on button "Download selected" at bounding box center [314, 132] width 90 height 24
click at [760, 52] on p "[EMAIL_ADDRESS][DOMAIN_NAME]" at bounding box center [458, 57] width 813 height 11
drag, startPoint x: 996, startPoint y: 55, endPoint x: 986, endPoint y: 60, distance: 11.6
click at [998, 56] on icon at bounding box center [1003, 52] width 11 height 11
click at [947, 92] on link "Export data" at bounding box center [937, 95] width 120 height 16
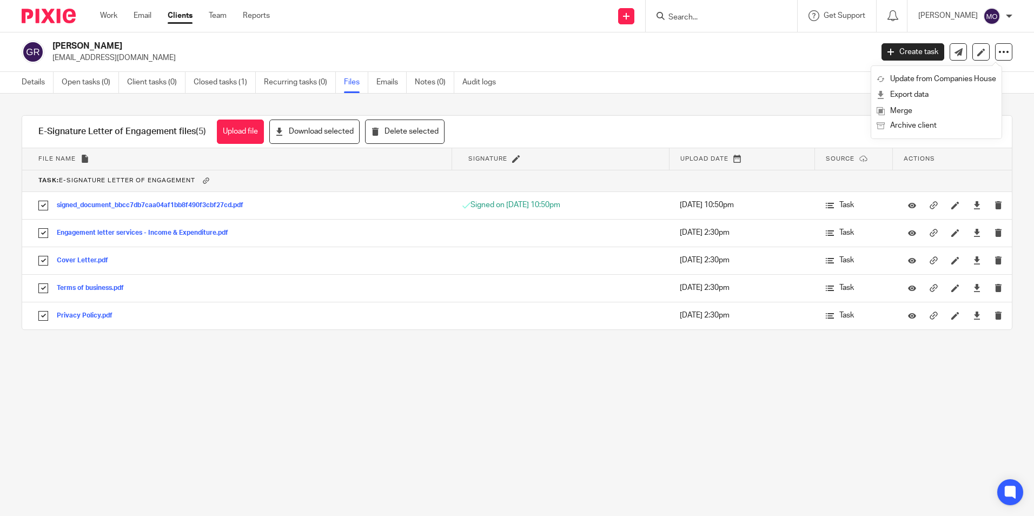
click at [596, 55] on p "gerardrainey54@gmail.com" at bounding box center [458, 57] width 813 height 11
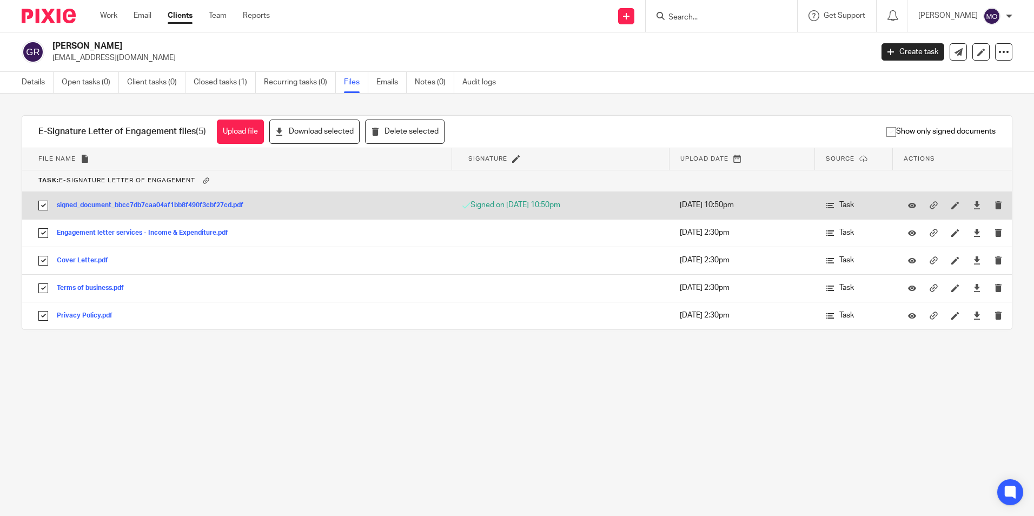
click at [41, 203] on input "checkbox" at bounding box center [43, 205] width 21 height 21
checkbox input "false"
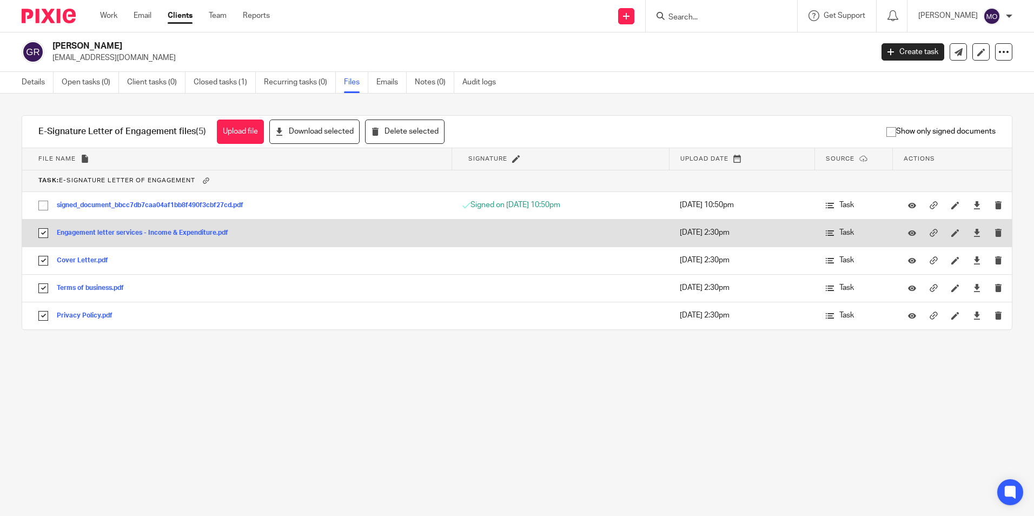
click at [41, 230] on input "checkbox" at bounding box center [43, 233] width 21 height 21
checkbox input "false"
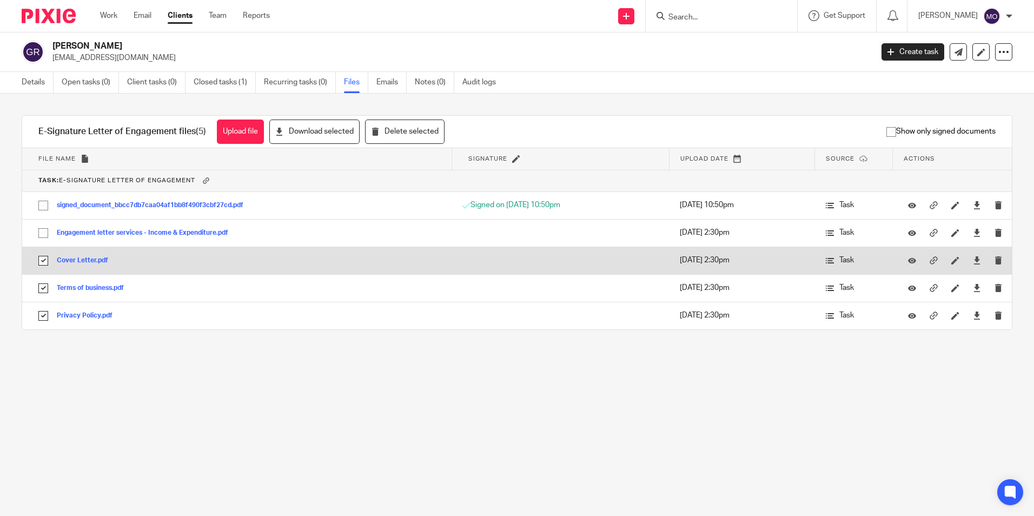
click at [47, 267] on input "checkbox" at bounding box center [43, 260] width 21 height 21
checkbox input "false"
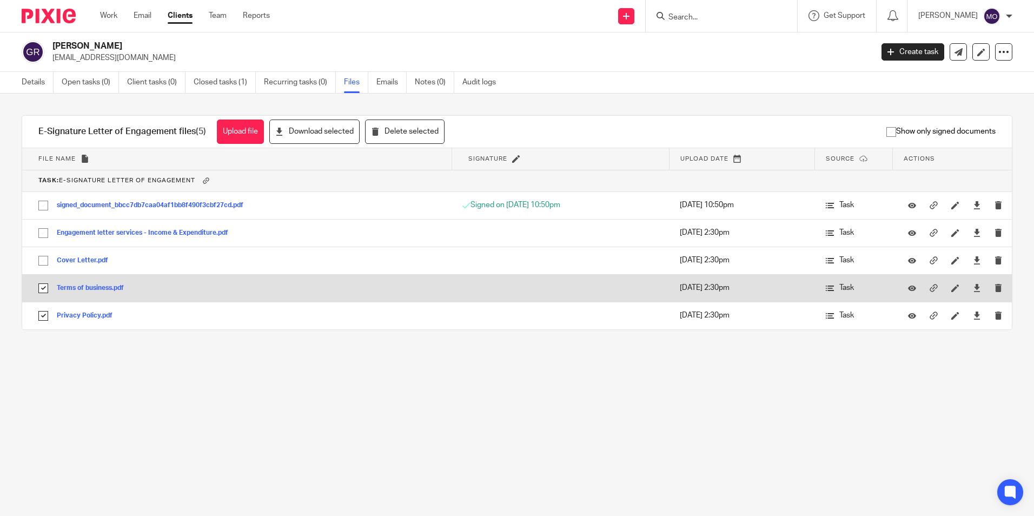
click at [45, 284] on input "checkbox" at bounding box center [43, 288] width 21 height 21
checkbox input "false"
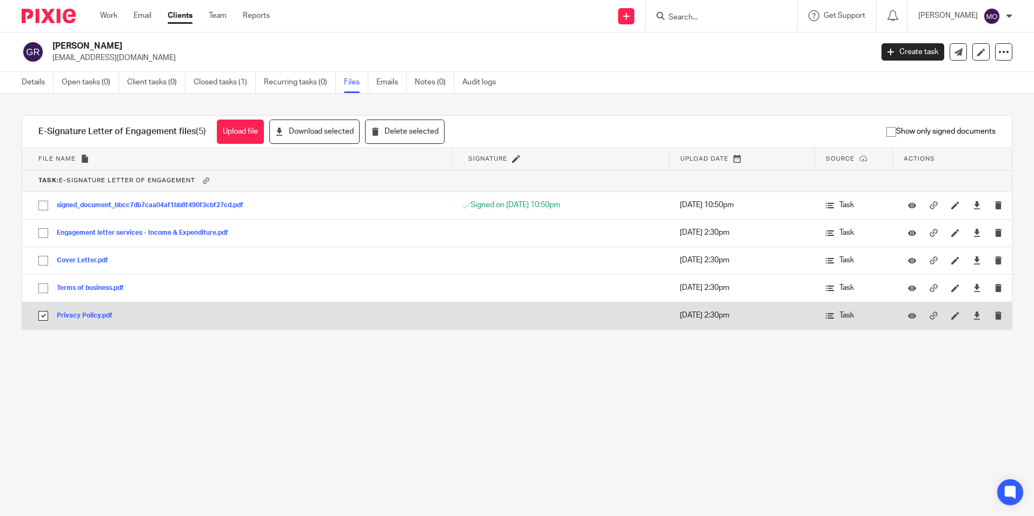
click at [46, 323] on input "checkbox" at bounding box center [43, 316] width 21 height 21
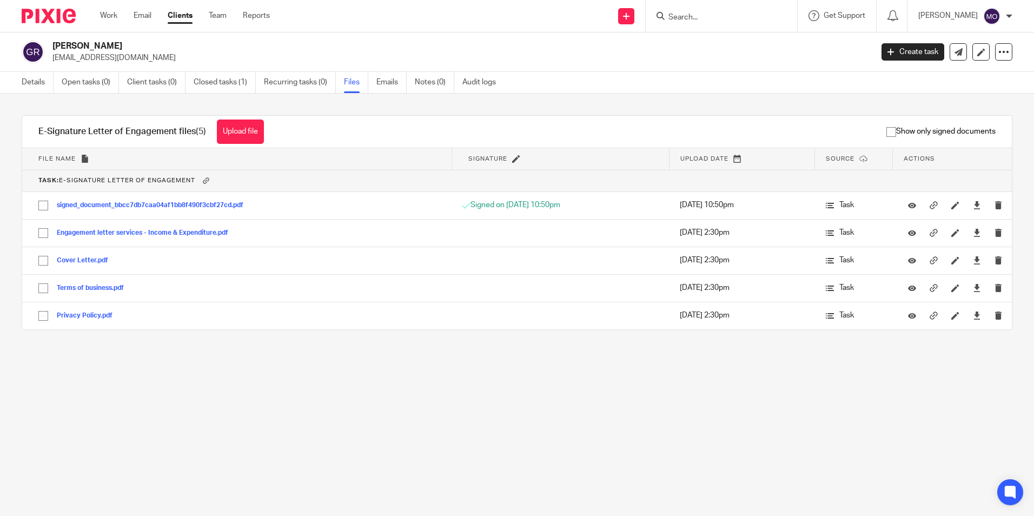
click at [33, 306] on input "checkbox" at bounding box center [43, 316] width 21 height 21
checkbox input "false"
click at [191, 8] on div "Work Email Clients Team Reports Work Email Clients Team Reports Settings" at bounding box center [187, 16] width 197 height 32
click at [192, 16] on link "Clients" at bounding box center [180, 15] width 25 height 11
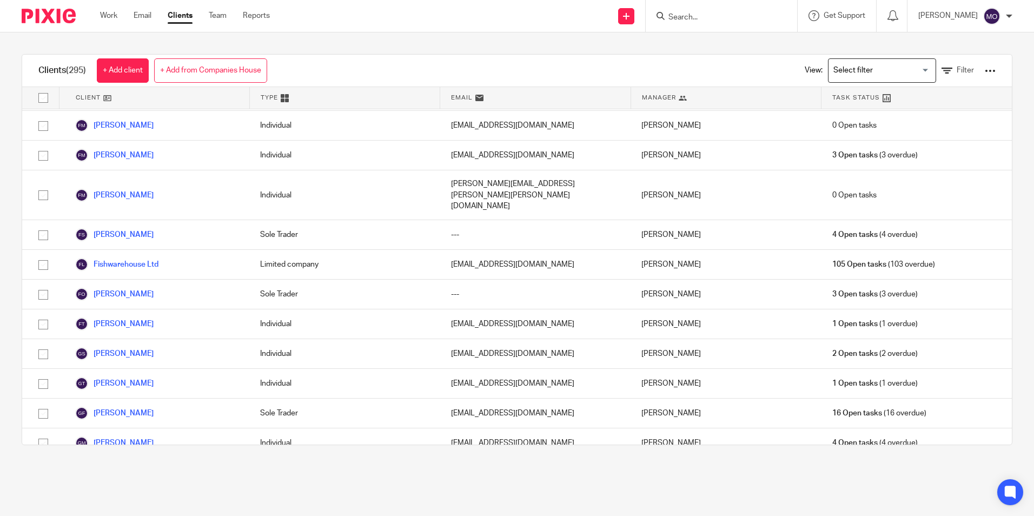
scroll to position [2758, 0]
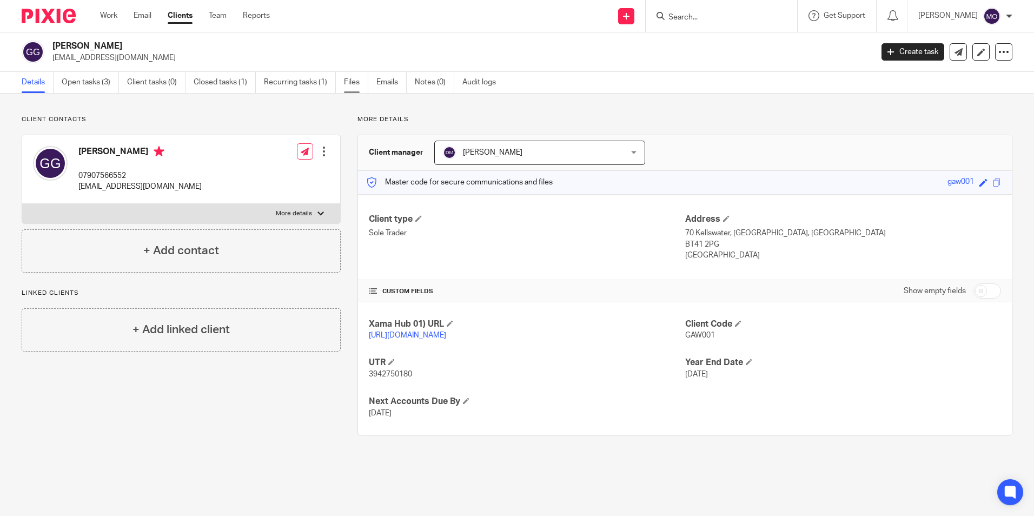
click at [349, 87] on link "Files" at bounding box center [356, 82] width 24 height 21
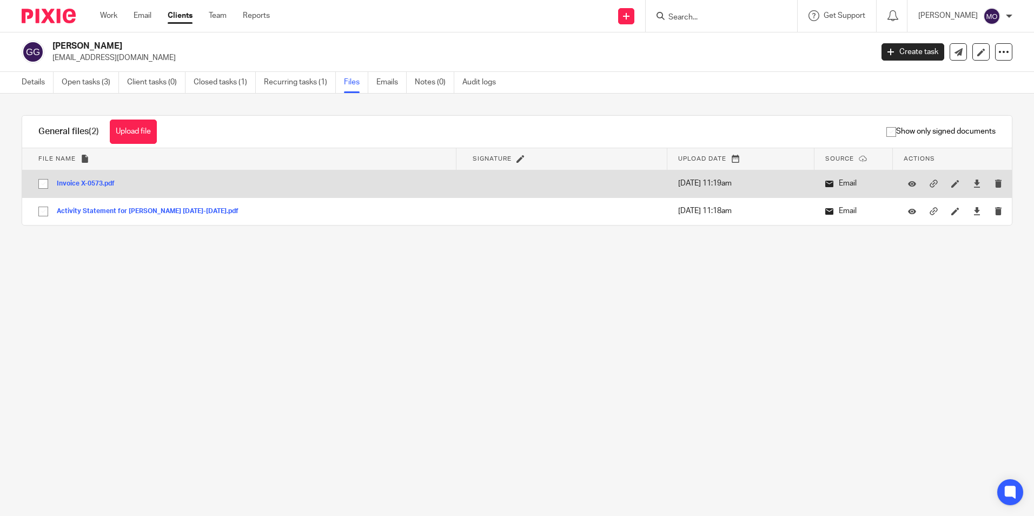
click at [49, 188] on input "checkbox" at bounding box center [43, 184] width 21 height 21
checkbox input "true"
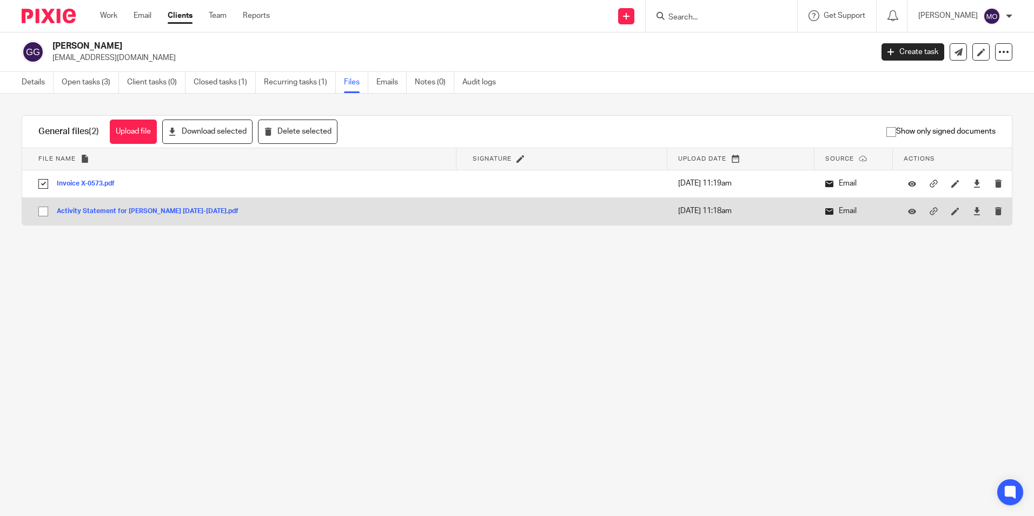
click at [48, 207] on input "checkbox" at bounding box center [43, 211] width 21 height 21
checkbox input "true"
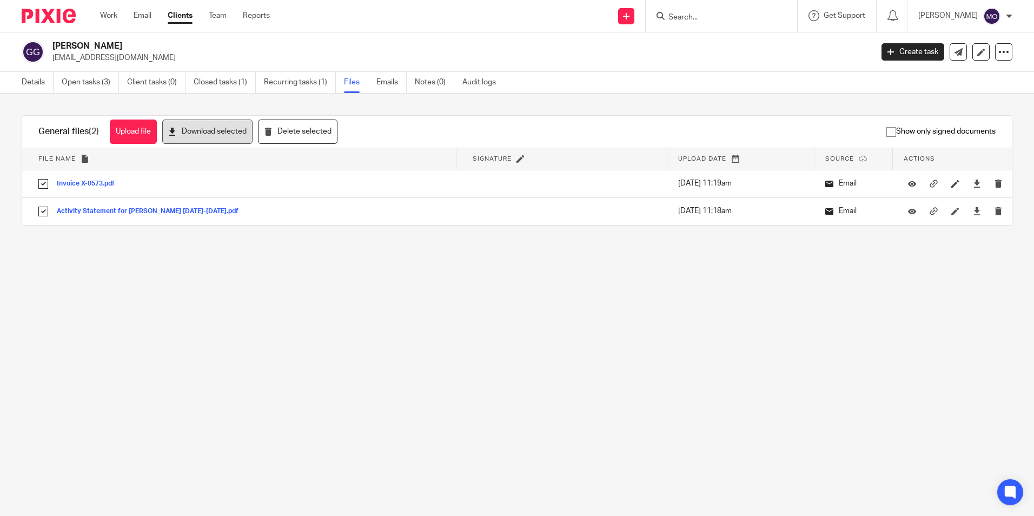
click at [241, 124] on button "Download selected" at bounding box center [207, 132] width 90 height 24
click at [762, 48] on div "[PERSON_NAME] [EMAIL_ADDRESS][DOMAIN_NAME]" at bounding box center [458, 52] width 813 height 23
click at [999, 49] on icon at bounding box center [1003, 52] width 11 height 11
click at [954, 96] on link "Export data" at bounding box center [937, 95] width 120 height 16
click at [686, 63] on div "[PERSON_NAME] [EMAIL_ADDRESS][DOMAIN_NAME] Create task Update from Companies Ho…" at bounding box center [517, 51] width 1034 height 39
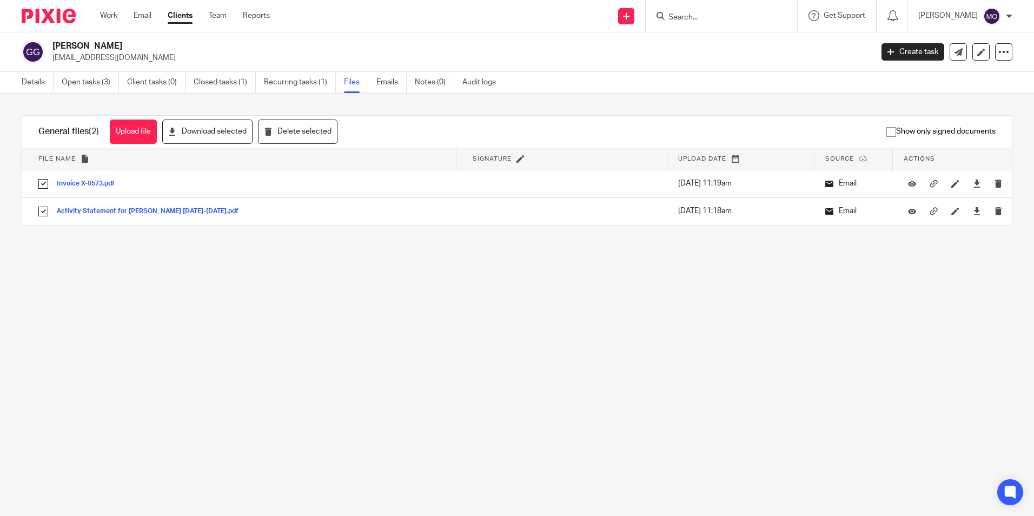
click at [171, 17] on link "Clients" at bounding box center [180, 15] width 25 height 11
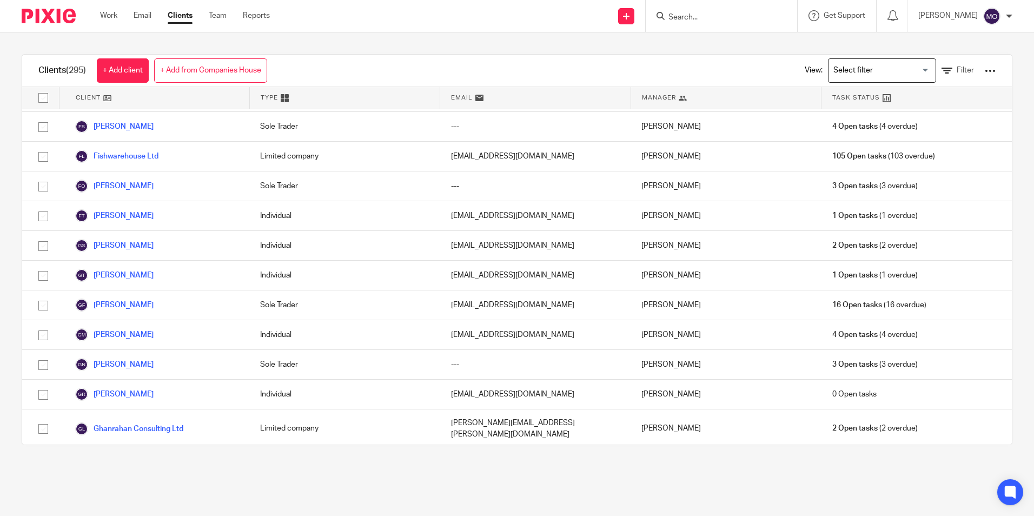
scroll to position [2866, 0]
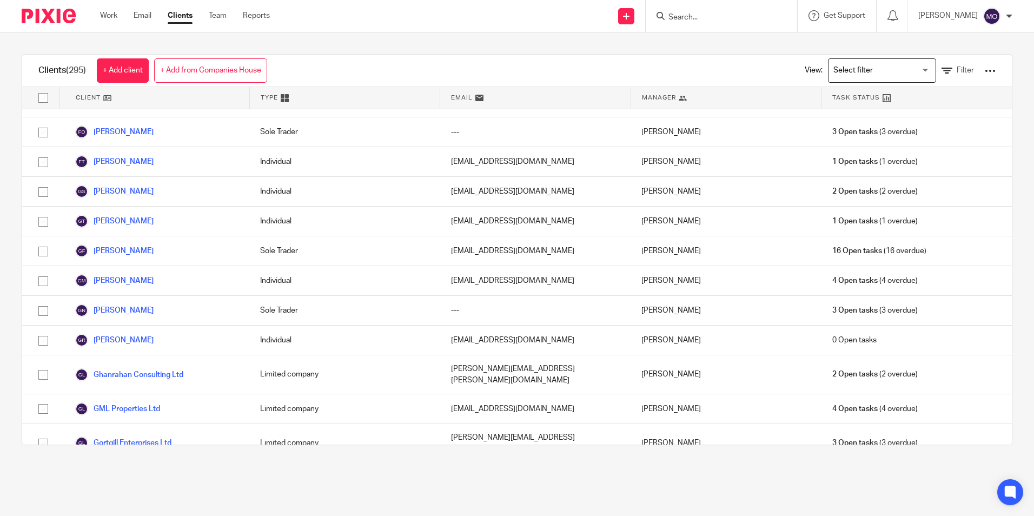
click at [140, 501] on link "[PERSON_NAME]" at bounding box center [114, 507] width 78 height 13
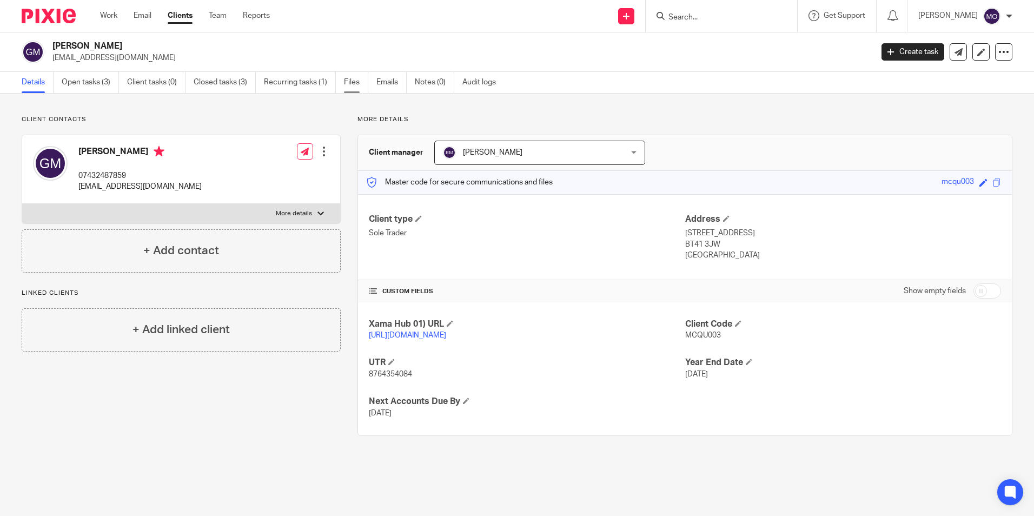
click at [352, 90] on link "Files" at bounding box center [356, 82] width 24 height 21
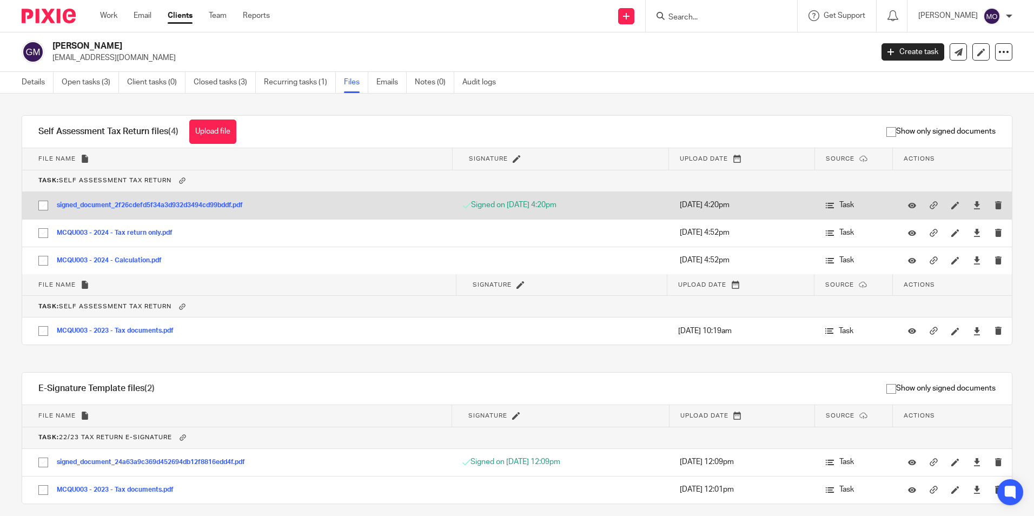
drag, startPoint x: 41, startPoint y: 206, endPoint x: 42, endPoint y: 214, distance: 7.6
click at [42, 207] on input "checkbox" at bounding box center [43, 205] width 21 height 21
checkbox input "true"
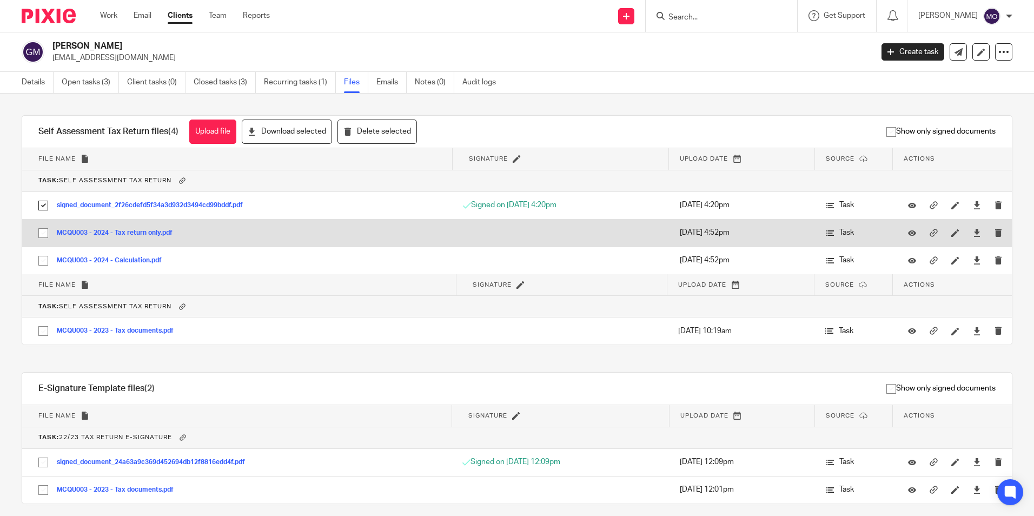
click at [48, 230] on input "checkbox" at bounding box center [43, 233] width 21 height 21
checkbox input "true"
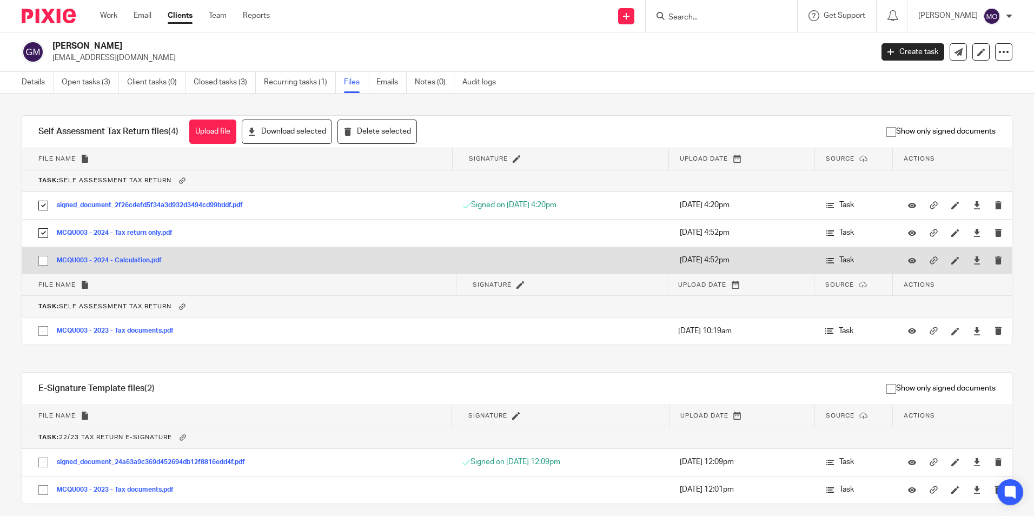
click at [45, 257] on input "checkbox" at bounding box center [43, 260] width 21 height 21
checkbox input "true"
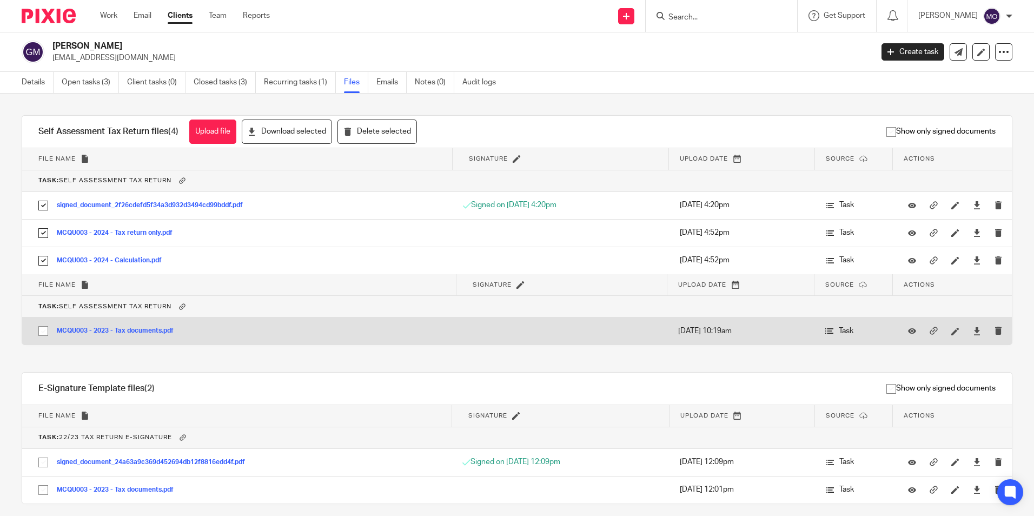
click at [38, 330] on input "checkbox" at bounding box center [43, 331] width 21 height 21
checkbox input "true"
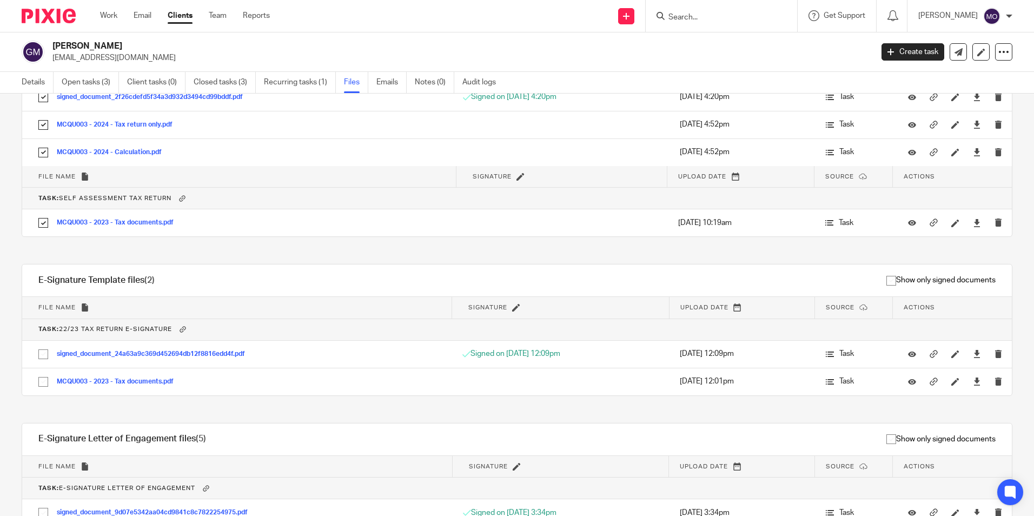
scroll to position [162, 0]
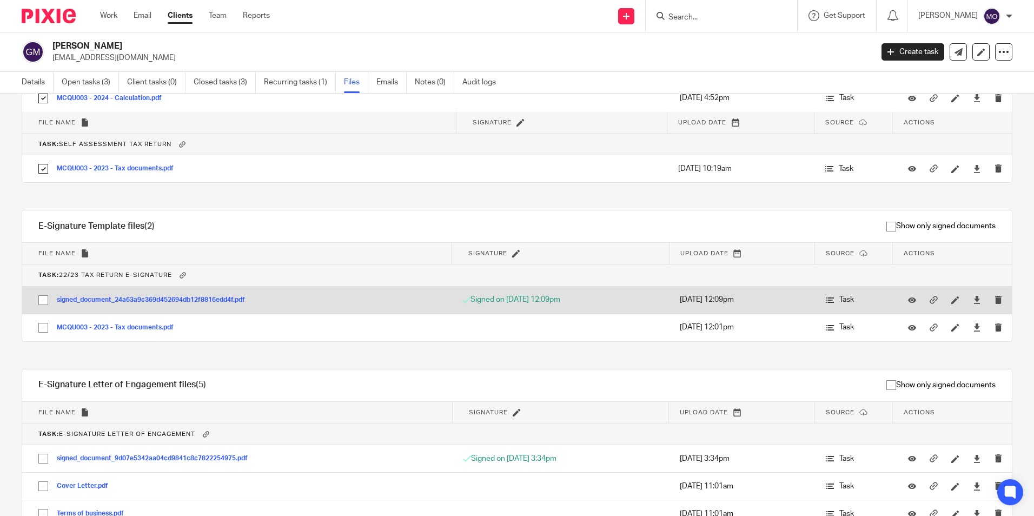
click at [41, 304] on input "checkbox" at bounding box center [43, 300] width 21 height 21
checkbox input "true"
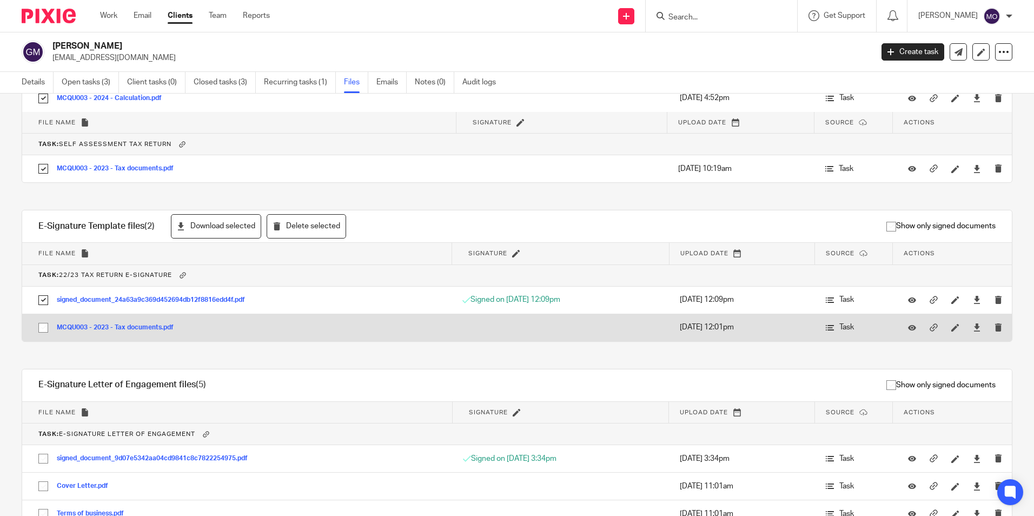
click at [44, 327] on input "checkbox" at bounding box center [43, 327] width 21 height 21
checkbox input "true"
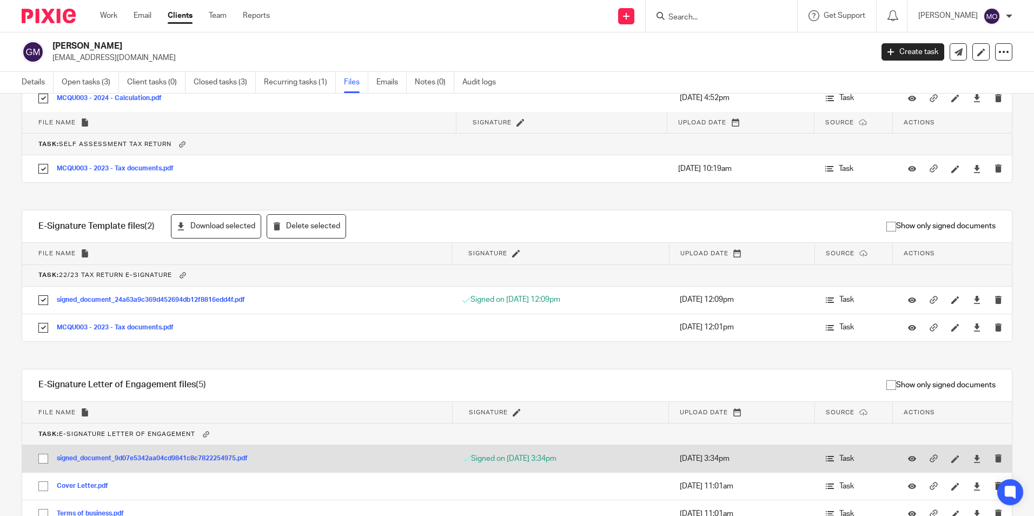
drag, startPoint x: 42, startPoint y: 457, endPoint x: 41, endPoint y: 469, distance: 11.4
click at [41, 458] on input "checkbox" at bounding box center [43, 458] width 21 height 21
checkbox input "true"
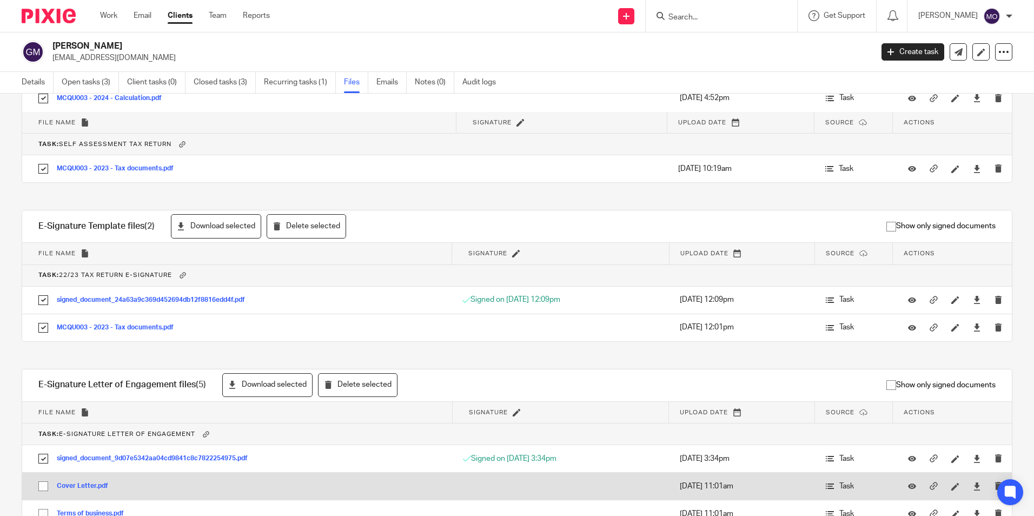
click at [38, 487] on input "checkbox" at bounding box center [43, 486] width 21 height 21
checkbox input "true"
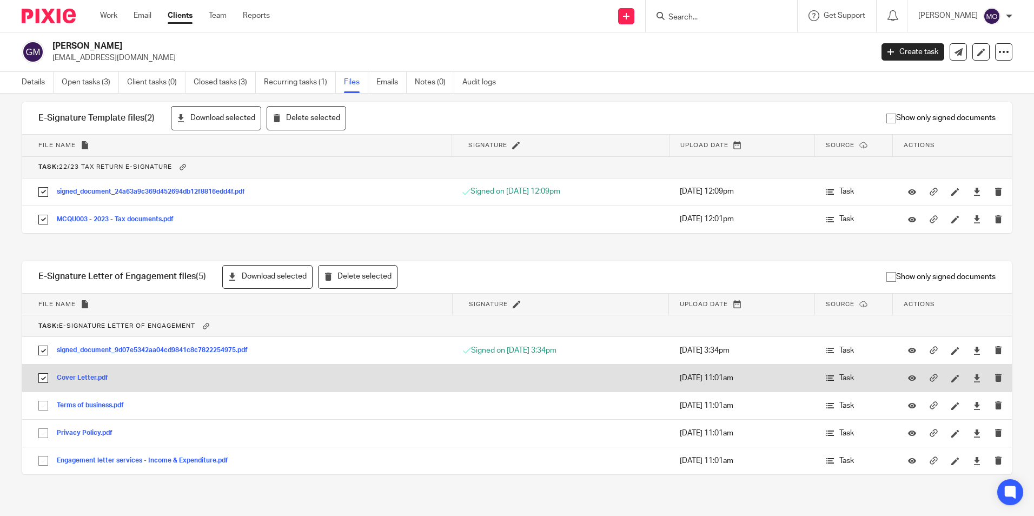
scroll to position [278, 0]
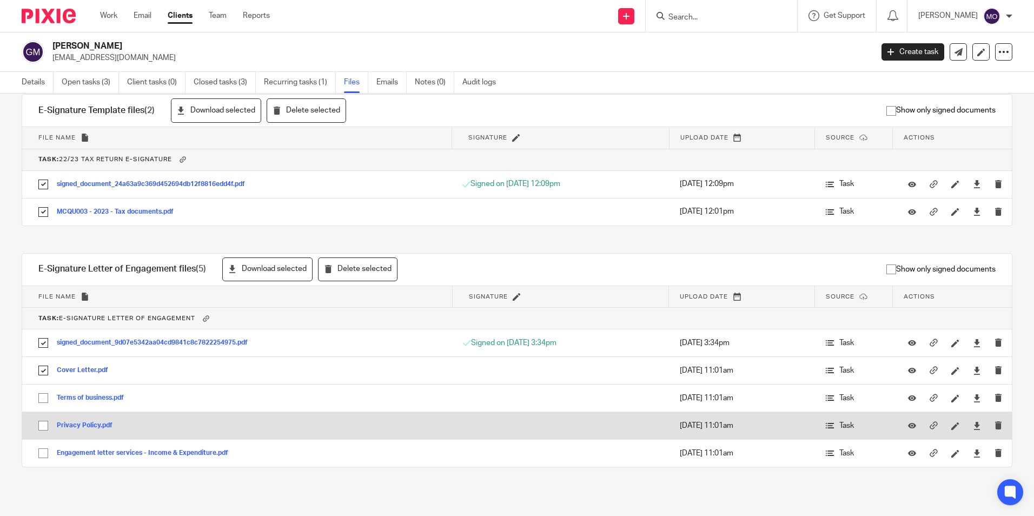
drag, startPoint x: 39, startPoint y: 400, endPoint x: 39, endPoint y: 420, distance: 19.5
click at [39, 403] on input "checkbox" at bounding box center [43, 398] width 21 height 21
checkbox input "true"
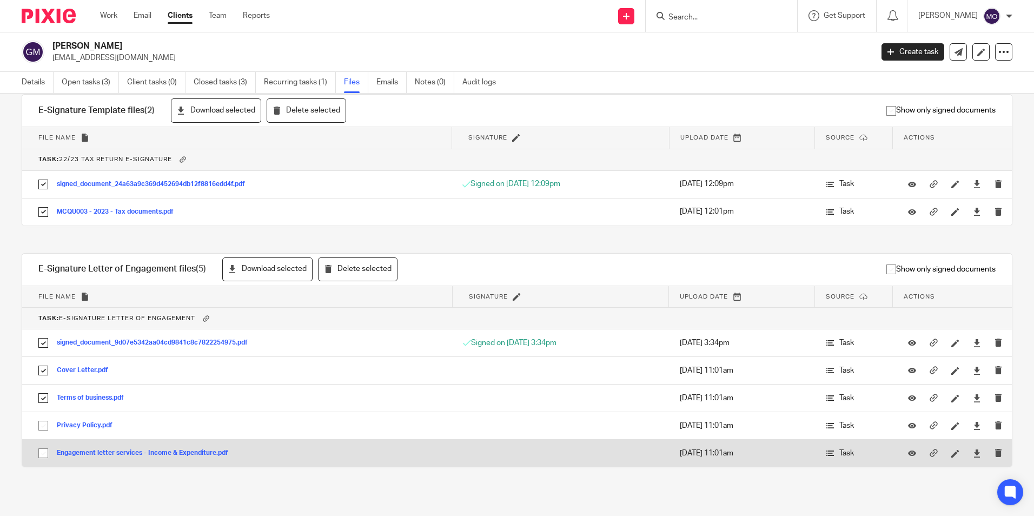
drag, startPoint x: 41, startPoint y: 422, endPoint x: 41, endPoint y: 442, distance: 19.5
click at [42, 422] on input "checkbox" at bounding box center [43, 425] width 21 height 21
checkbox input "true"
click at [42, 450] on input "checkbox" at bounding box center [43, 453] width 21 height 21
checkbox input "true"
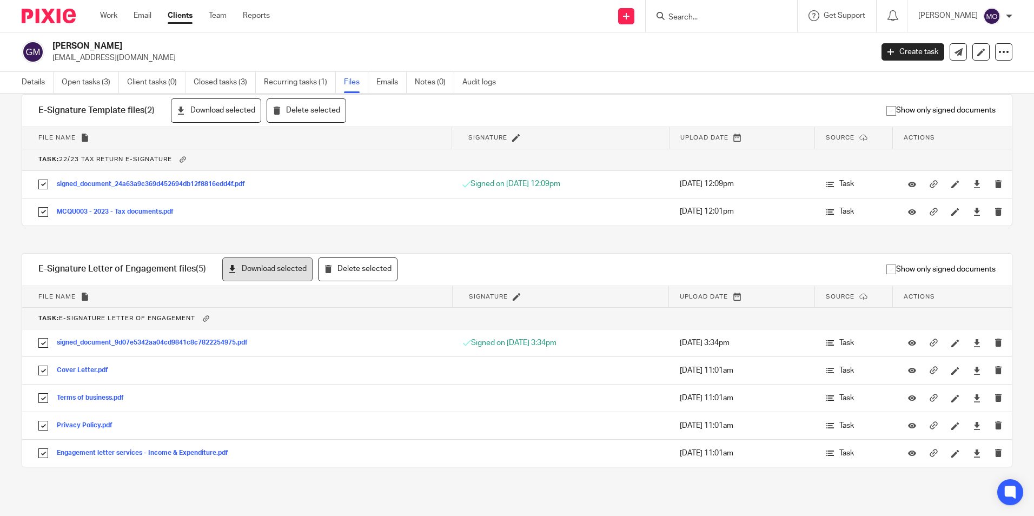
click at [287, 269] on button "Download selected" at bounding box center [267, 269] width 90 height 24
click at [228, 113] on button "Download selected" at bounding box center [216, 110] width 90 height 24
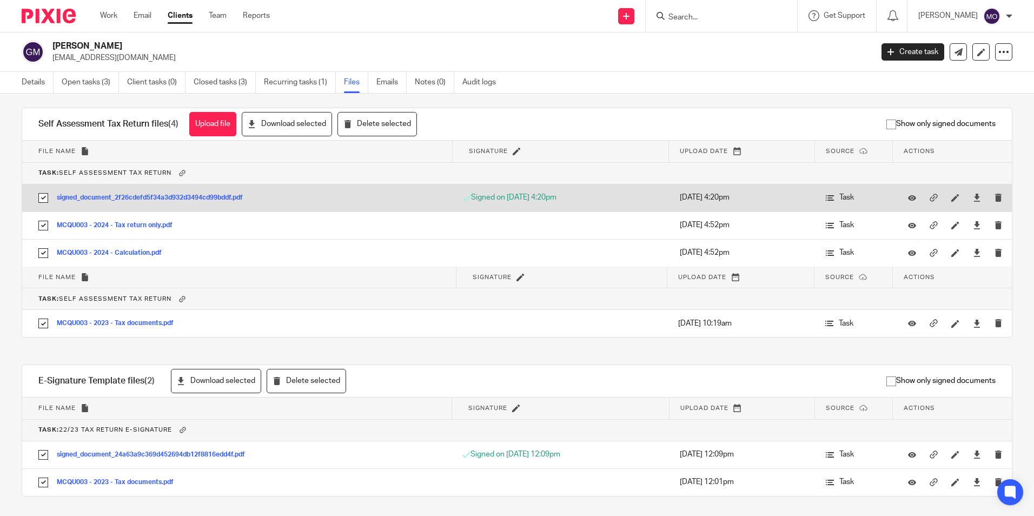
scroll to position [0, 0]
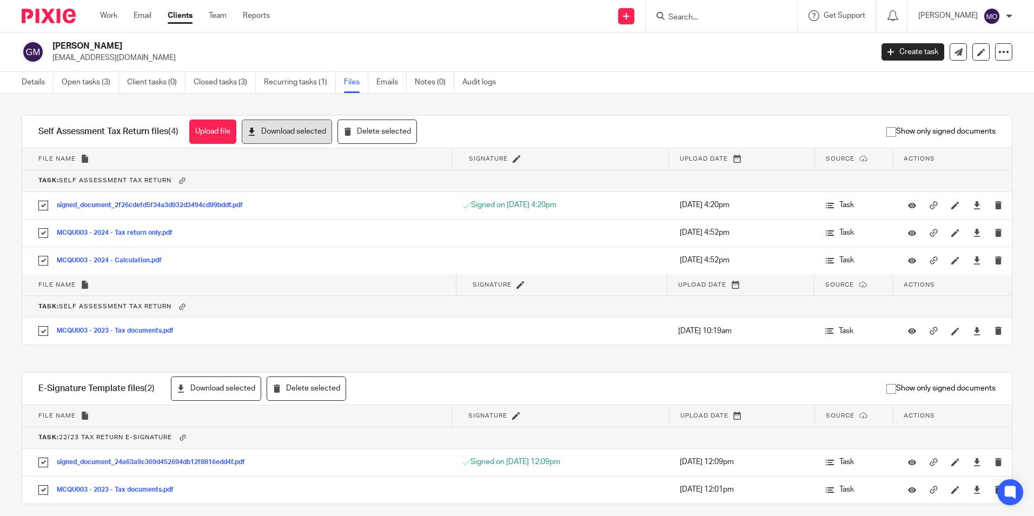
click at [262, 141] on button "Download selected" at bounding box center [287, 132] width 90 height 24
click at [1003, 51] on div at bounding box center [1003, 51] width 17 height 17
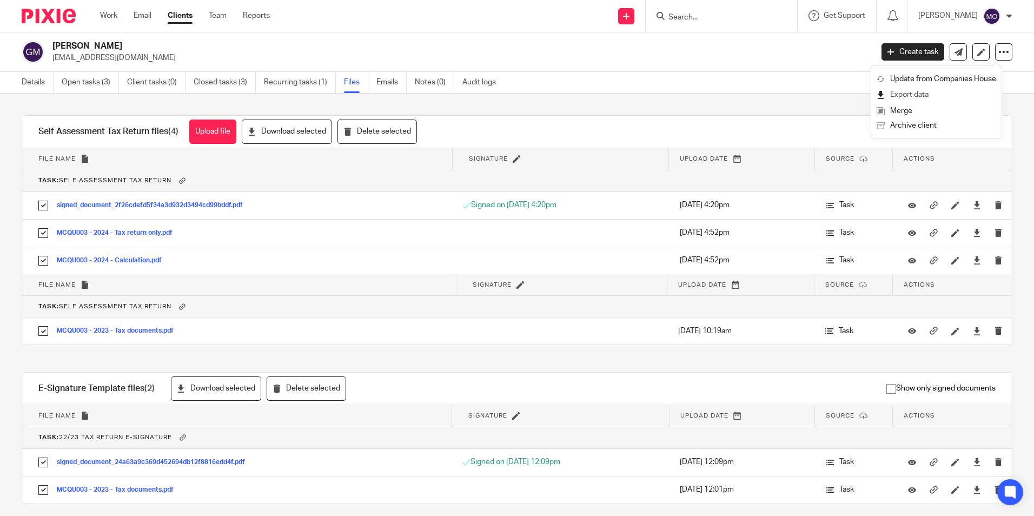
click at [913, 93] on link "Export data" at bounding box center [937, 95] width 120 height 16
click at [678, 56] on p "[EMAIL_ADDRESS][DOMAIN_NAME]" at bounding box center [458, 57] width 813 height 11
click at [193, 15] on link "Clients" at bounding box center [180, 15] width 25 height 11
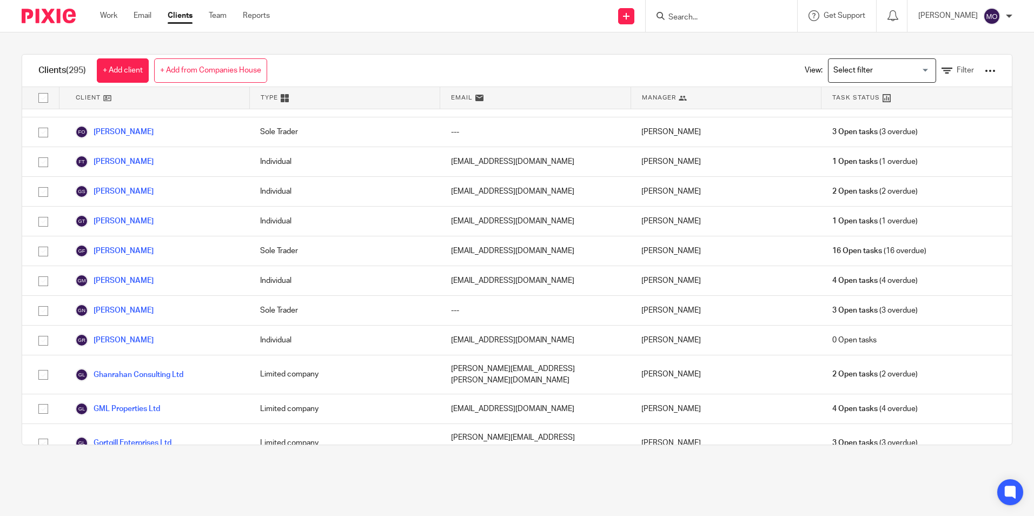
scroll to position [2974, 0]
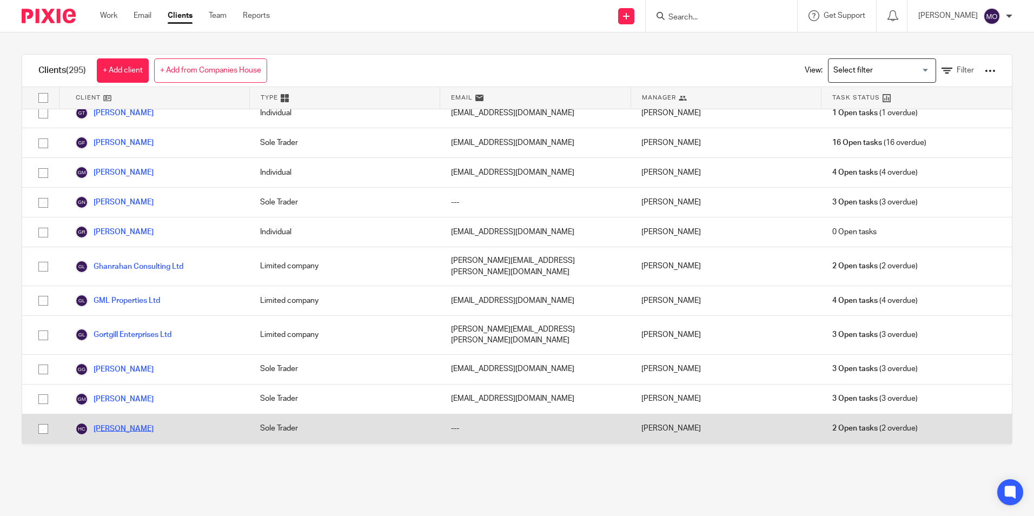
click at [123, 422] on link "Henry Cushinan" at bounding box center [114, 428] width 78 height 13
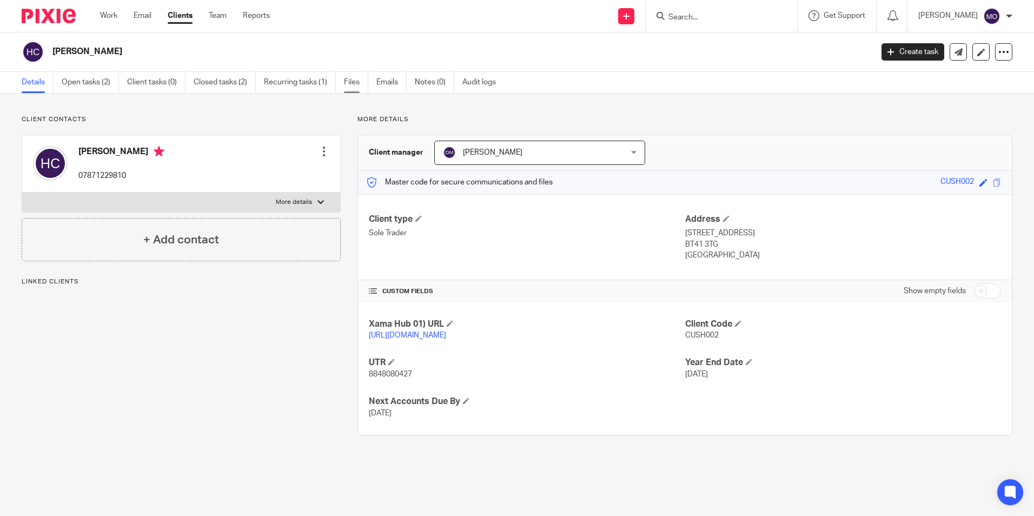
click at [353, 81] on link "Files" at bounding box center [356, 82] width 24 height 21
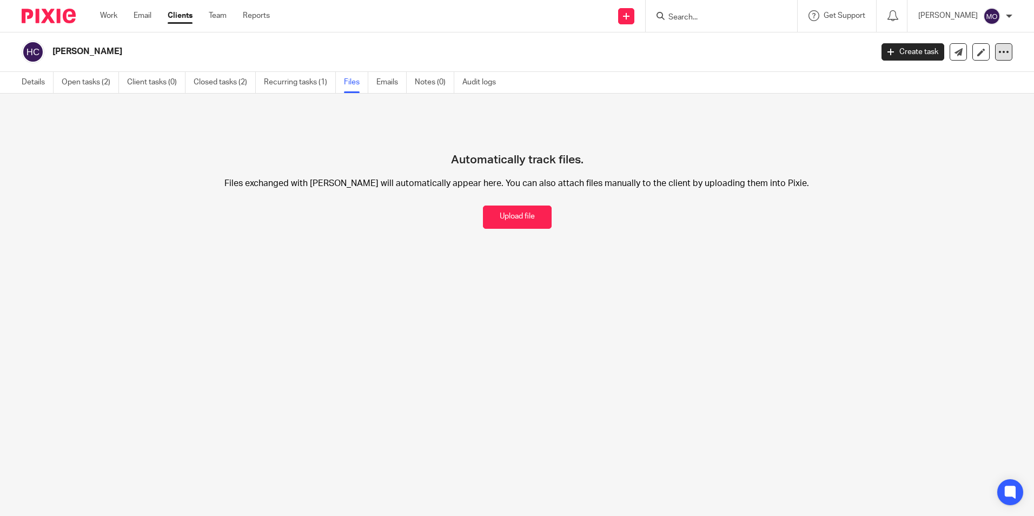
click at [1001, 53] on div at bounding box center [1003, 51] width 17 height 17
click at [938, 93] on link "Export data" at bounding box center [937, 95] width 120 height 16
click at [625, 57] on h2 "[PERSON_NAME]" at bounding box center [377, 51] width 650 height 11
click at [186, 12] on link "Clients" at bounding box center [180, 15] width 25 height 11
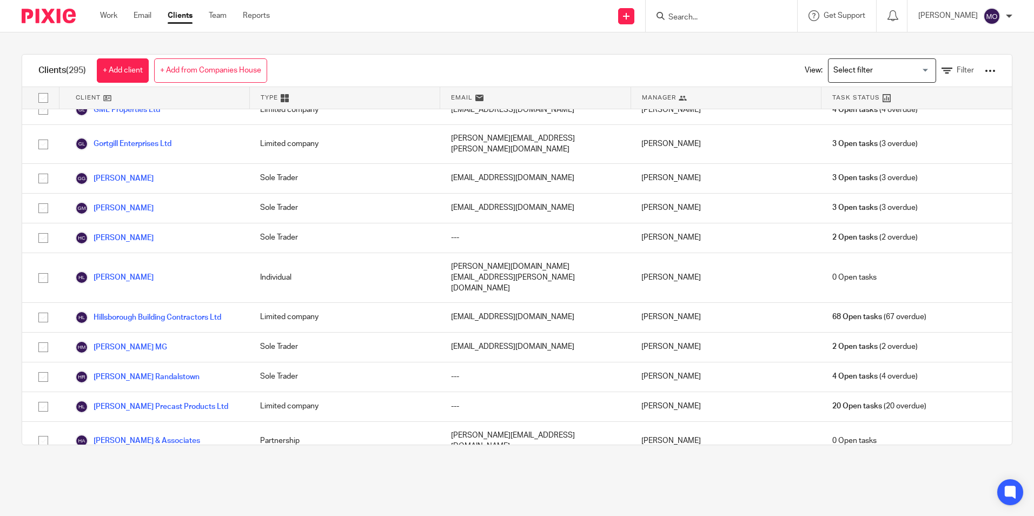
scroll to position [3119, 0]
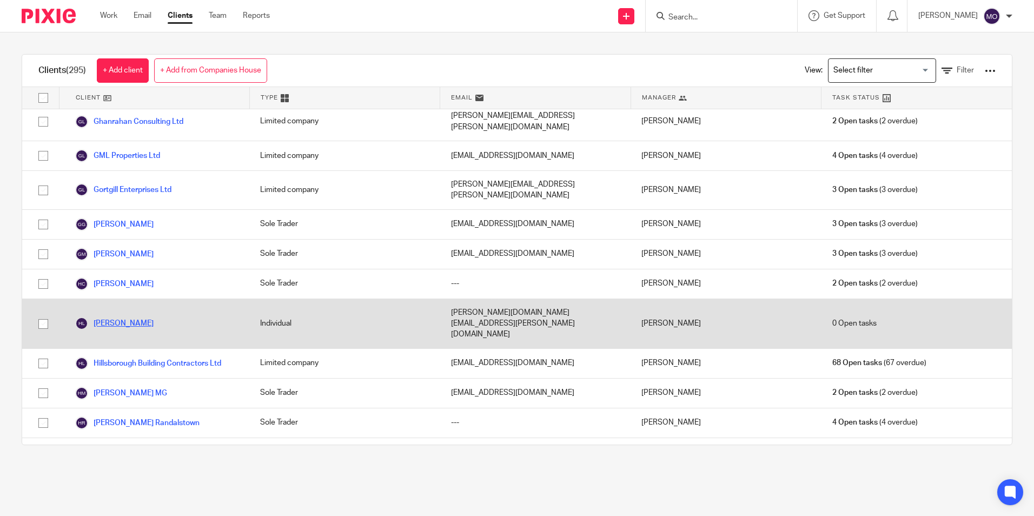
click at [129, 317] on link "[PERSON_NAME]" at bounding box center [114, 323] width 78 height 13
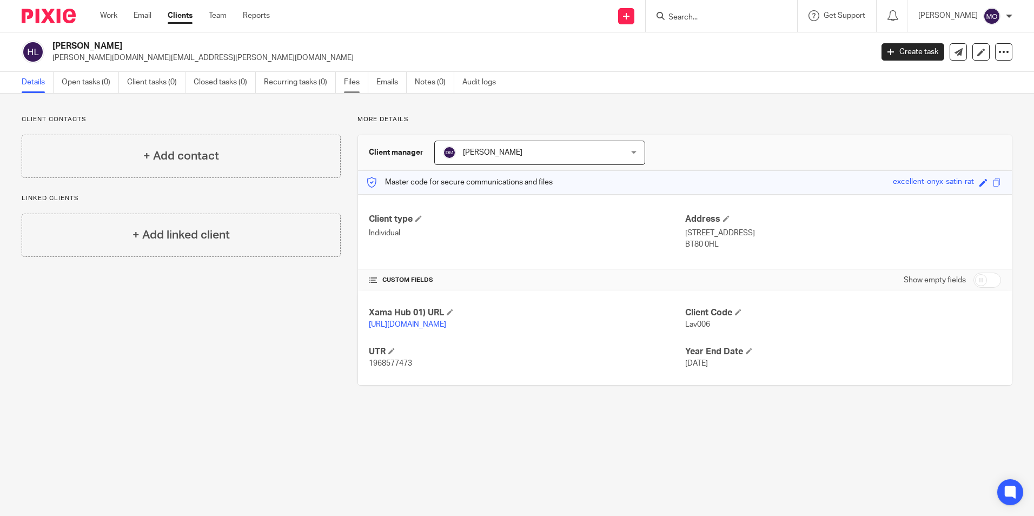
click at [354, 81] on link "Files" at bounding box center [356, 82] width 24 height 21
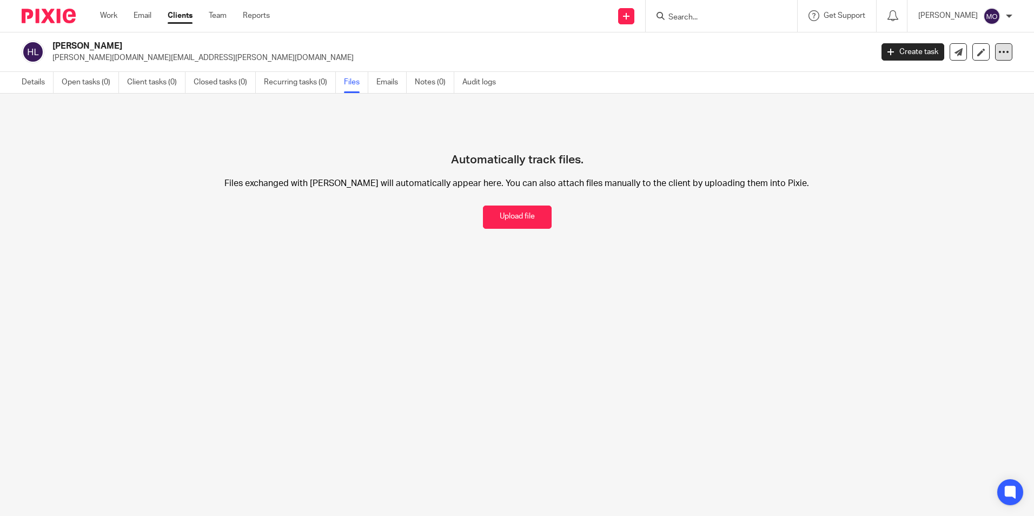
click at [998, 50] on icon at bounding box center [1003, 52] width 11 height 11
click at [932, 92] on link "Export data" at bounding box center [937, 95] width 120 height 16
click at [176, 14] on link "Clients" at bounding box center [180, 15] width 25 height 11
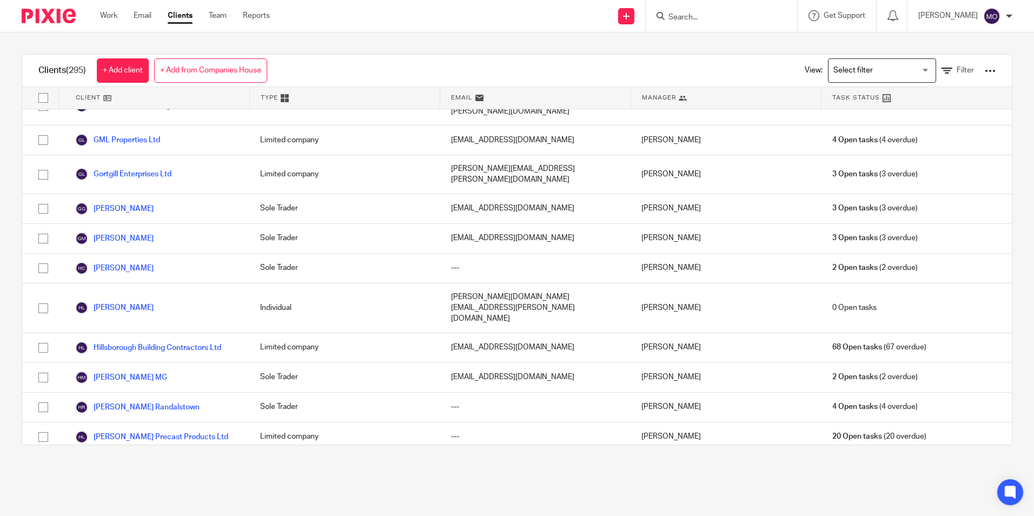
scroll to position [3058, 0]
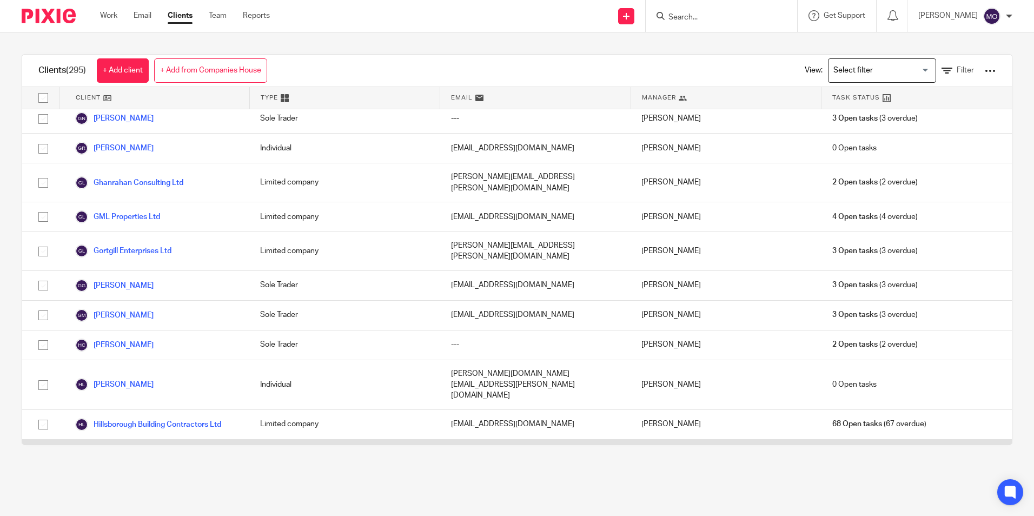
click at [121, 448] on link "[PERSON_NAME] MG" at bounding box center [121, 454] width 92 height 13
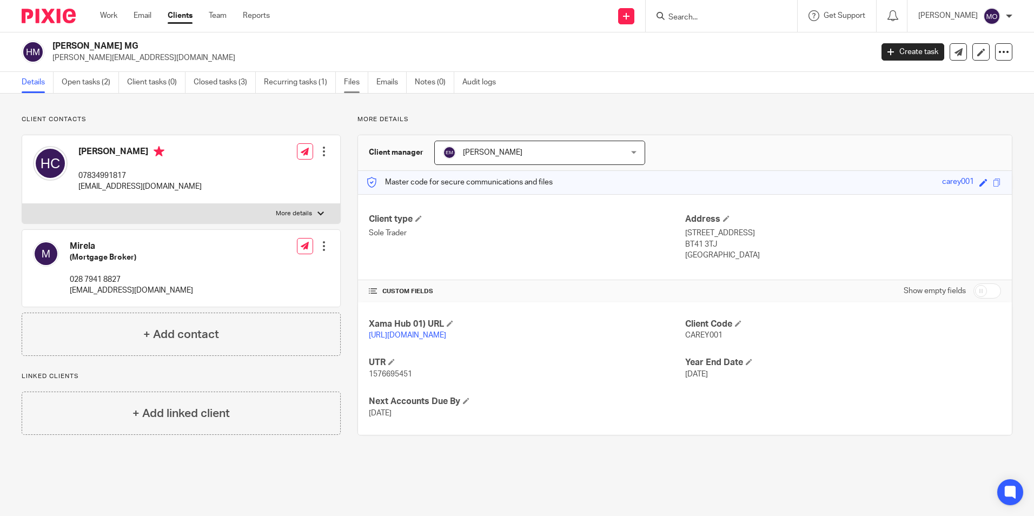
click at [356, 82] on link "Files" at bounding box center [356, 82] width 24 height 21
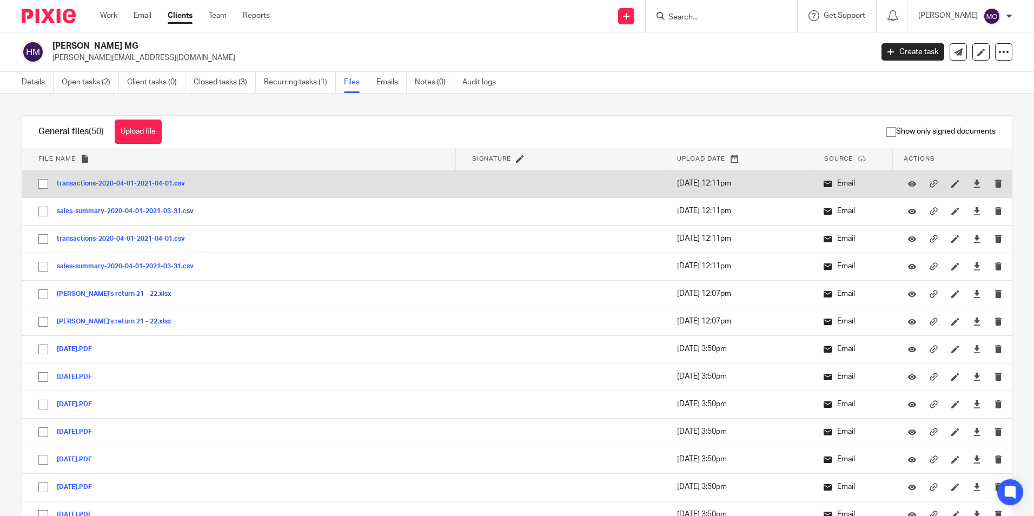
click at [42, 182] on input "checkbox" at bounding box center [43, 184] width 21 height 21
checkbox input "true"
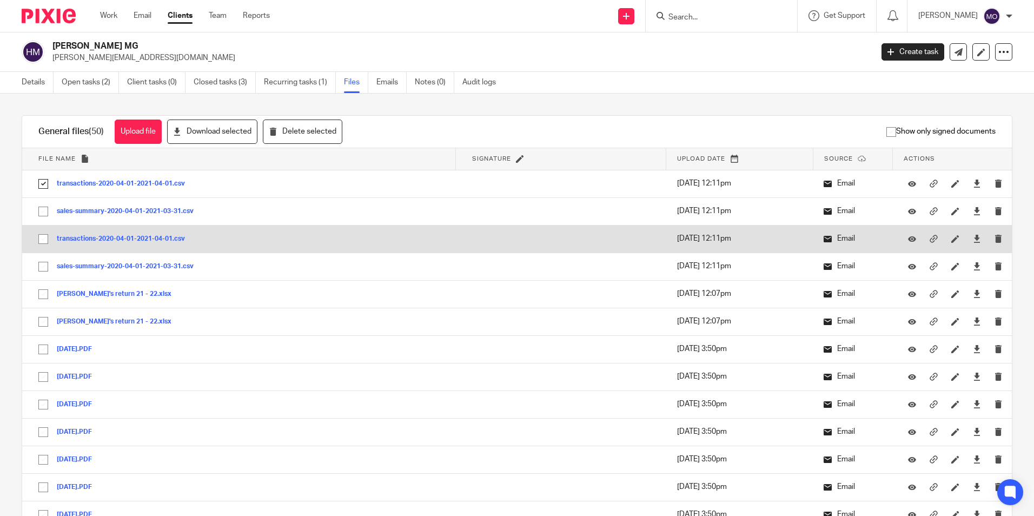
drag, startPoint x: 37, startPoint y: 209, endPoint x: 43, endPoint y: 245, distance: 36.7
click at [38, 210] on input "checkbox" at bounding box center [43, 211] width 21 height 21
checkbox input "true"
click at [44, 240] on input "checkbox" at bounding box center [43, 239] width 21 height 21
checkbox input "true"
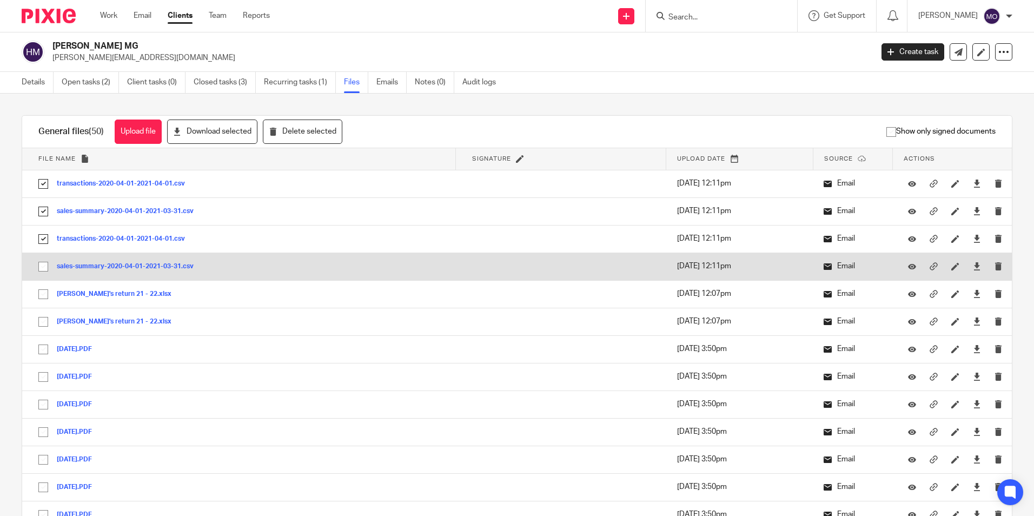
click at [48, 267] on input "checkbox" at bounding box center [43, 266] width 21 height 21
checkbox input "true"
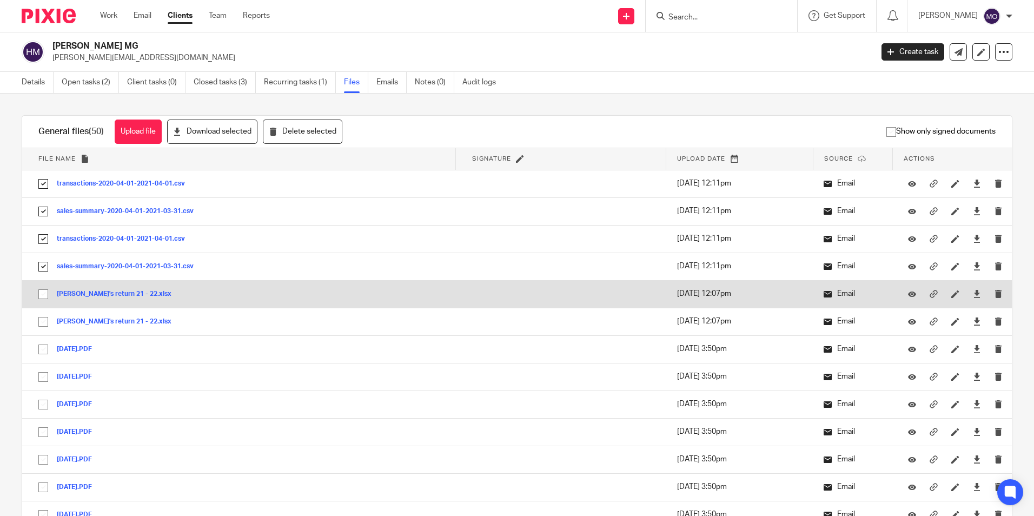
click at [44, 292] on input "checkbox" at bounding box center [43, 294] width 21 height 21
checkbox input "true"
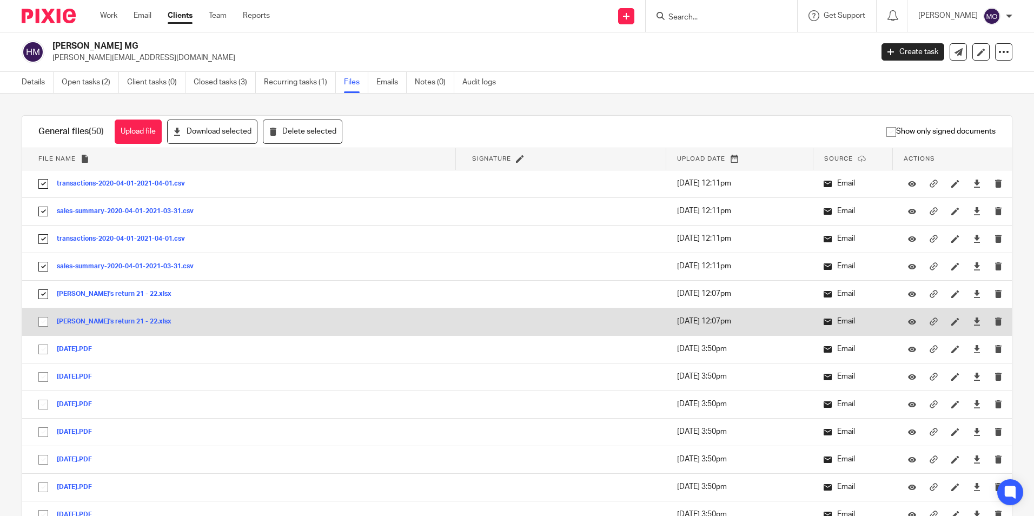
click at [41, 323] on input "checkbox" at bounding box center [43, 321] width 21 height 21
checkbox input "true"
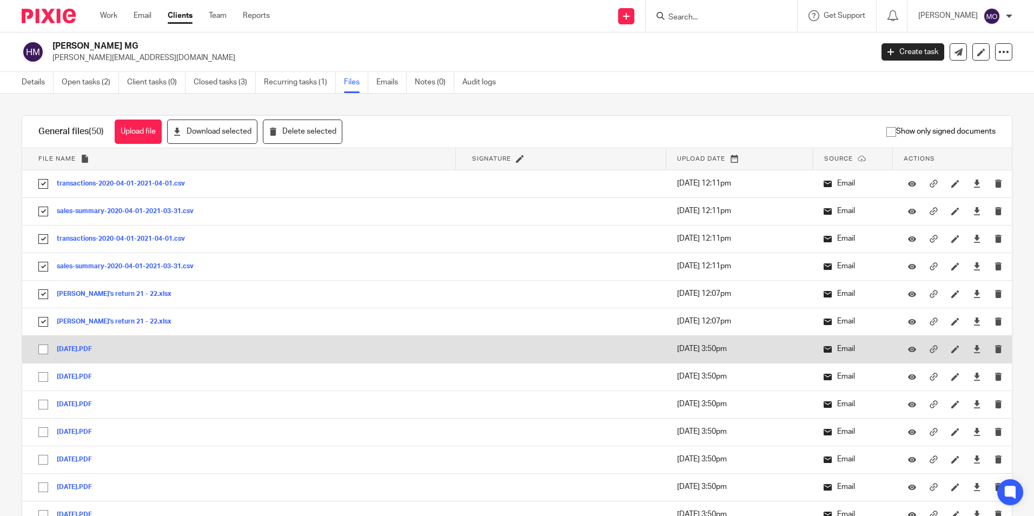
click at [41, 350] on input "checkbox" at bounding box center [43, 349] width 21 height 21
checkbox input "true"
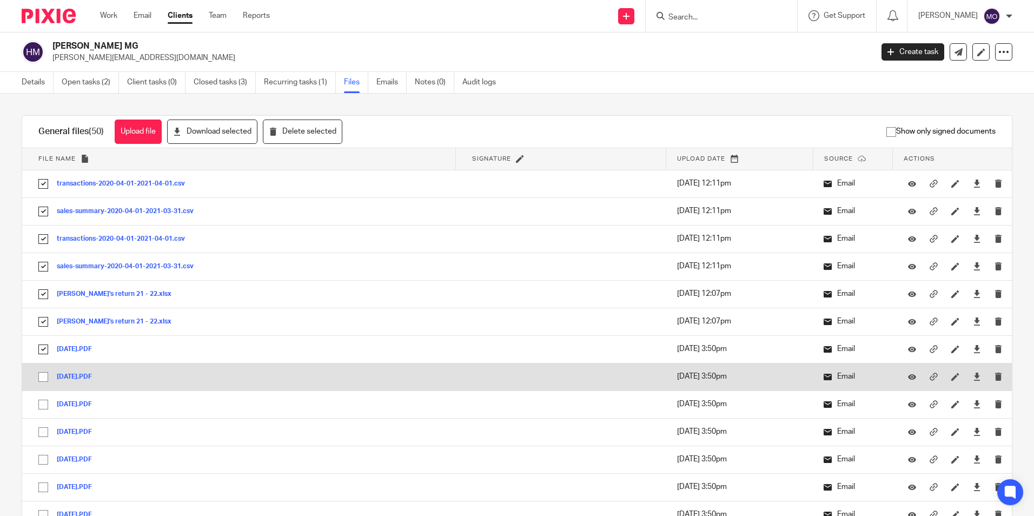
click at [41, 373] on input "checkbox" at bounding box center [43, 377] width 21 height 21
checkbox input "true"
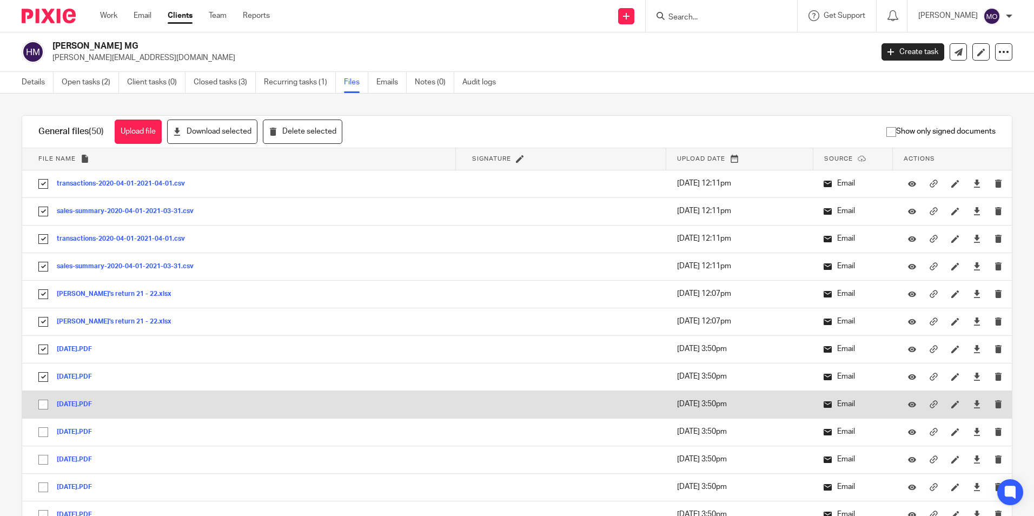
click at [43, 403] on input "checkbox" at bounding box center [43, 404] width 21 height 21
checkbox input "true"
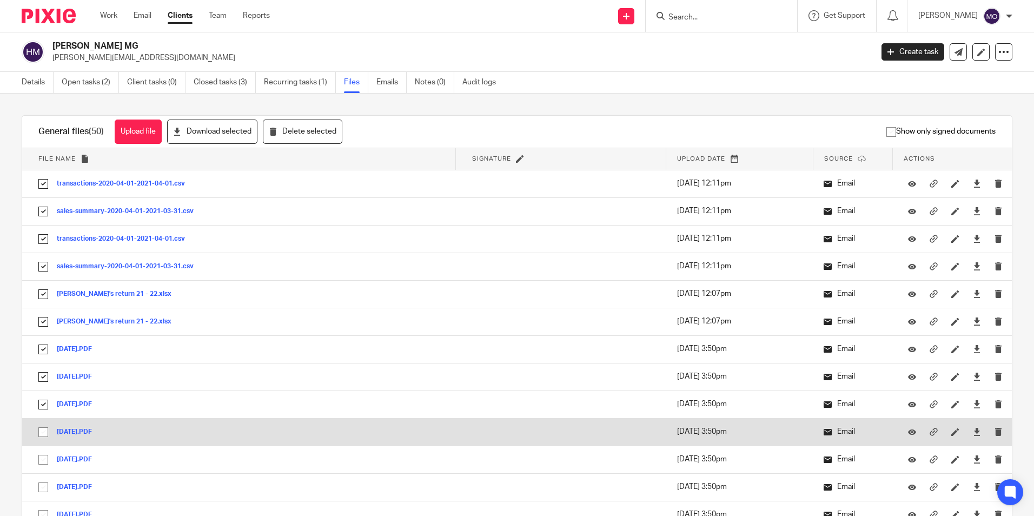
drag, startPoint x: 45, startPoint y: 433, endPoint x: 45, endPoint y: 439, distance: 6.5
click at [44, 437] on input "checkbox" at bounding box center [43, 432] width 21 height 21
checkbox input "true"
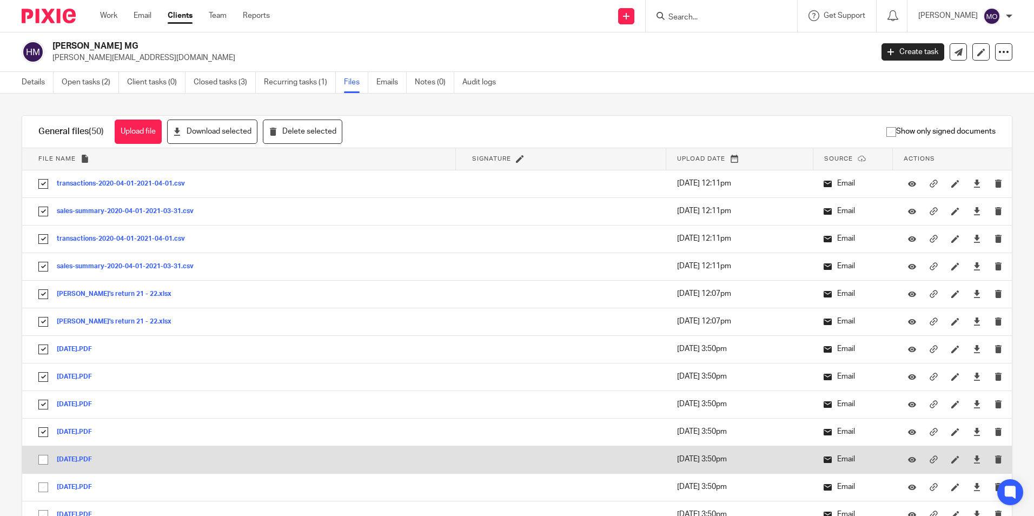
drag, startPoint x: 43, startPoint y: 460, endPoint x: 44, endPoint y: 467, distance: 7.2
click at [43, 462] on input "checkbox" at bounding box center [43, 459] width 21 height 21
checkbox input "true"
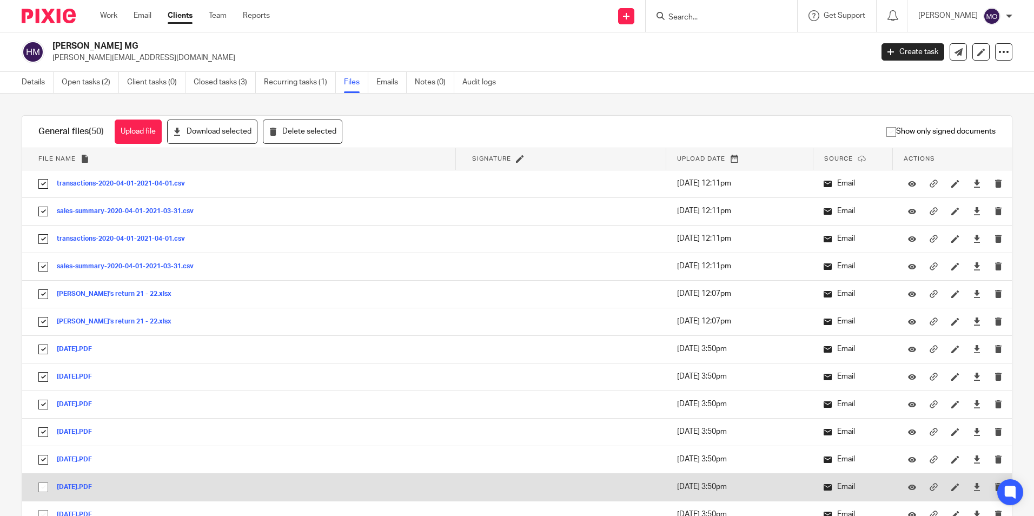
click at [42, 486] on input "checkbox" at bounding box center [43, 487] width 21 height 21
checkbox input "true"
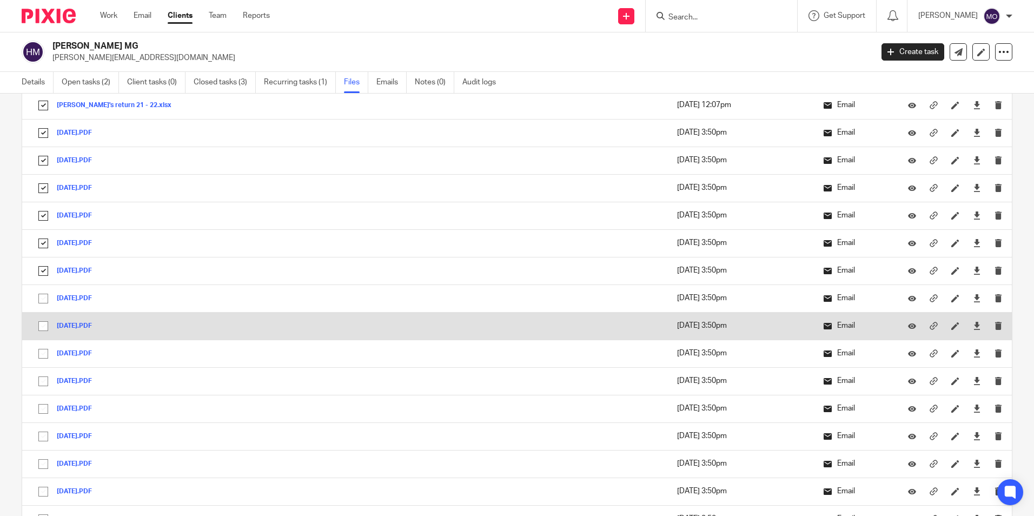
scroll to position [270, 0]
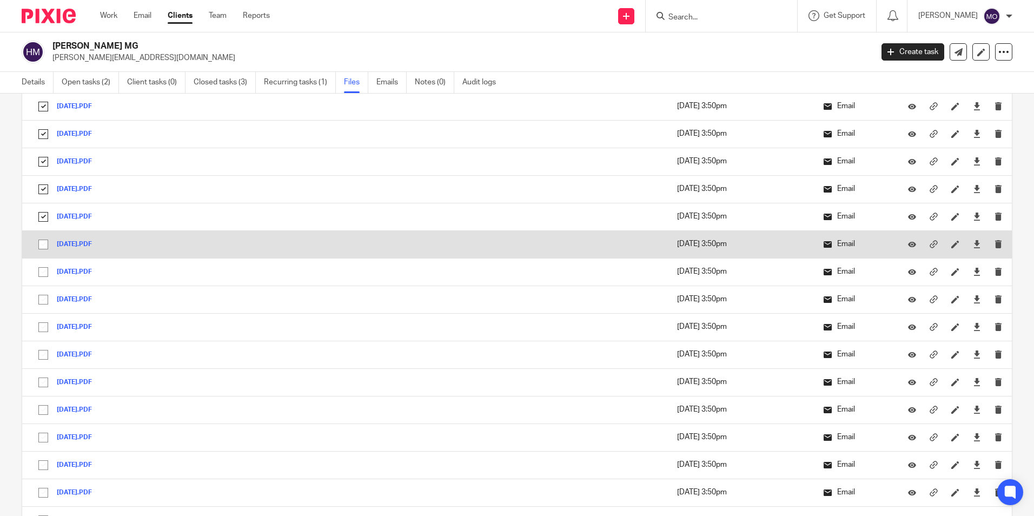
click at [43, 245] on input "checkbox" at bounding box center [43, 244] width 21 height 21
checkbox input "true"
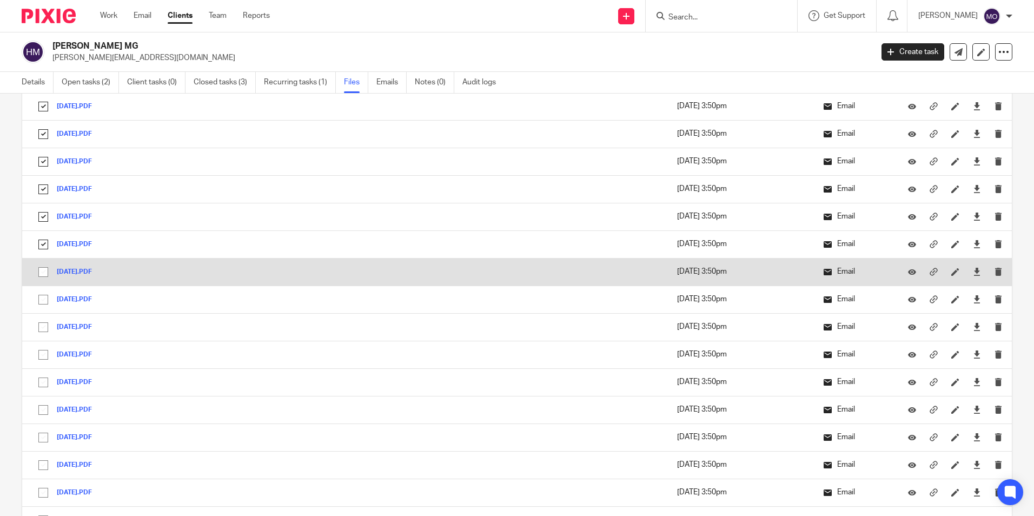
click at [43, 271] on input "checkbox" at bounding box center [43, 272] width 21 height 21
checkbox input "true"
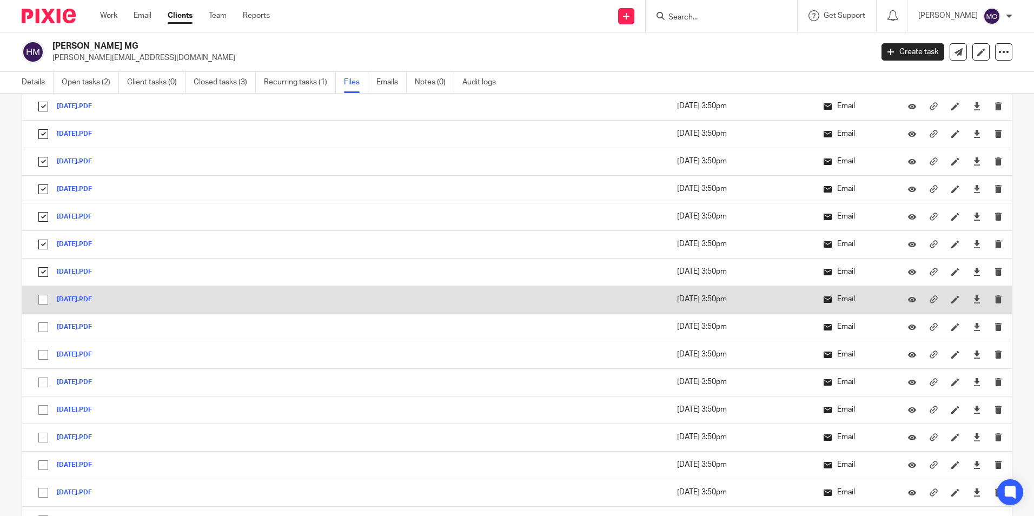
click at [43, 301] on input "checkbox" at bounding box center [43, 299] width 21 height 21
checkbox input "true"
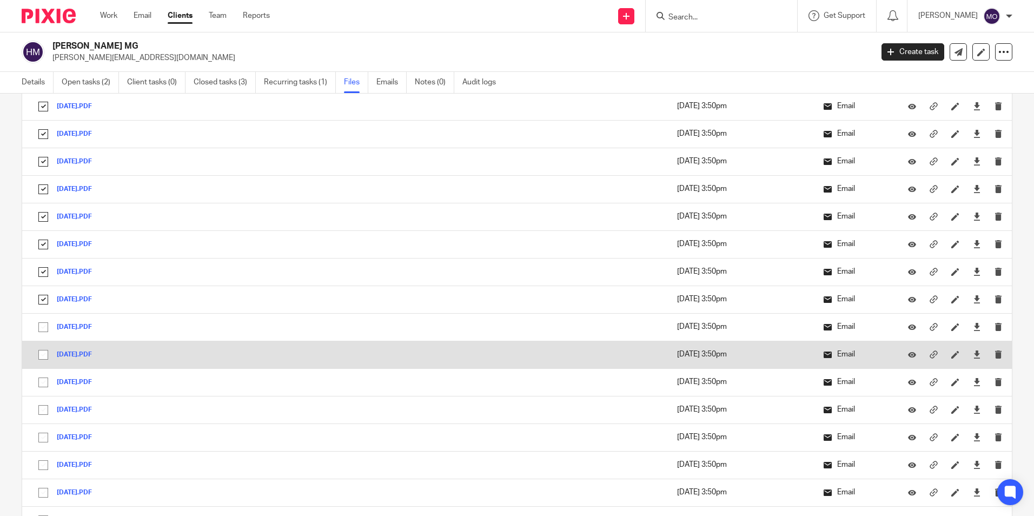
drag, startPoint x: 48, startPoint y: 329, endPoint x: 47, endPoint y: 345, distance: 16.3
click at [48, 329] on input "checkbox" at bounding box center [43, 327] width 21 height 21
checkbox input "true"
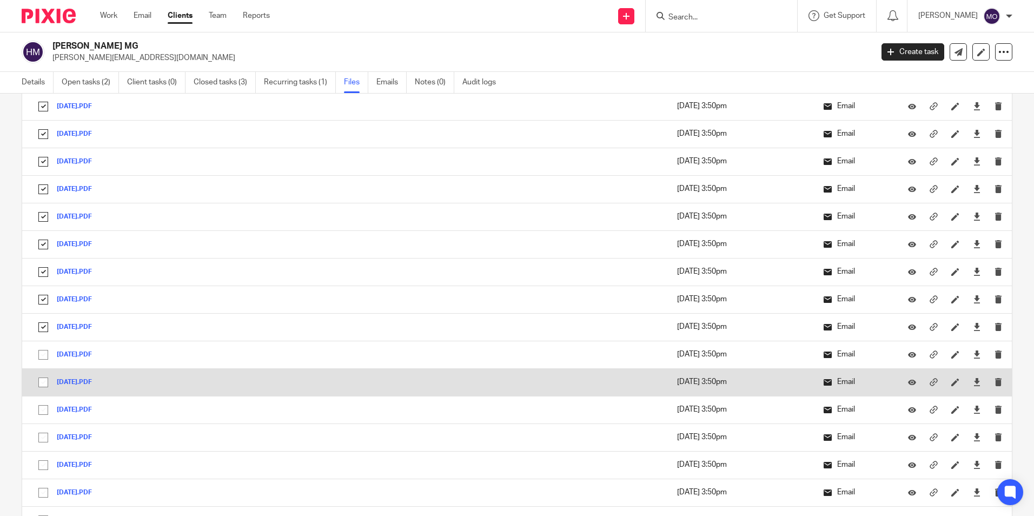
drag, startPoint x: 45, startPoint y: 354, endPoint x: 45, endPoint y: 375, distance: 21.1
click at [45, 355] on input "checkbox" at bounding box center [43, 354] width 21 height 21
checkbox input "true"
click at [43, 384] on input "checkbox" at bounding box center [43, 382] width 21 height 21
checkbox input "true"
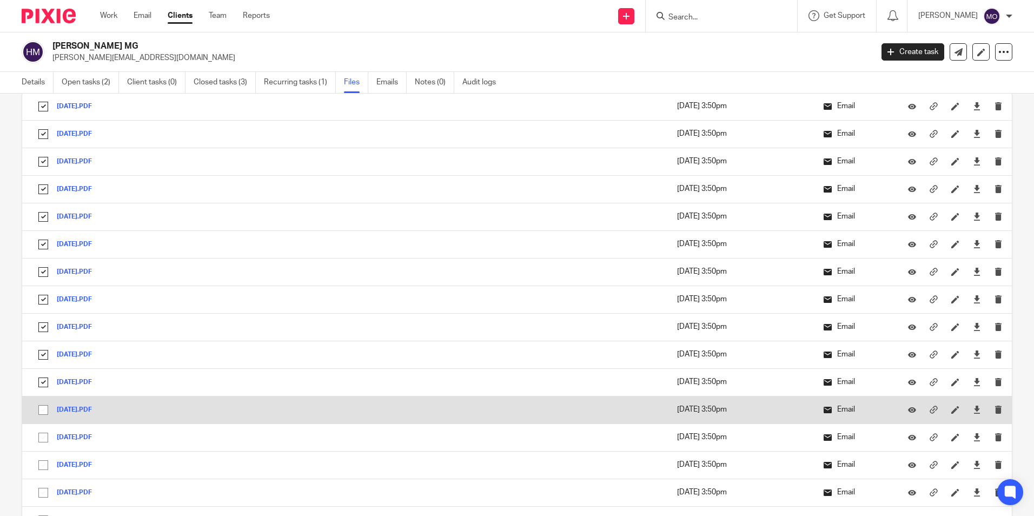
drag, startPoint x: 42, startPoint y: 410, endPoint x: 43, endPoint y: 422, distance: 11.9
click at [42, 411] on input "checkbox" at bounding box center [43, 410] width 21 height 21
checkbox input "true"
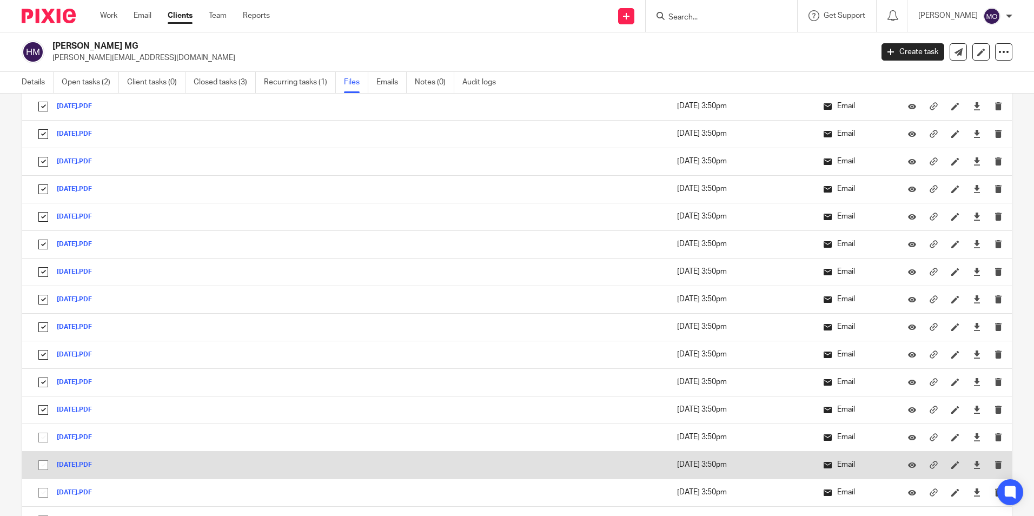
drag, startPoint x: 40, startPoint y: 438, endPoint x: 52, endPoint y: 461, distance: 26.1
click at [41, 439] on input "checkbox" at bounding box center [43, 437] width 21 height 21
checkbox input "true"
click at [46, 465] on input "checkbox" at bounding box center [43, 465] width 21 height 21
checkbox input "true"
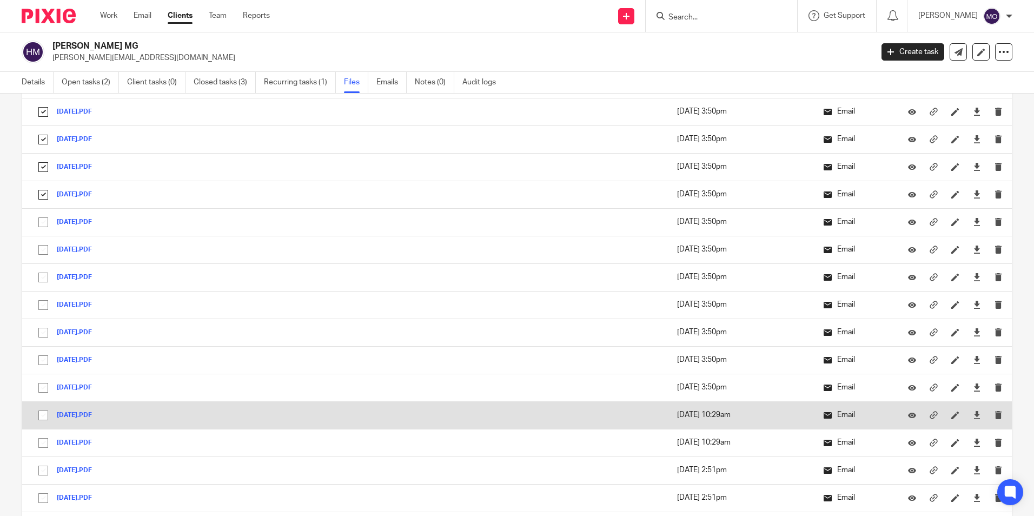
scroll to position [595, 0]
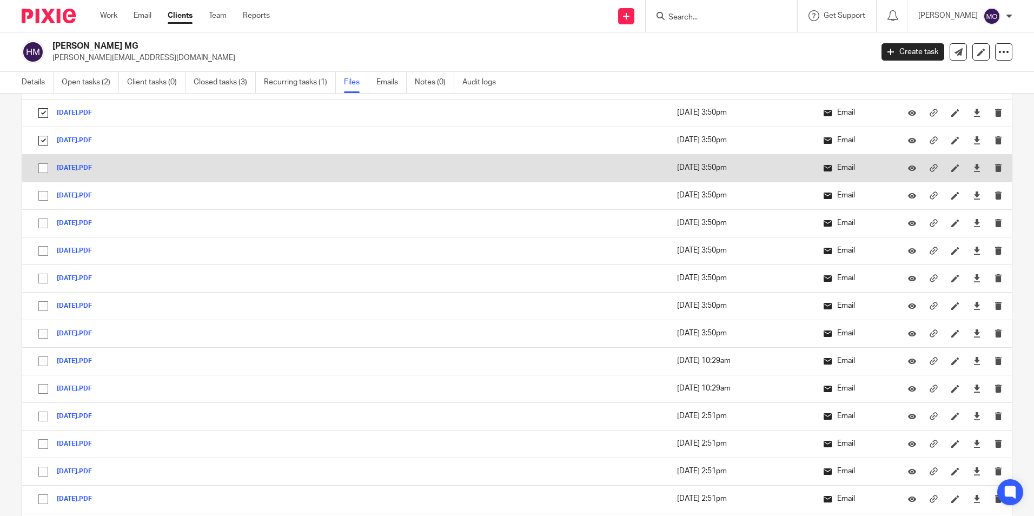
drag, startPoint x: 44, startPoint y: 169, endPoint x: 41, endPoint y: 198, distance: 30.0
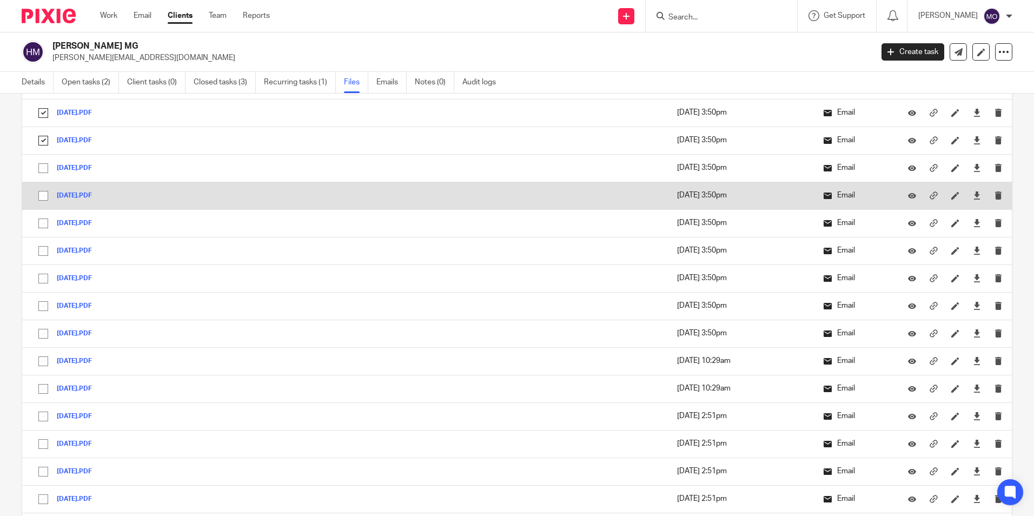
click at [44, 169] on input "checkbox" at bounding box center [43, 168] width 21 height 21
checkbox input "true"
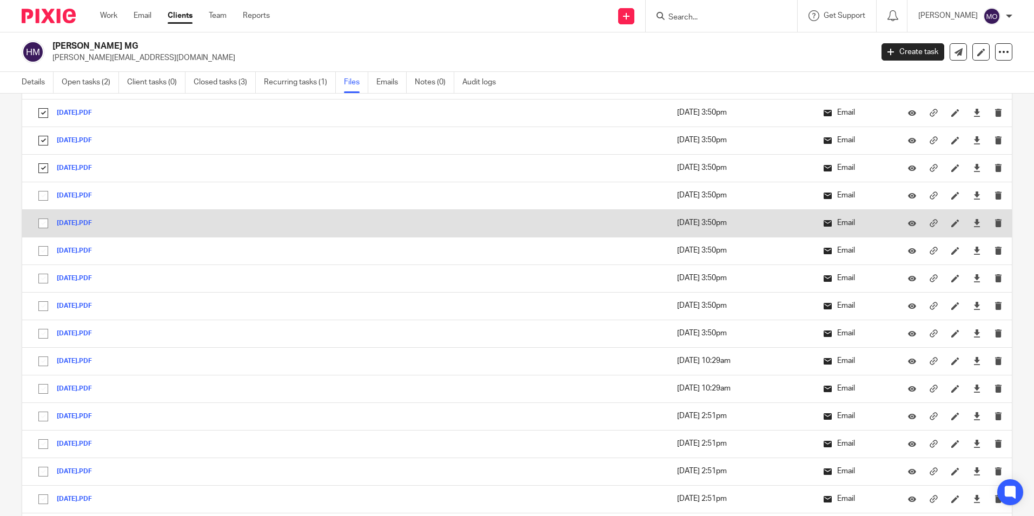
drag, startPoint x: 42, startPoint y: 197, endPoint x: 40, endPoint y: 221, distance: 23.9
click at [42, 199] on input "checkbox" at bounding box center [43, 195] width 21 height 21
checkbox input "true"
click at [40, 222] on input "checkbox" at bounding box center [43, 223] width 21 height 21
checkbox input "true"
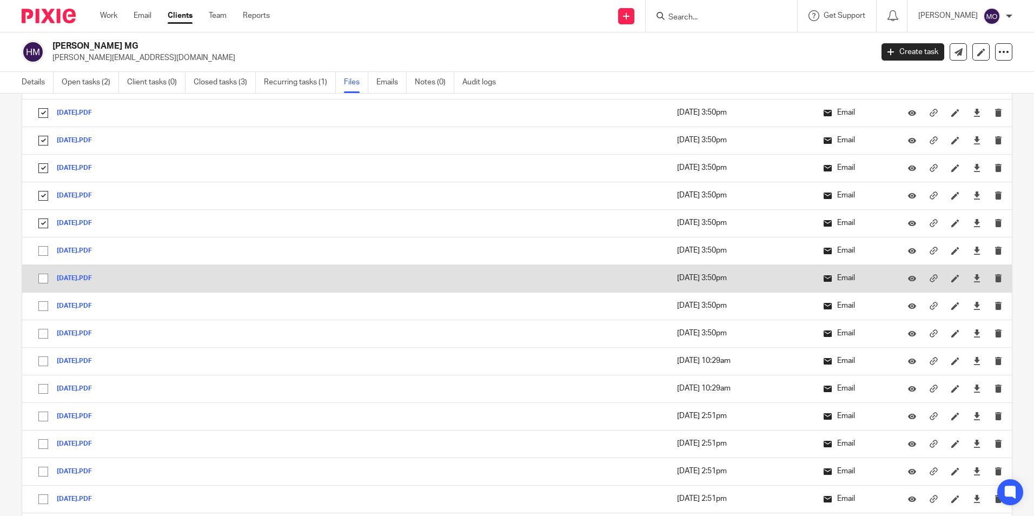
drag, startPoint x: 47, startPoint y: 256, endPoint x: 44, endPoint y: 273, distance: 16.4
click at [47, 257] on input "checkbox" at bounding box center [43, 251] width 21 height 21
checkbox input "true"
drag, startPoint x: 43, startPoint y: 281, endPoint x: 43, endPoint y: 303, distance: 22.2
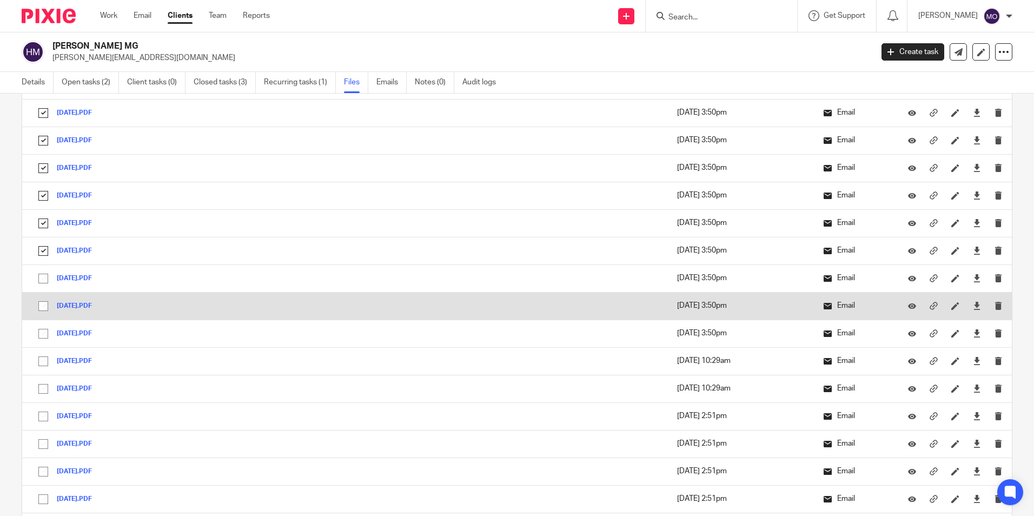
click at [43, 282] on input "checkbox" at bounding box center [43, 278] width 21 height 21
checkbox input "true"
click at [43, 313] on input "checkbox" at bounding box center [43, 306] width 21 height 21
checkbox input "true"
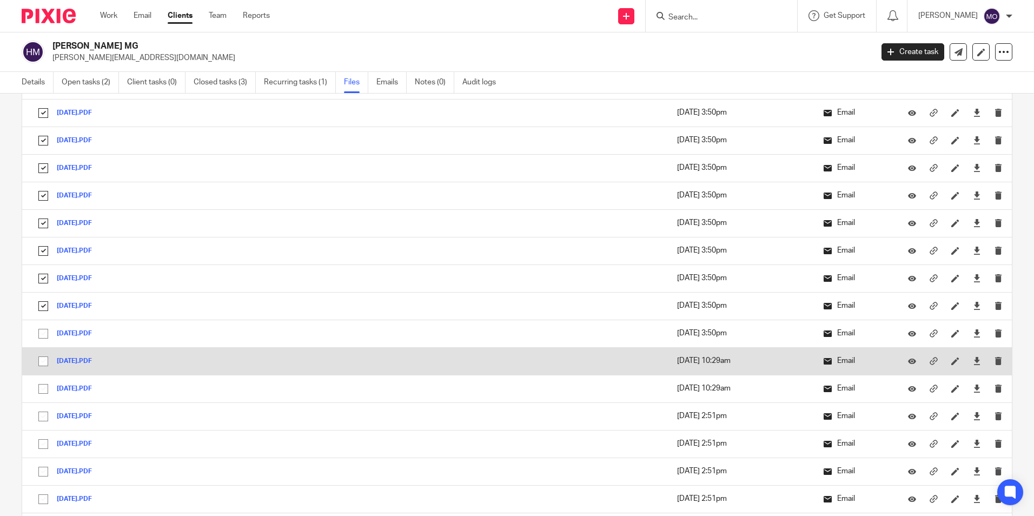
click at [42, 344] on td "30-04-21.PDF 30-04-21 Save" at bounding box center [239, 334] width 434 height 28
drag, startPoint x: 45, startPoint y: 334, endPoint x: 49, endPoint y: 349, distance: 15.5
click at [45, 339] on input "checkbox" at bounding box center [43, 333] width 21 height 21
checkbox input "true"
click at [44, 361] on input "checkbox" at bounding box center [43, 361] width 21 height 21
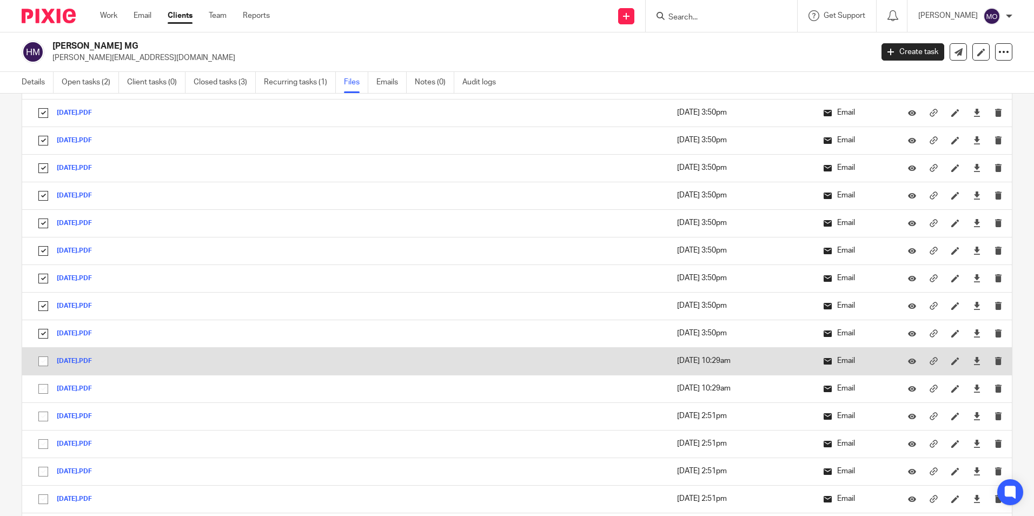
checkbox input "true"
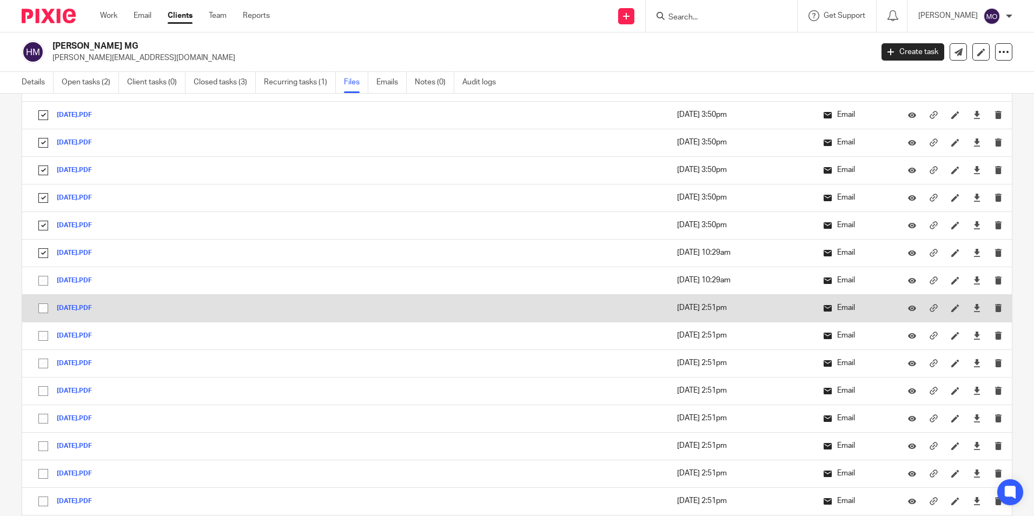
scroll to position [757, 0]
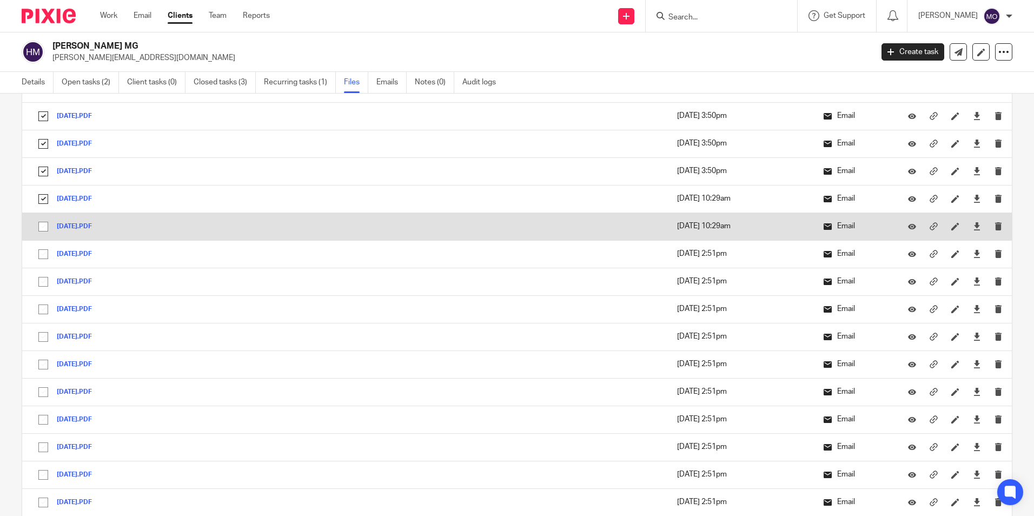
click at [46, 228] on input "checkbox" at bounding box center [43, 226] width 21 height 21
checkbox input "true"
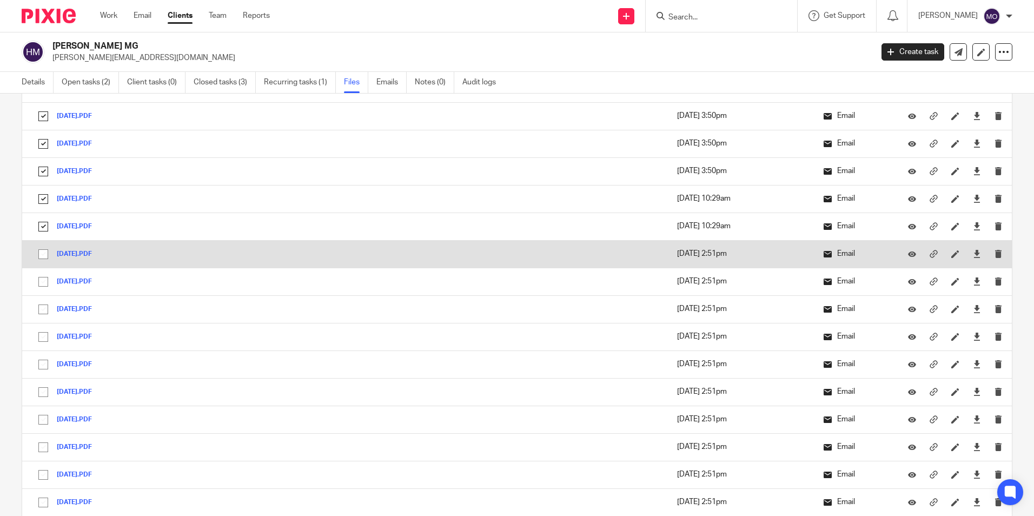
click at [42, 252] on input "checkbox" at bounding box center [43, 254] width 21 height 21
checkbox input "true"
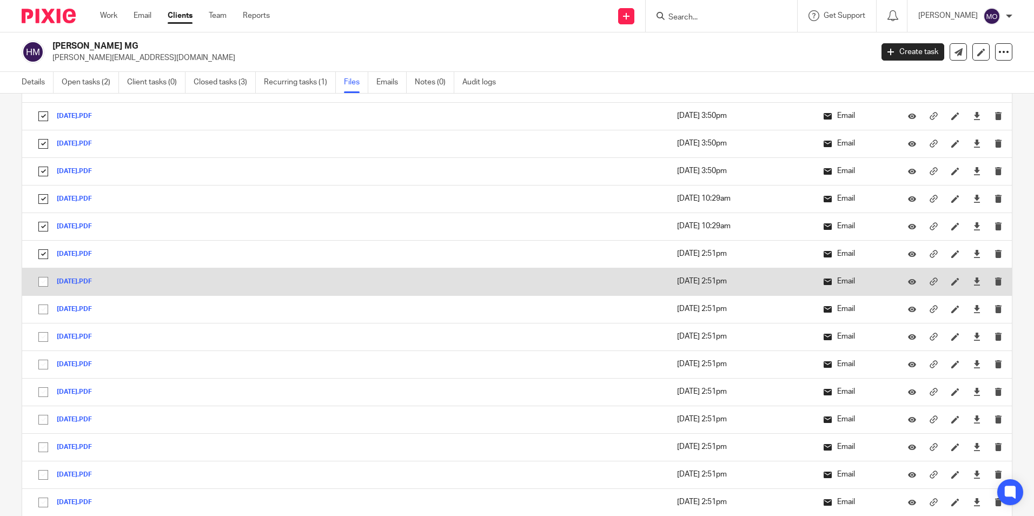
drag, startPoint x: 43, startPoint y: 275, endPoint x: 47, endPoint y: 288, distance: 14.2
click at [43, 275] on input "checkbox" at bounding box center [43, 281] width 21 height 21
checkbox input "true"
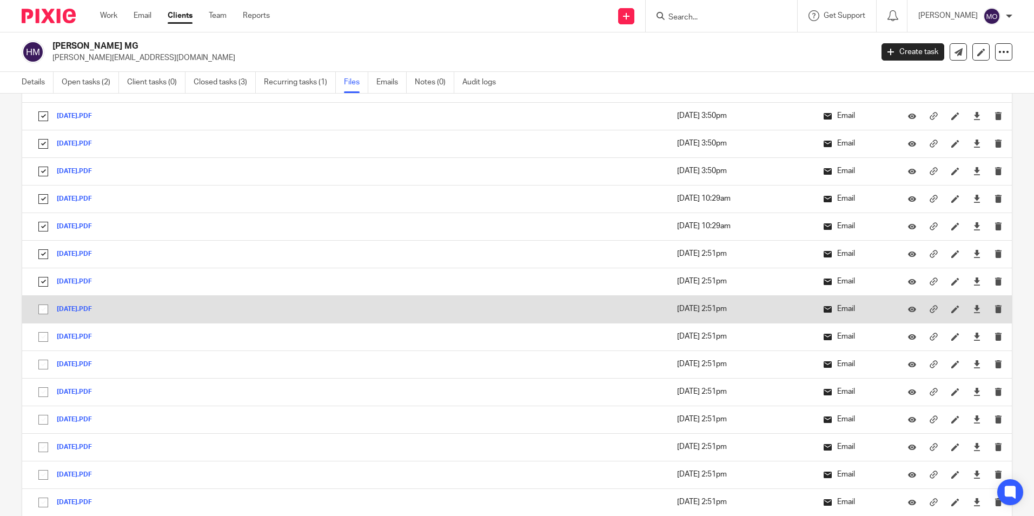
click at [44, 306] on input "checkbox" at bounding box center [43, 309] width 21 height 21
checkbox input "true"
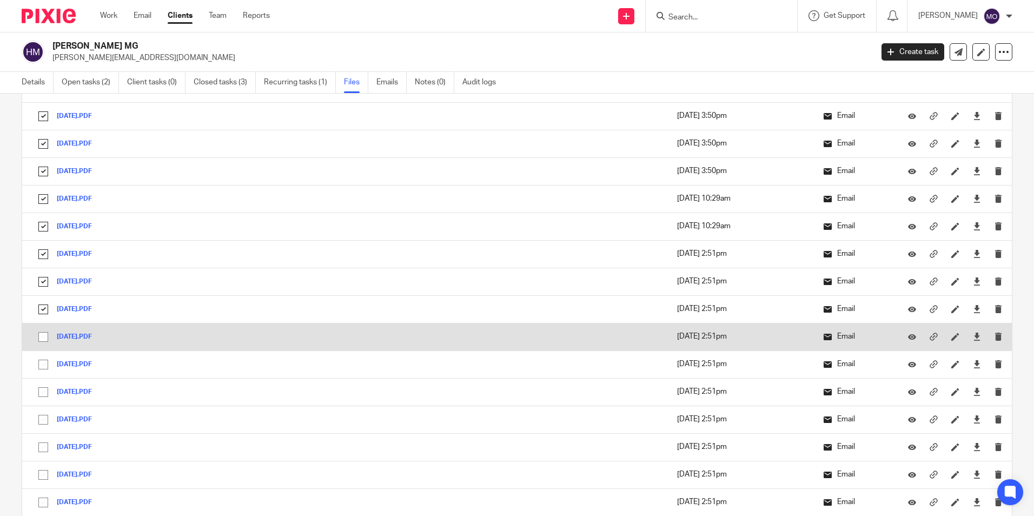
click at [44, 331] on input "checkbox" at bounding box center [43, 337] width 21 height 21
checkbox input "true"
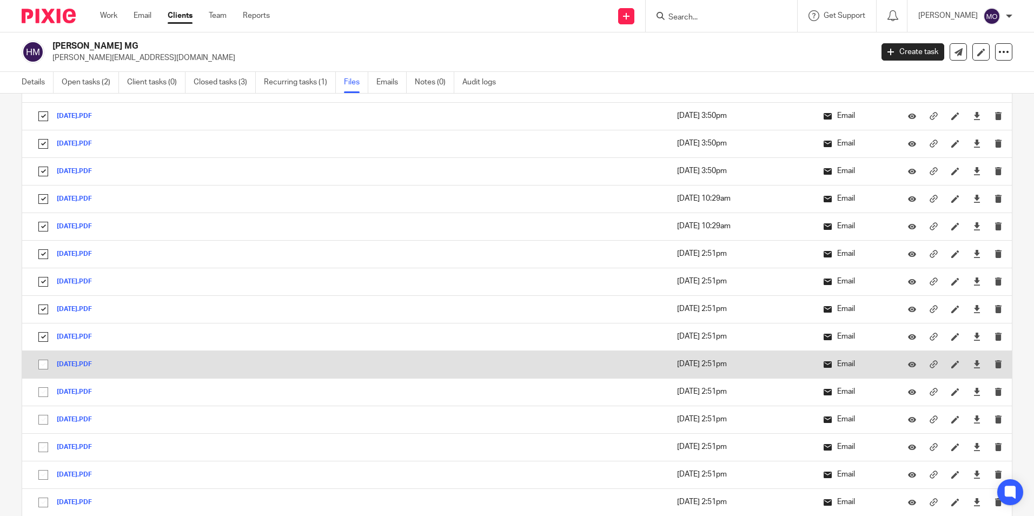
drag, startPoint x: 44, startPoint y: 361, endPoint x: 43, endPoint y: 376, distance: 15.2
click at [43, 362] on input "checkbox" at bounding box center [43, 364] width 21 height 21
checkbox input "true"
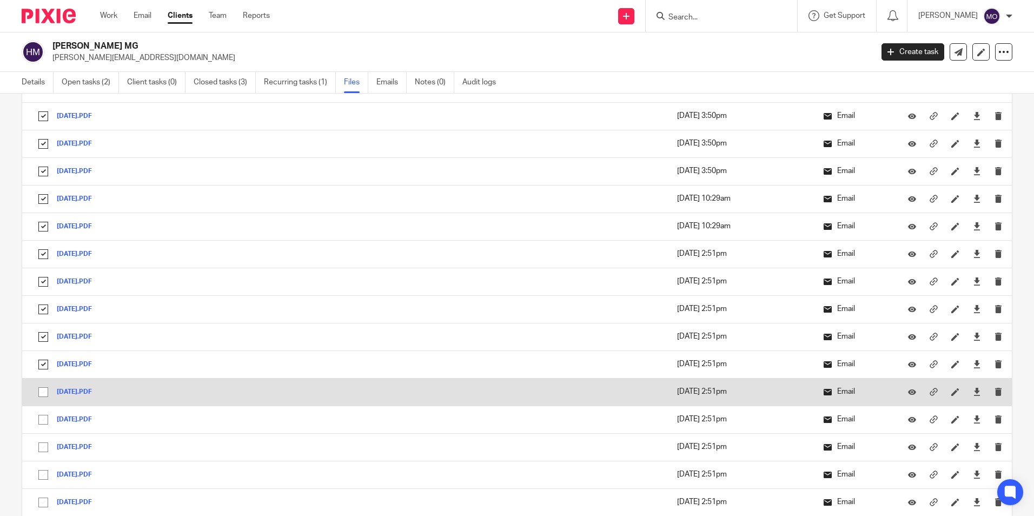
drag, startPoint x: 42, startPoint y: 388, endPoint x: 50, endPoint y: 412, distance: 25.1
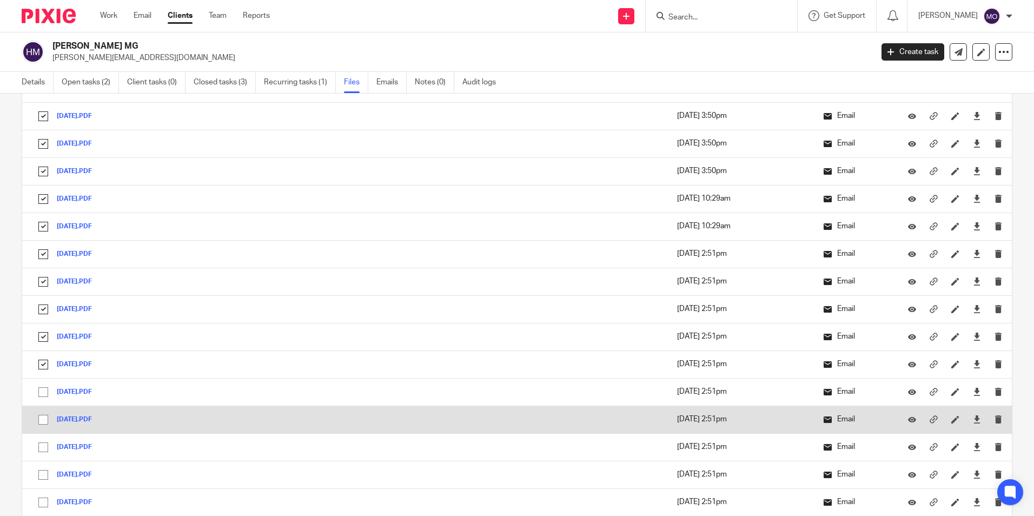
click at [43, 389] on input "checkbox" at bounding box center [43, 392] width 21 height 21
checkbox input "true"
click at [43, 423] on input "checkbox" at bounding box center [43, 419] width 21 height 21
checkbox input "true"
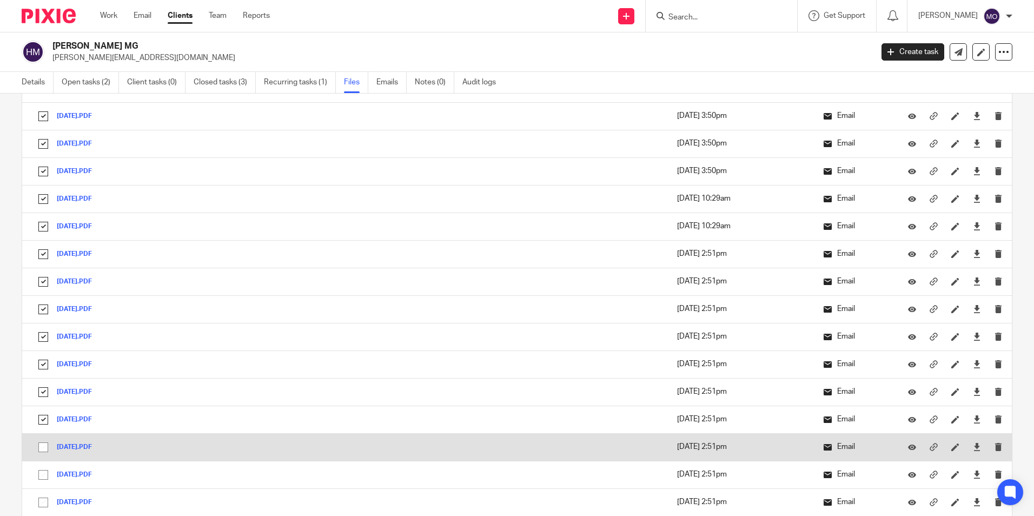
click at [43, 449] on input "checkbox" at bounding box center [43, 447] width 21 height 21
checkbox input "true"
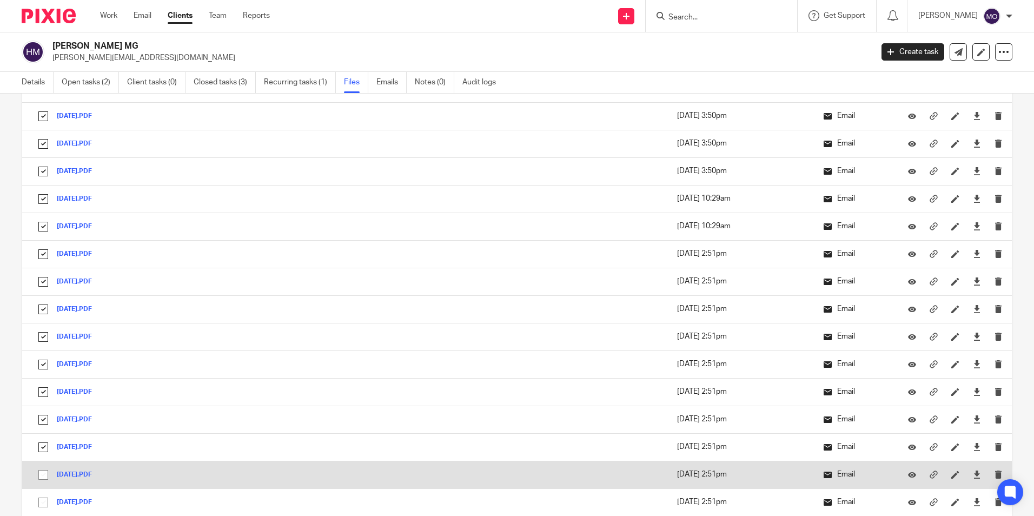
click at [45, 471] on input "checkbox" at bounding box center [43, 475] width 21 height 21
checkbox input "true"
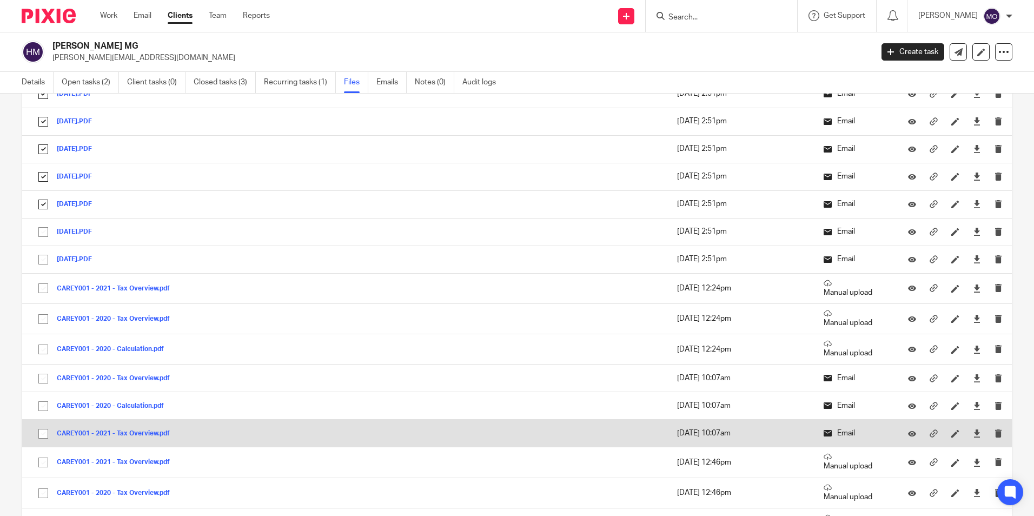
scroll to position [1082, 0]
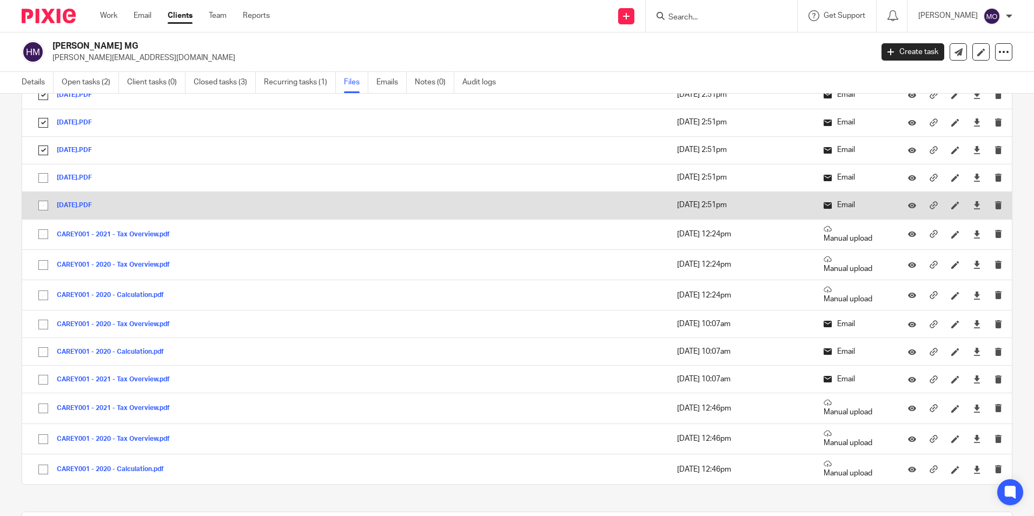
drag, startPoint x: 39, startPoint y: 177, endPoint x: 37, endPoint y: 201, distance: 23.3
click at [39, 178] on input "checkbox" at bounding box center [43, 178] width 21 height 21
checkbox input "true"
click at [42, 206] on input "checkbox" at bounding box center [43, 205] width 21 height 21
checkbox input "true"
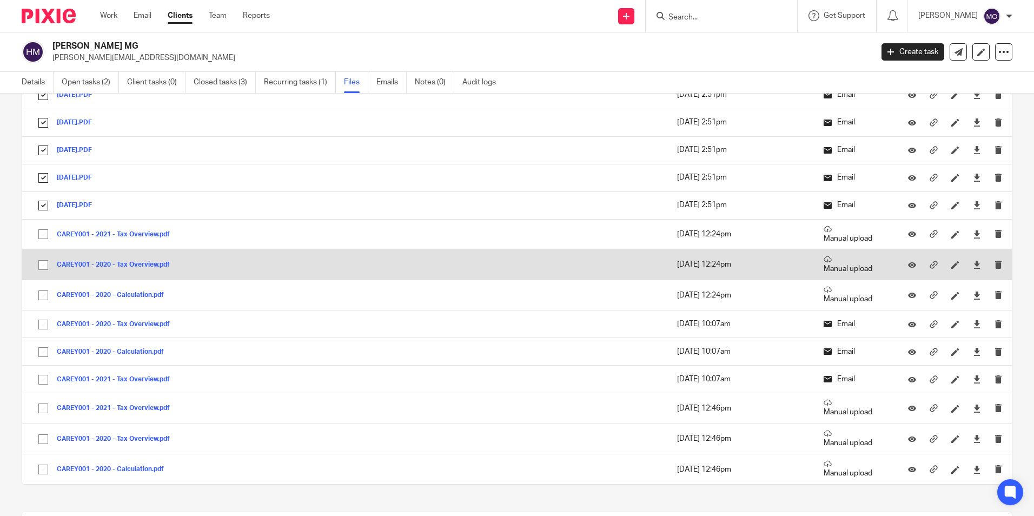
drag, startPoint x: 42, startPoint y: 231, endPoint x: 41, endPoint y: 268, distance: 36.3
click at [42, 235] on input "checkbox" at bounding box center [43, 234] width 21 height 21
checkbox input "true"
click at [41, 266] on input "checkbox" at bounding box center [43, 265] width 21 height 21
checkbox input "true"
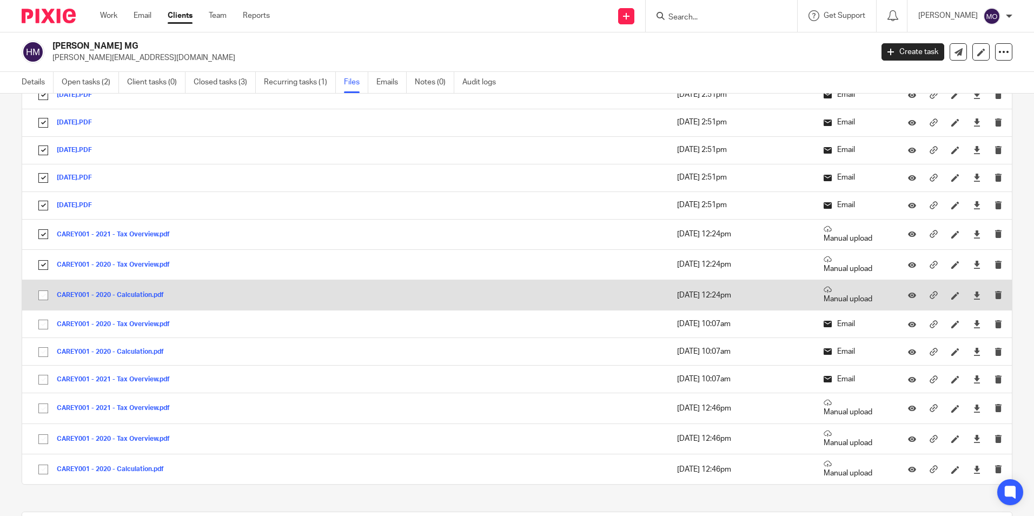
click at [42, 297] on input "checkbox" at bounding box center [43, 295] width 21 height 21
checkbox input "true"
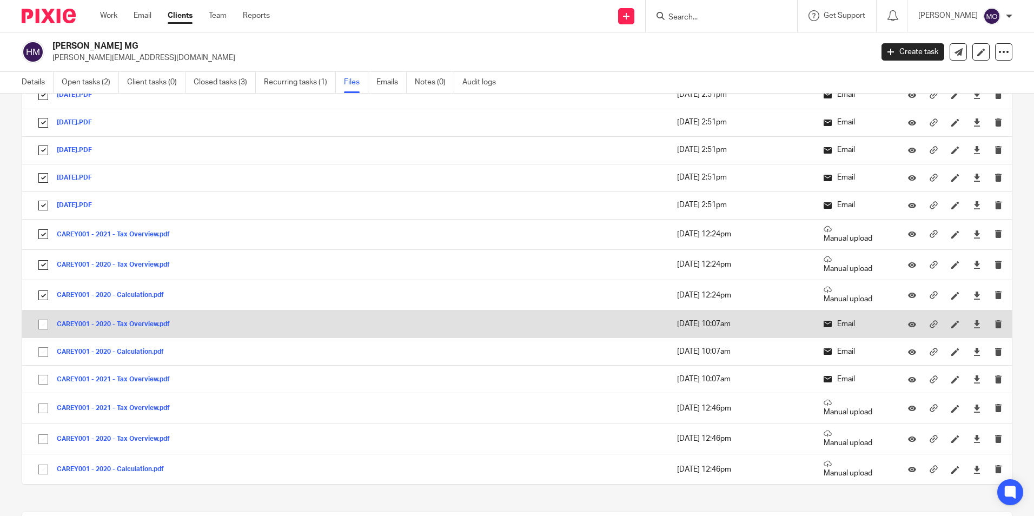
click at [42, 325] on input "checkbox" at bounding box center [43, 324] width 21 height 21
checkbox input "true"
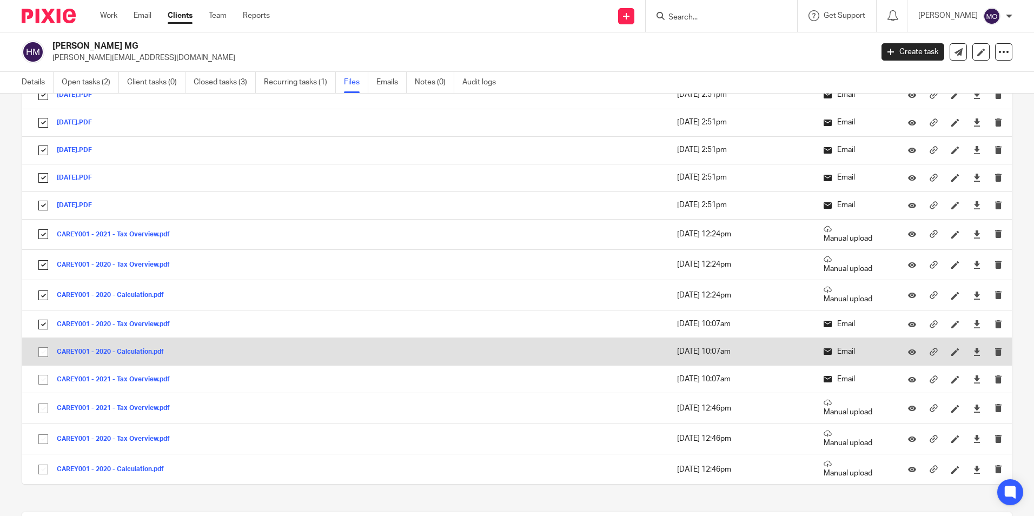
click at [46, 353] on input "checkbox" at bounding box center [43, 352] width 21 height 21
checkbox input "true"
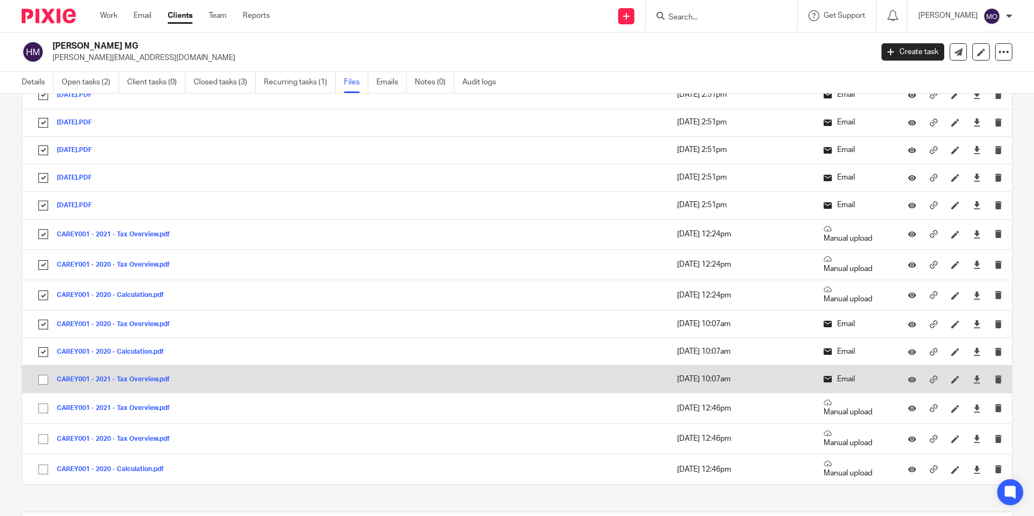
drag, startPoint x: 44, startPoint y: 375, endPoint x: 53, endPoint y: 384, distance: 13.0
click at [47, 380] on input "checkbox" at bounding box center [43, 379] width 21 height 21
checkbox input "true"
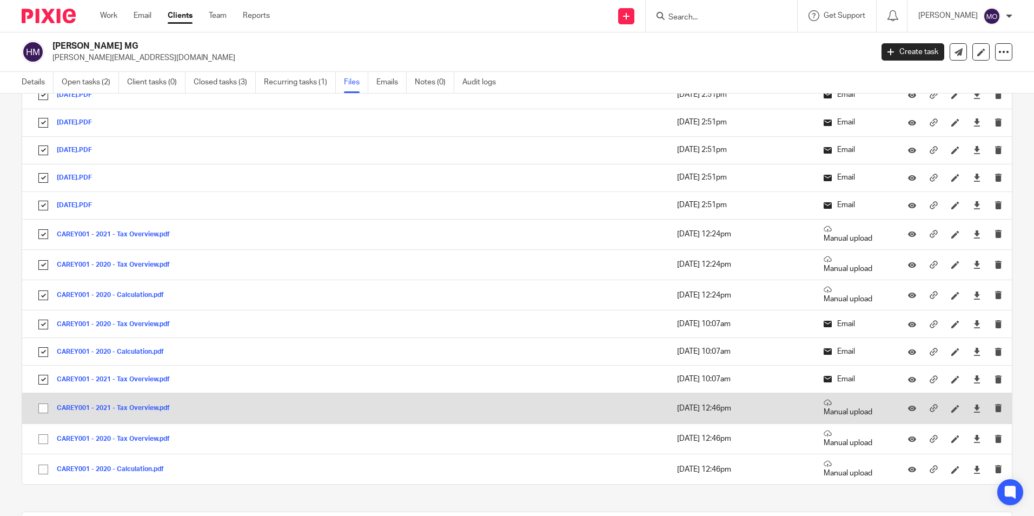
click at [42, 412] on input "checkbox" at bounding box center [43, 408] width 21 height 21
checkbox input "true"
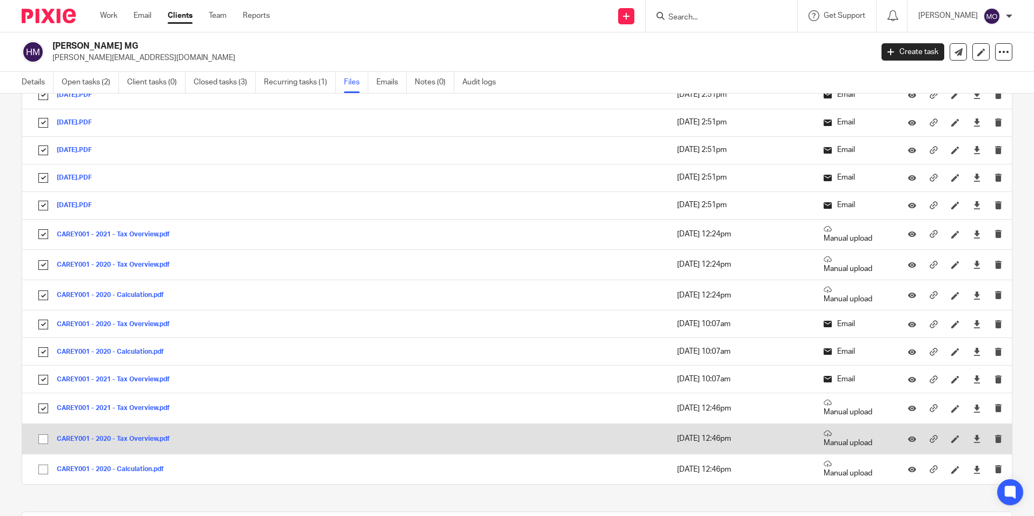
click at [44, 434] on input "checkbox" at bounding box center [43, 439] width 21 height 21
checkbox input "true"
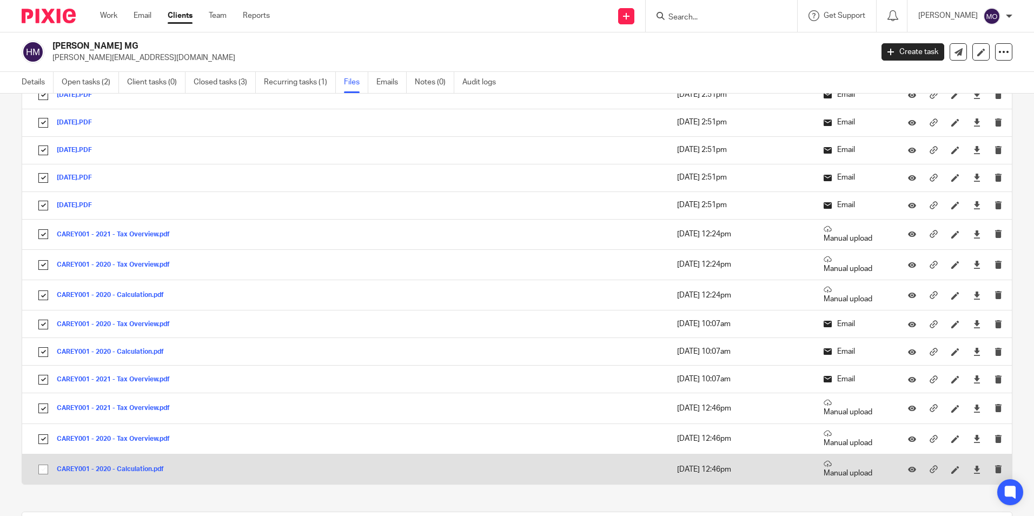
click at [41, 463] on input "checkbox" at bounding box center [43, 469] width 21 height 21
checkbox input "true"
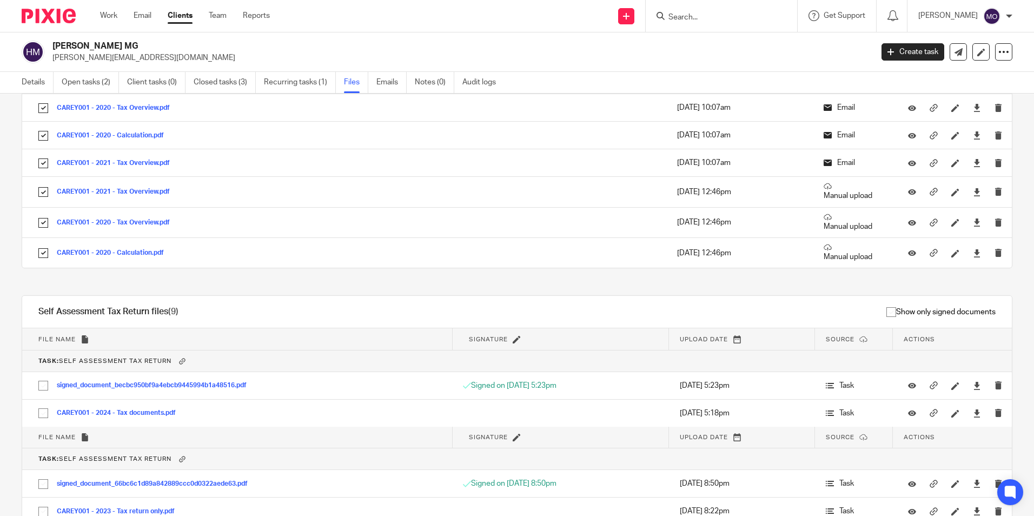
scroll to position [1406, 0]
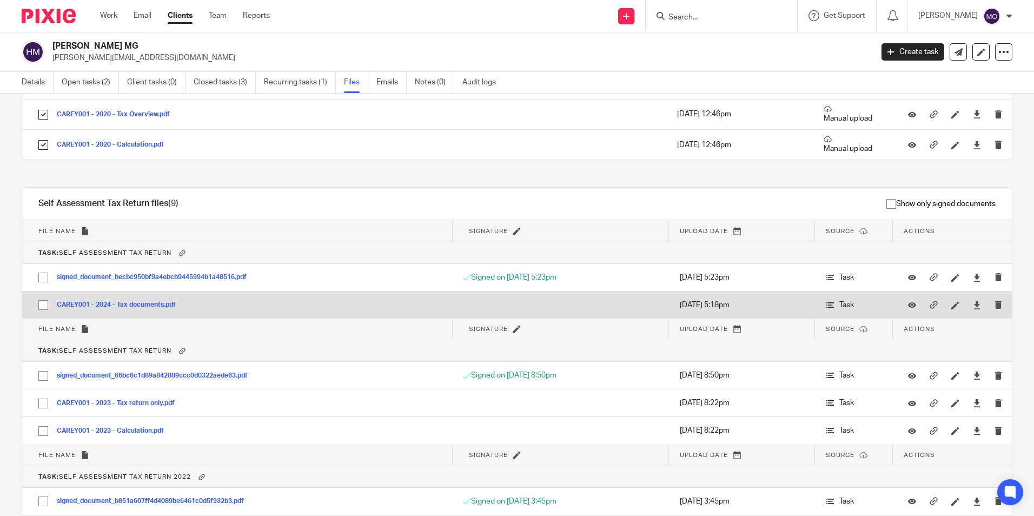
drag, startPoint x: 42, startPoint y: 274, endPoint x: 39, endPoint y: 295, distance: 20.8
click at [42, 275] on input "checkbox" at bounding box center [43, 277] width 21 height 21
checkbox input "true"
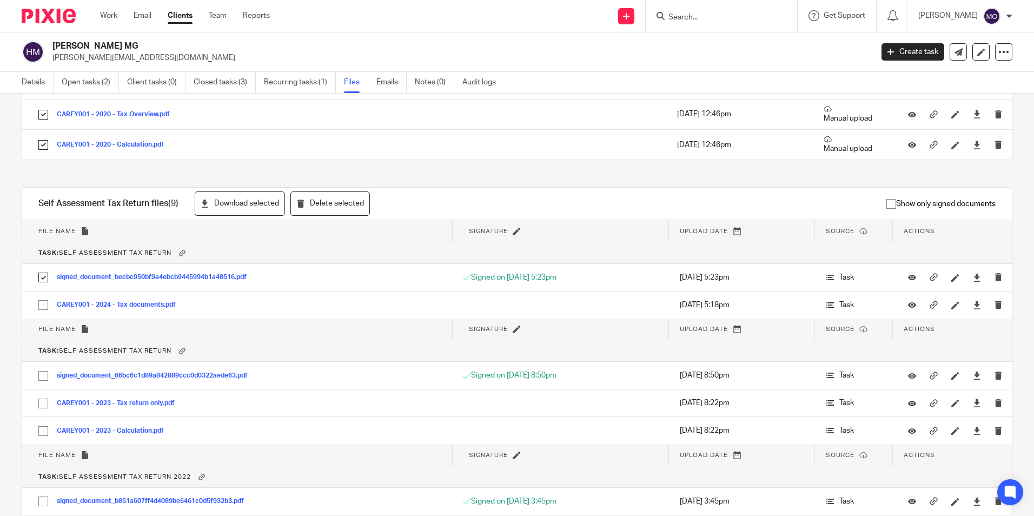
drag, startPoint x: 43, startPoint y: 306, endPoint x: 47, endPoint y: 327, distance: 20.9
click at [44, 305] on input "checkbox" at bounding box center [43, 305] width 21 height 21
checkbox input "true"
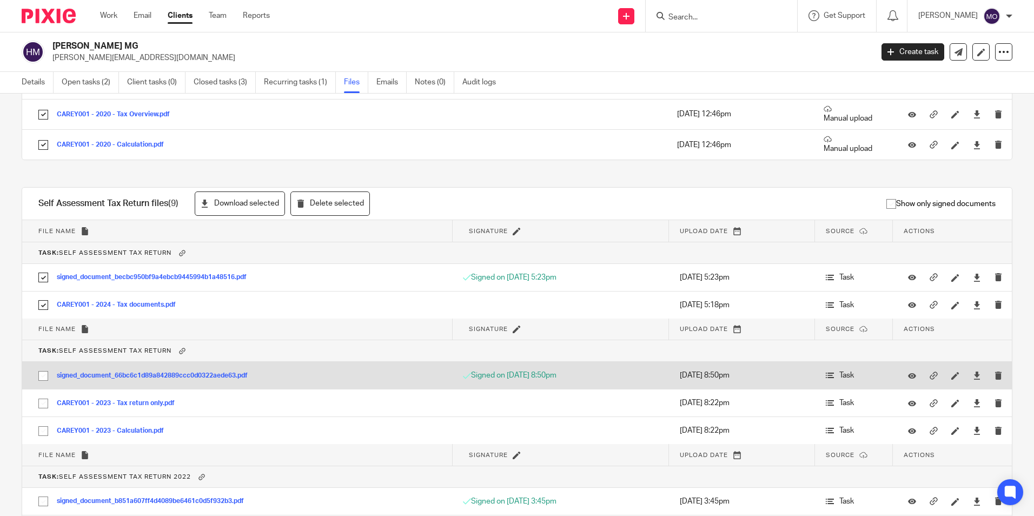
click at [43, 376] on input "checkbox" at bounding box center [43, 376] width 21 height 21
checkbox input "true"
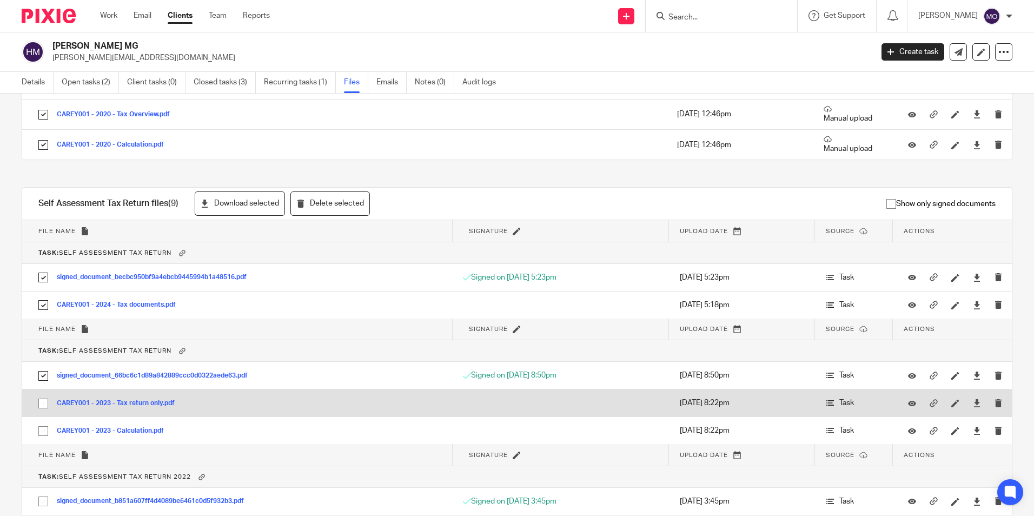
click at [41, 407] on input "checkbox" at bounding box center [43, 403] width 21 height 21
checkbox input "true"
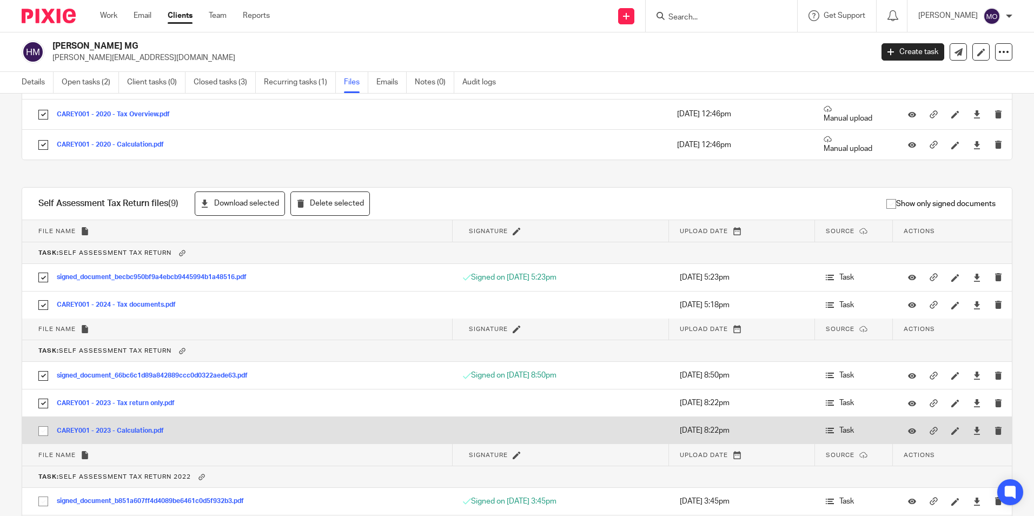
click at [39, 430] on input "checkbox" at bounding box center [43, 431] width 21 height 21
checkbox input "true"
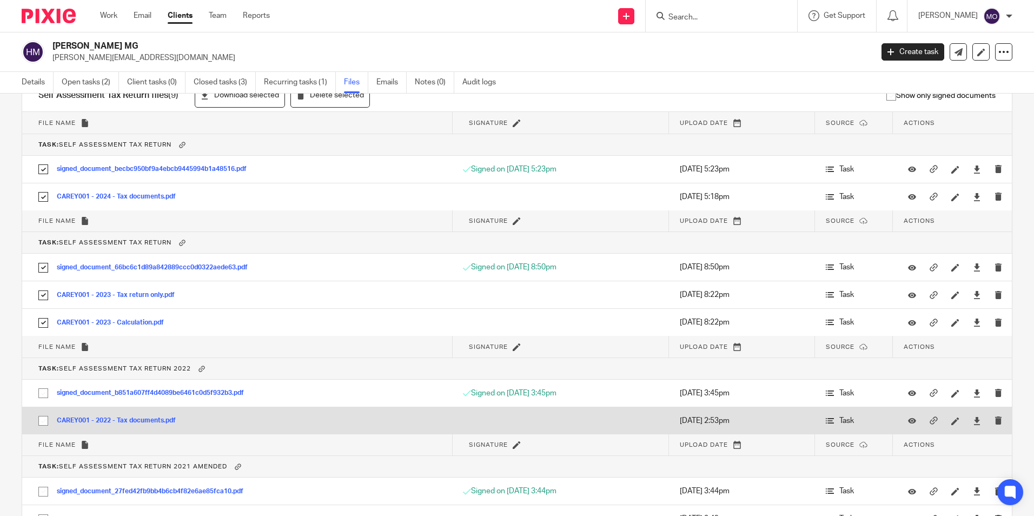
scroll to position [1568, 0]
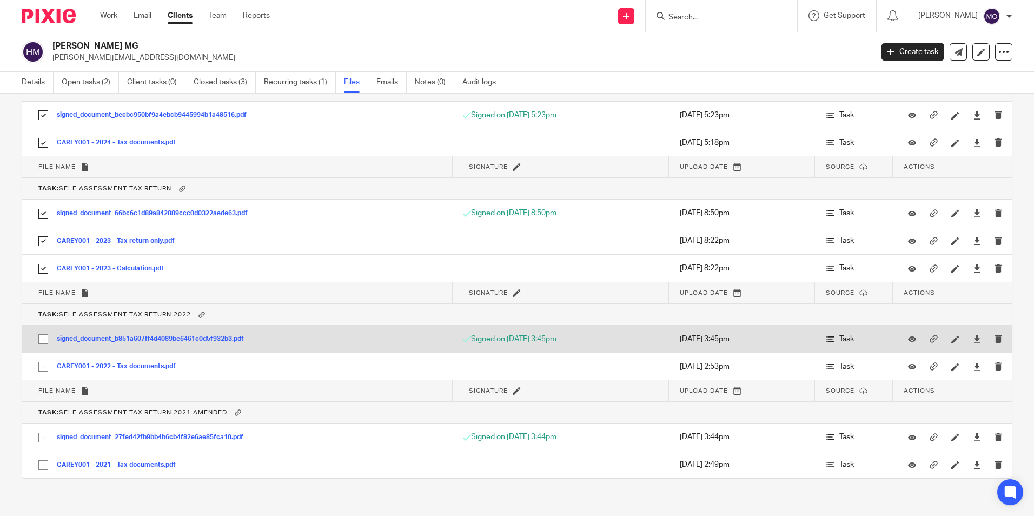
click at [41, 338] on input "checkbox" at bounding box center [43, 339] width 21 height 21
checkbox input "true"
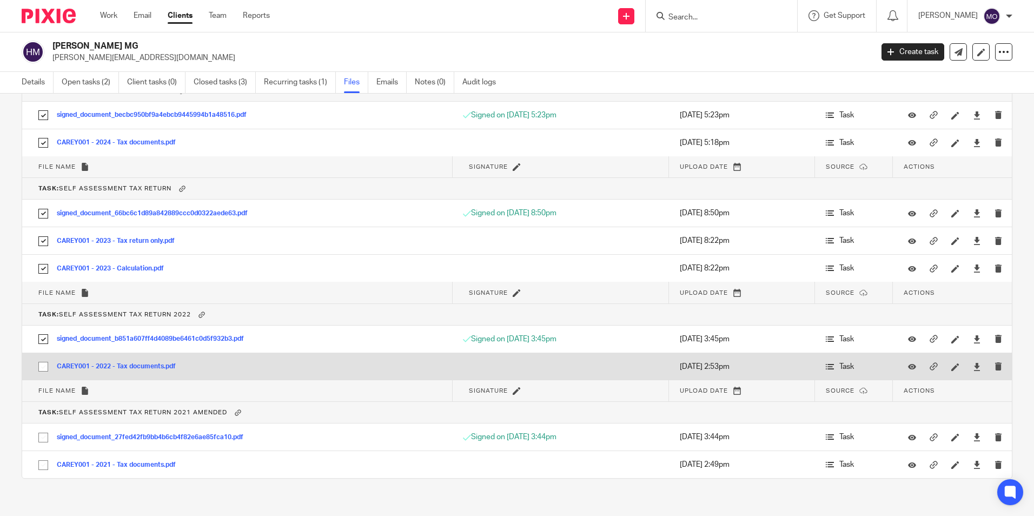
click at [47, 367] on input "checkbox" at bounding box center [43, 366] width 21 height 21
checkbox input "true"
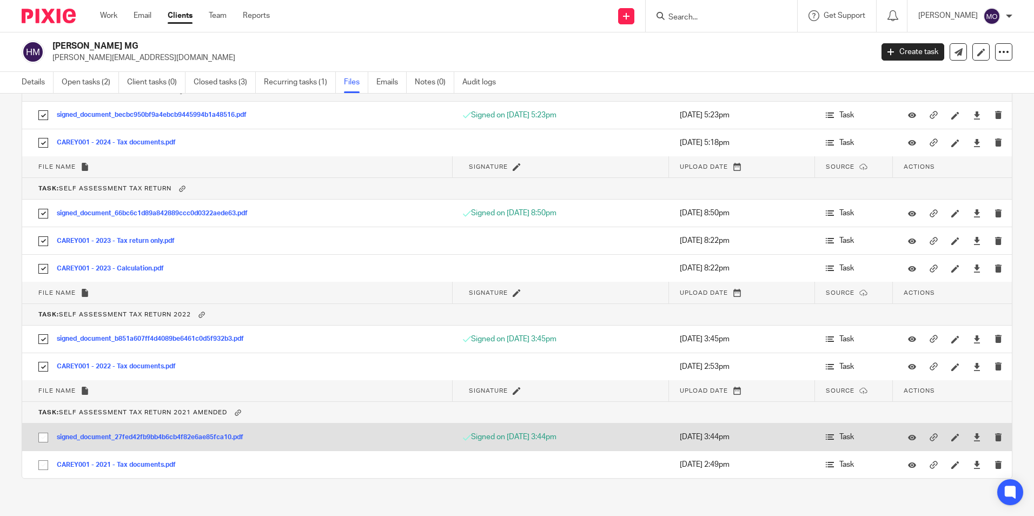
drag, startPoint x: 44, startPoint y: 430, endPoint x: 44, endPoint y: 436, distance: 6.5
click at [44, 430] on input "checkbox" at bounding box center [43, 437] width 21 height 21
checkbox input "true"
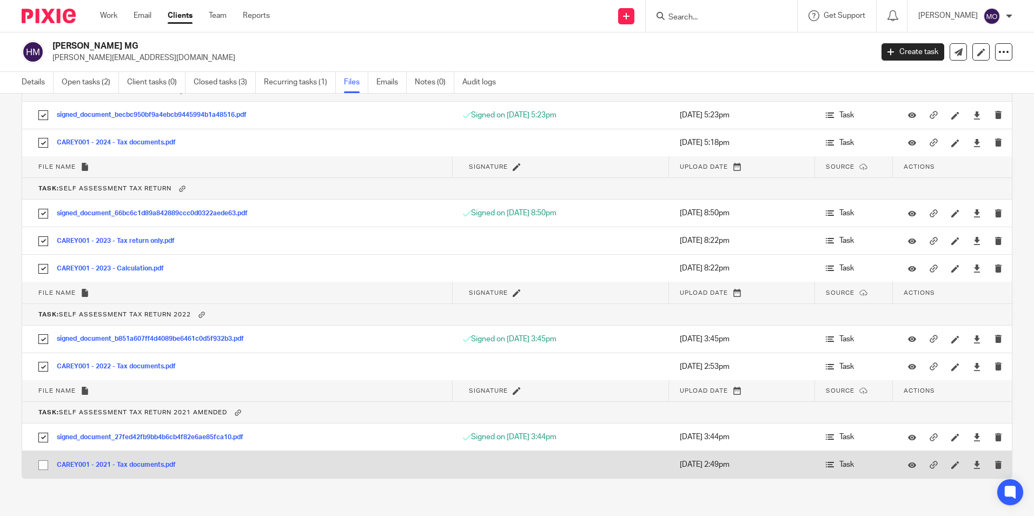
click at [43, 467] on input "checkbox" at bounding box center [43, 465] width 21 height 21
checkbox input "true"
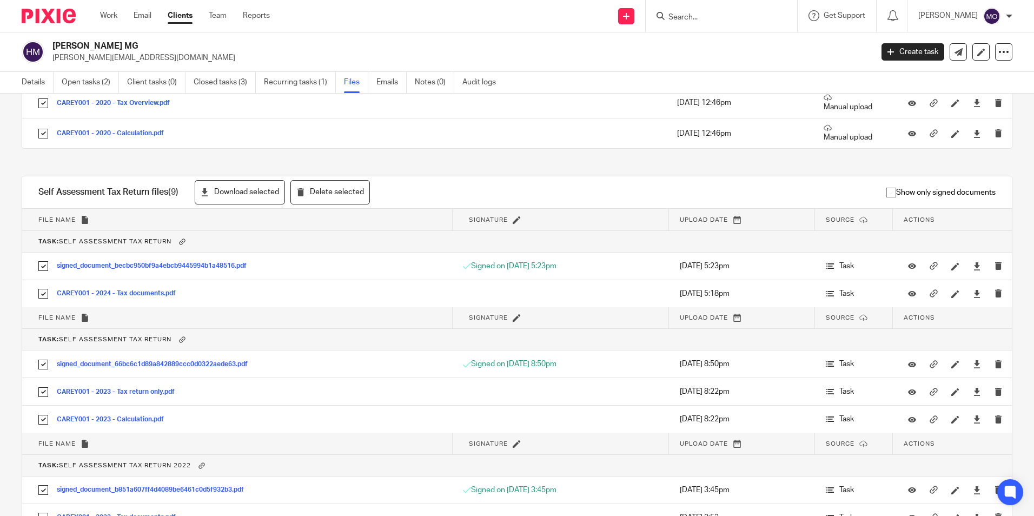
scroll to position [1255, 0]
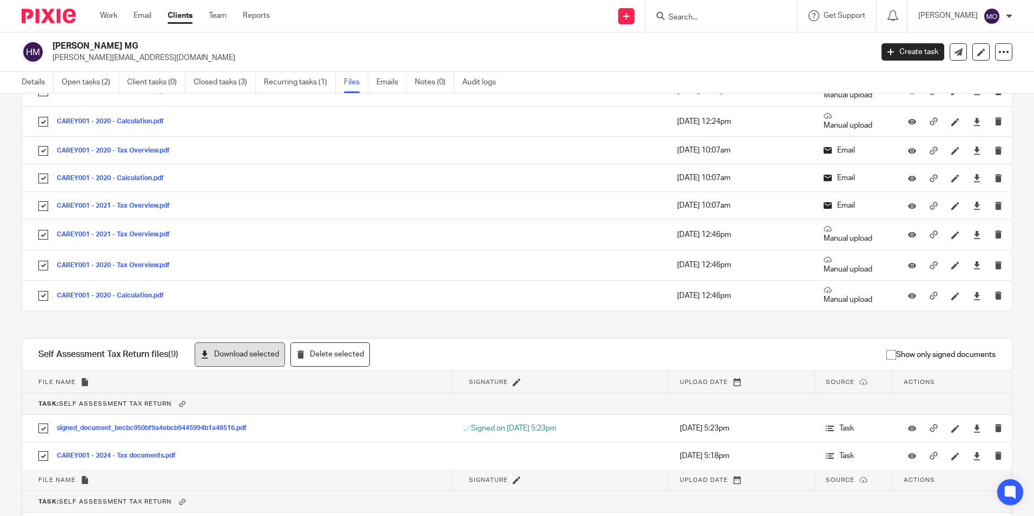
click at [205, 356] on icon at bounding box center [205, 354] width 8 height 8
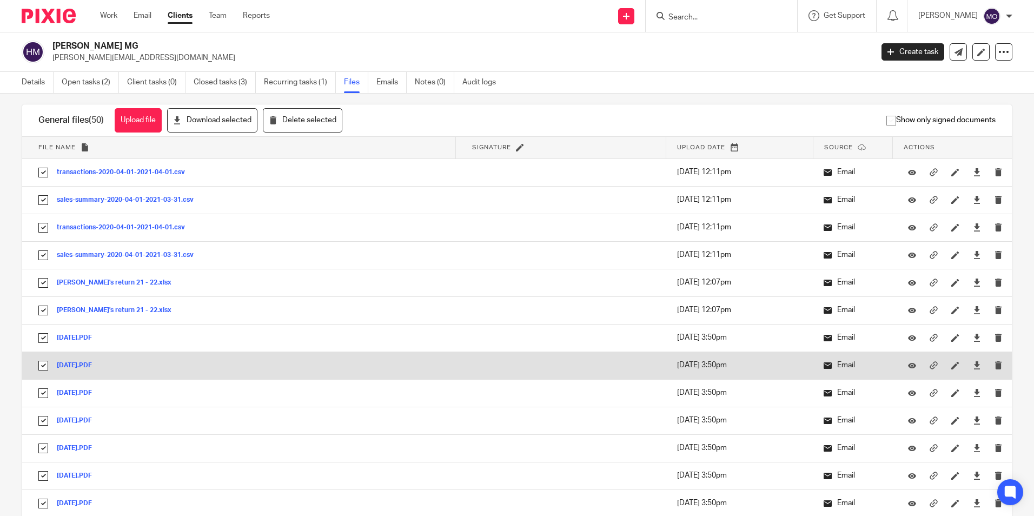
scroll to position [0, 0]
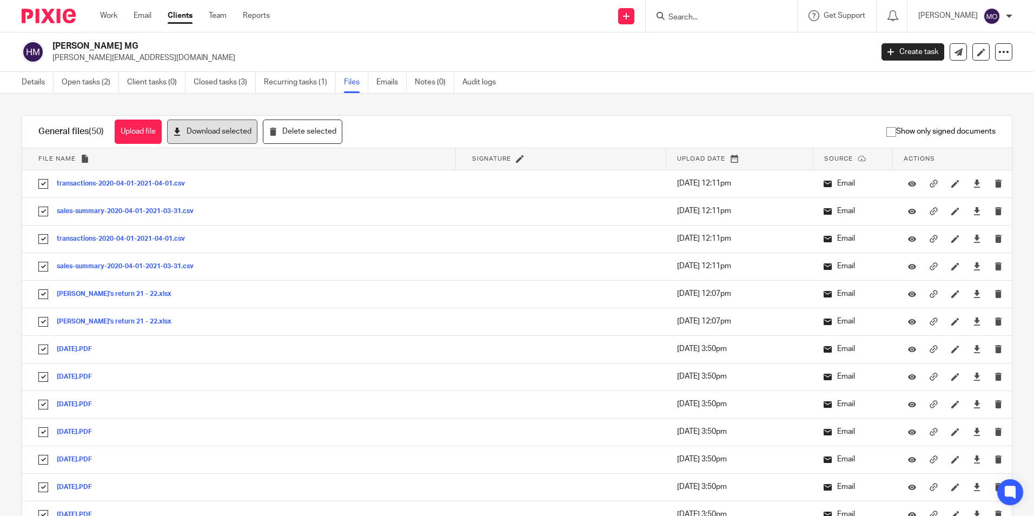
click at [209, 133] on button "Download selected" at bounding box center [212, 132] width 90 height 24
click at [998, 52] on icon at bounding box center [1003, 52] width 11 height 11
click at [932, 89] on link "Export data" at bounding box center [937, 95] width 120 height 16
click at [704, 48] on div "Hugh Carey MG hugh@altimaclinics.com" at bounding box center [458, 52] width 813 height 23
click at [185, 18] on link "Clients" at bounding box center [180, 15] width 25 height 11
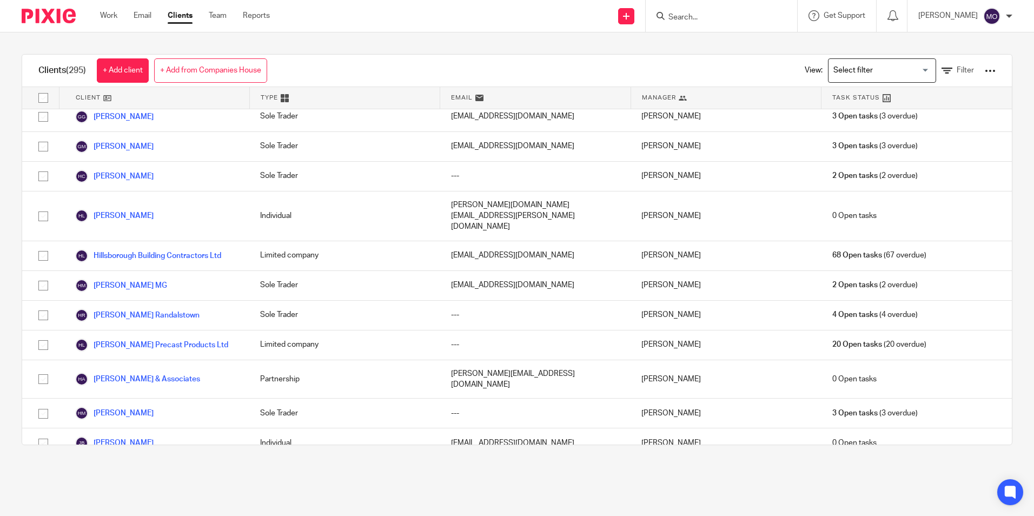
scroll to position [3119, 0]
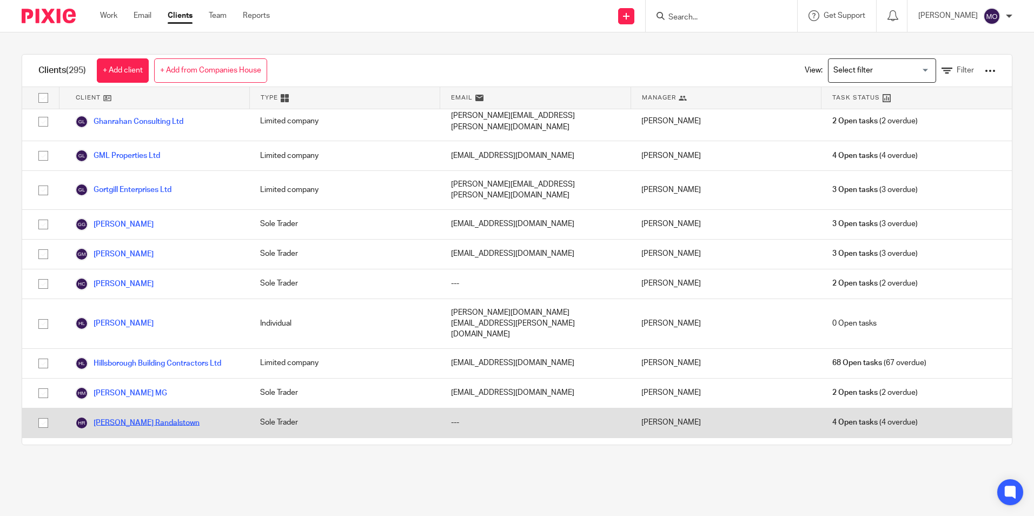
click at [157, 416] on link "[PERSON_NAME] Randalstown" at bounding box center [137, 422] width 124 height 13
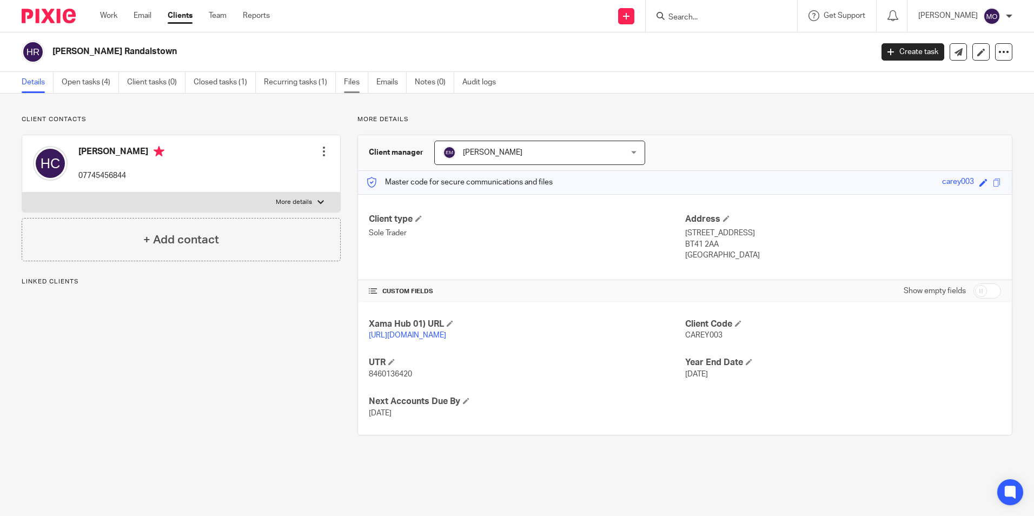
click at [363, 87] on link "Files" at bounding box center [356, 82] width 24 height 21
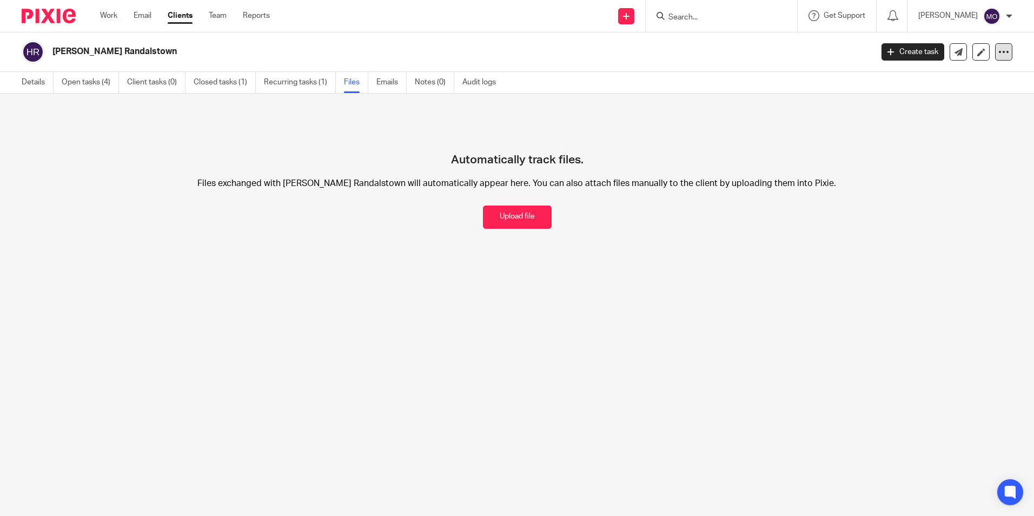
click at [998, 49] on icon at bounding box center [1003, 52] width 11 height 11
click at [961, 92] on link "Export data" at bounding box center [937, 95] width 120 height 16
click at [745, 65] on div "[PERSON_NAME] Randalstown Create task Update from Companies House Export data M…" at bounding box center [517, 51] width 1034 height 39
click at [184, 14] on link "Clients" at bounding box center [180, 15] width 25 height 11
